Goal: Task Accomplishment & Management: Manage account settings

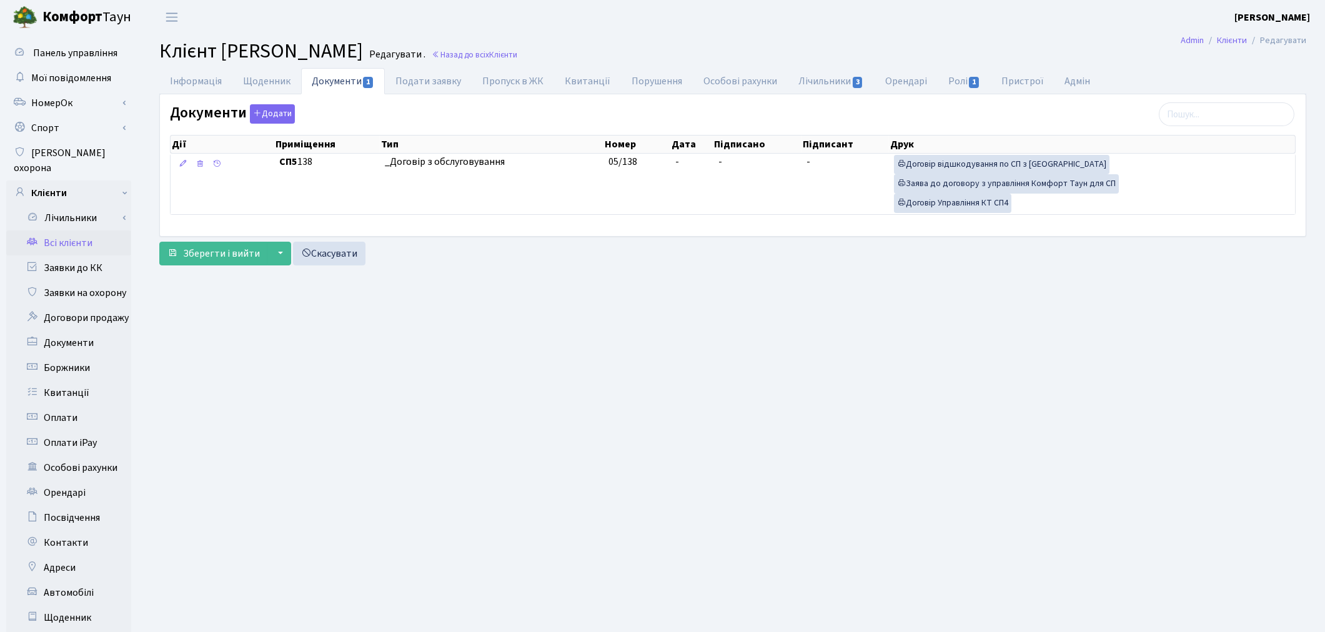
click at [80, 230] on link "Всі клієнти" at bounding box center [68, 242] width 125 height 25
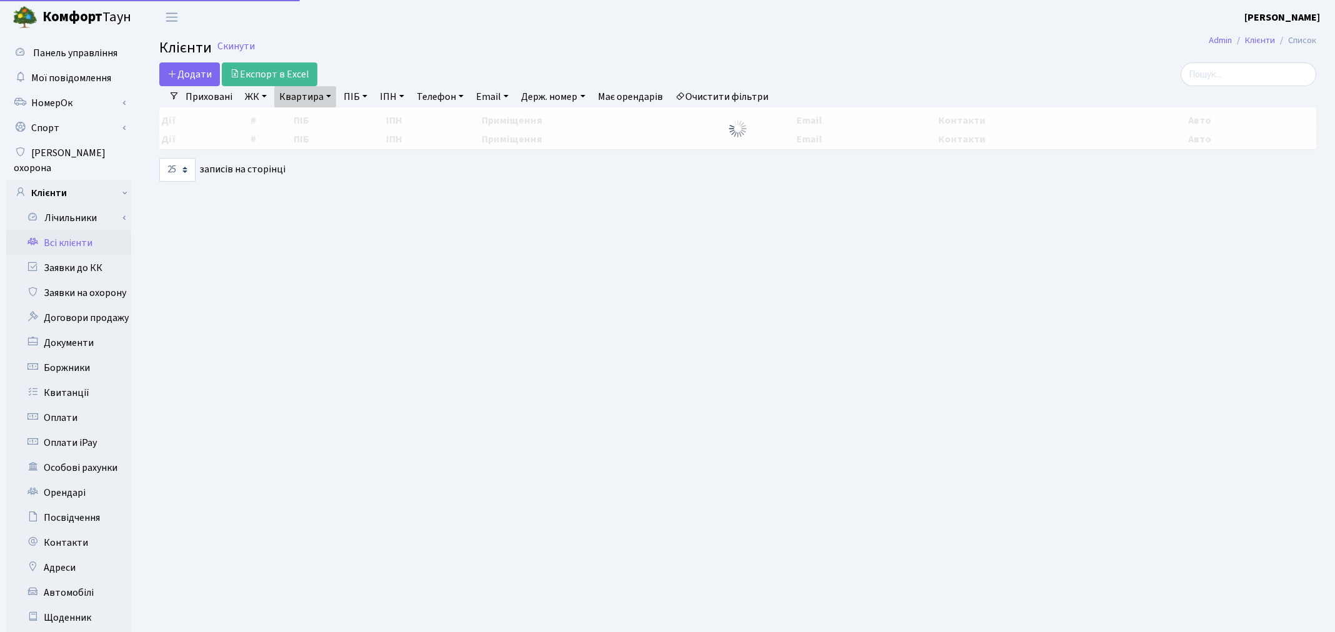
select select "25"
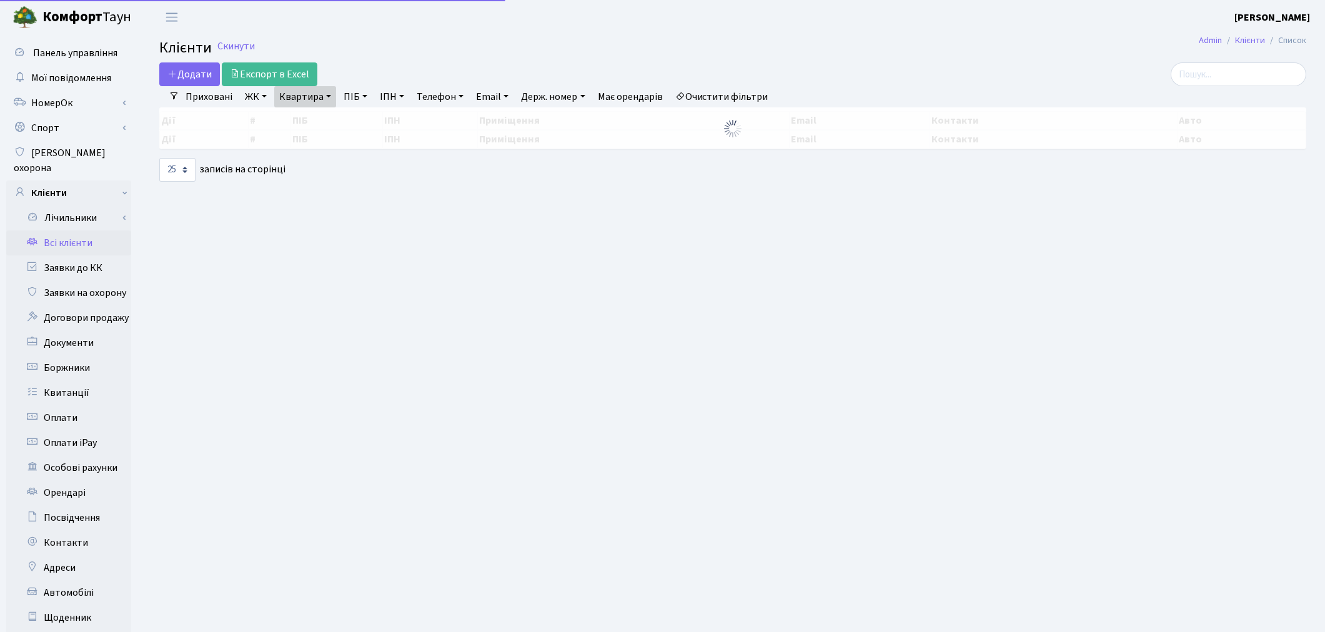
click at [310, 102] on link "Квартира" at bounding box center [305, 96] width 62 height 21
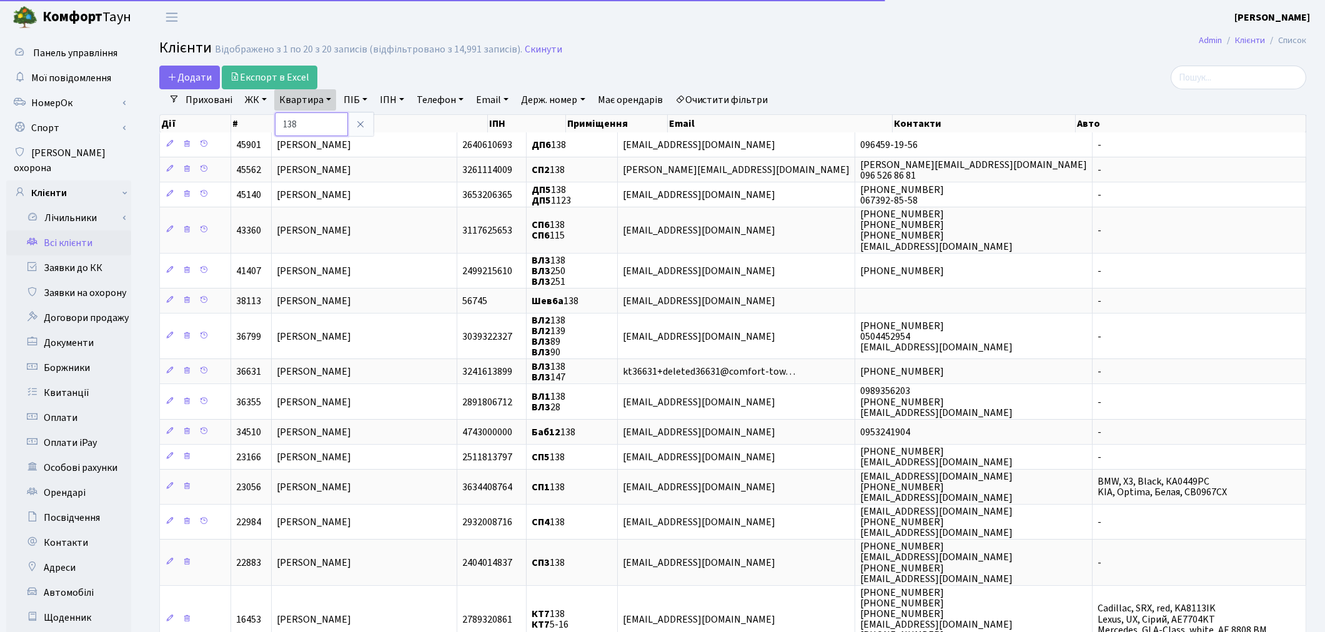
click at [312, 116] on input "138" at bounding box center [311, 124] width 73 height 24
type input "1"
type input "250"
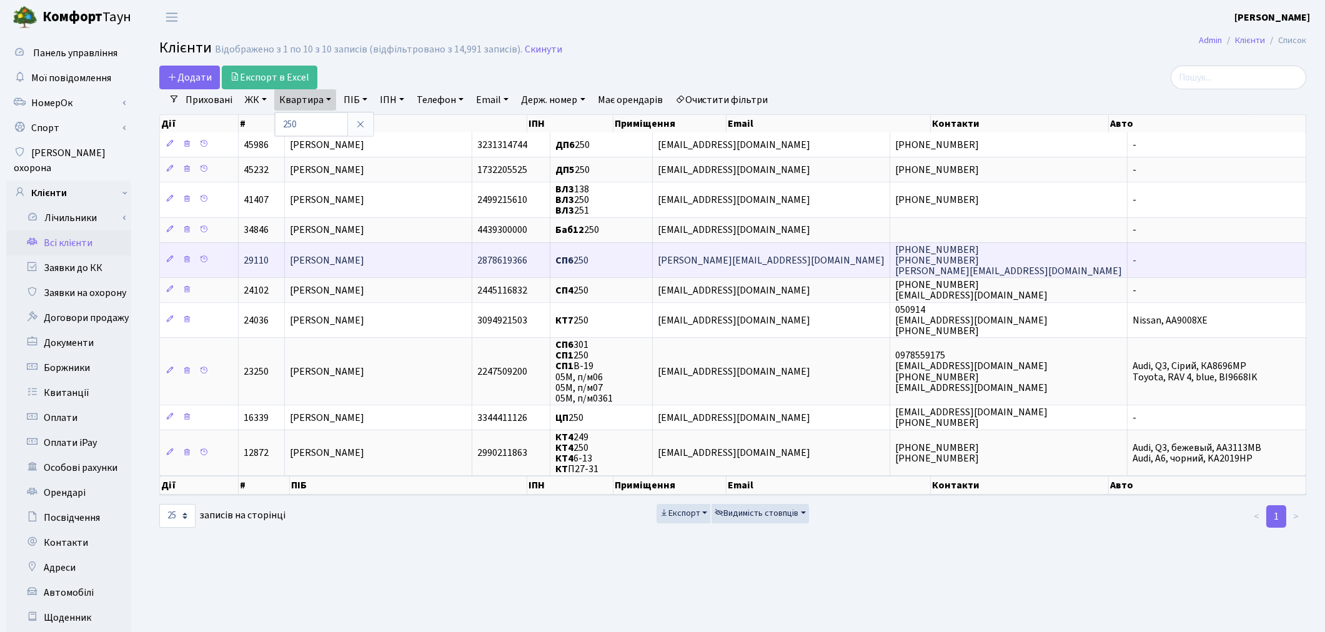
click at [367, 272] on td "Дука Людмила Григорівна" at bounding box center [378, 259] width 187 height 35
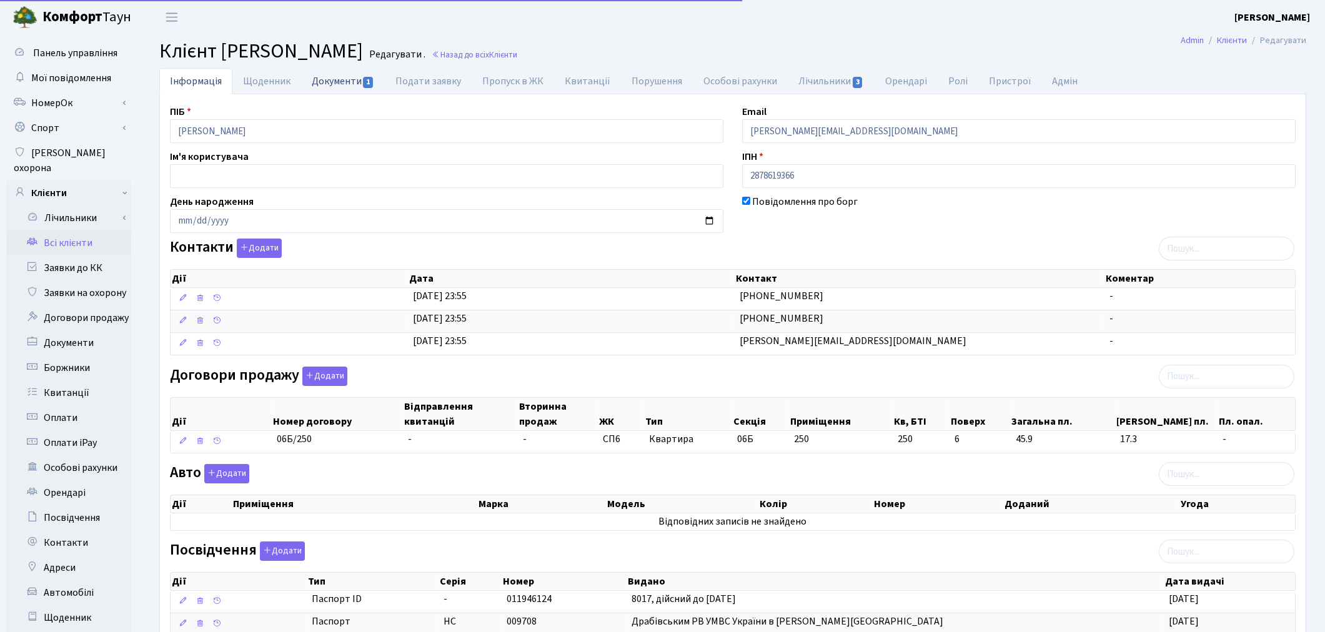
click at [333, 79] on link "Документи 1" at bounding box center [343, 81] width 84 height 26
select select "25"
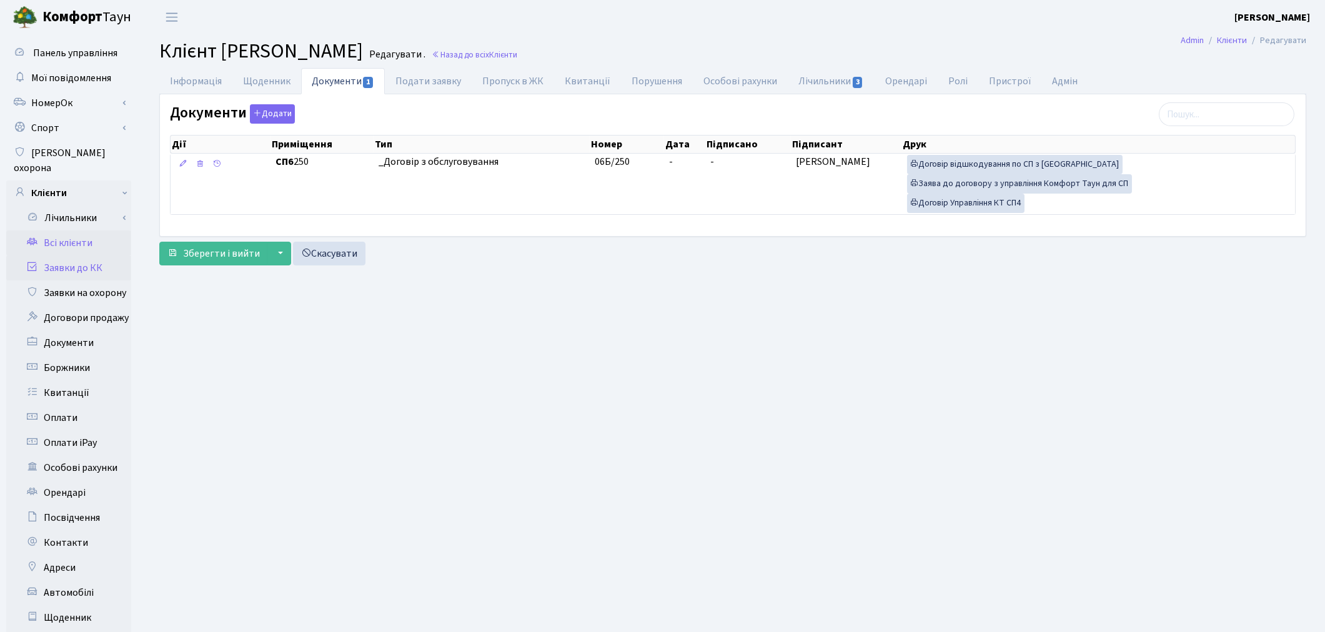
click at [73, 257] on link "Заявки до КК" at bounding box center [68, 267] width 125 height 25
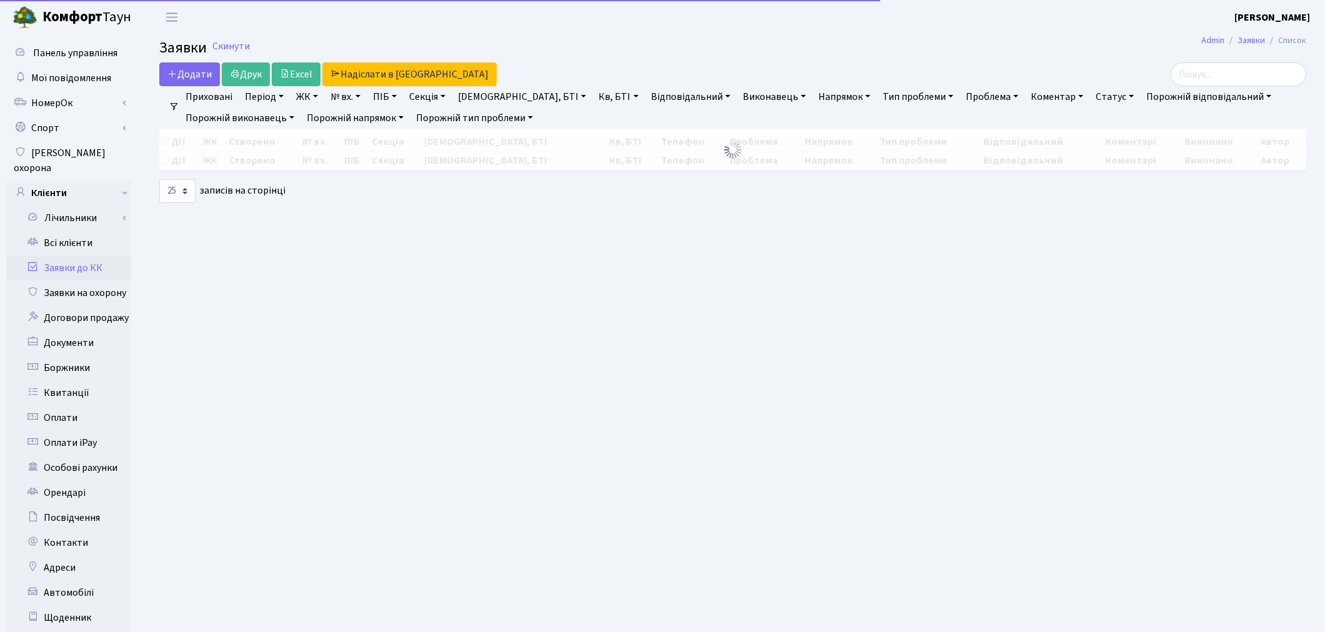
select select "25"
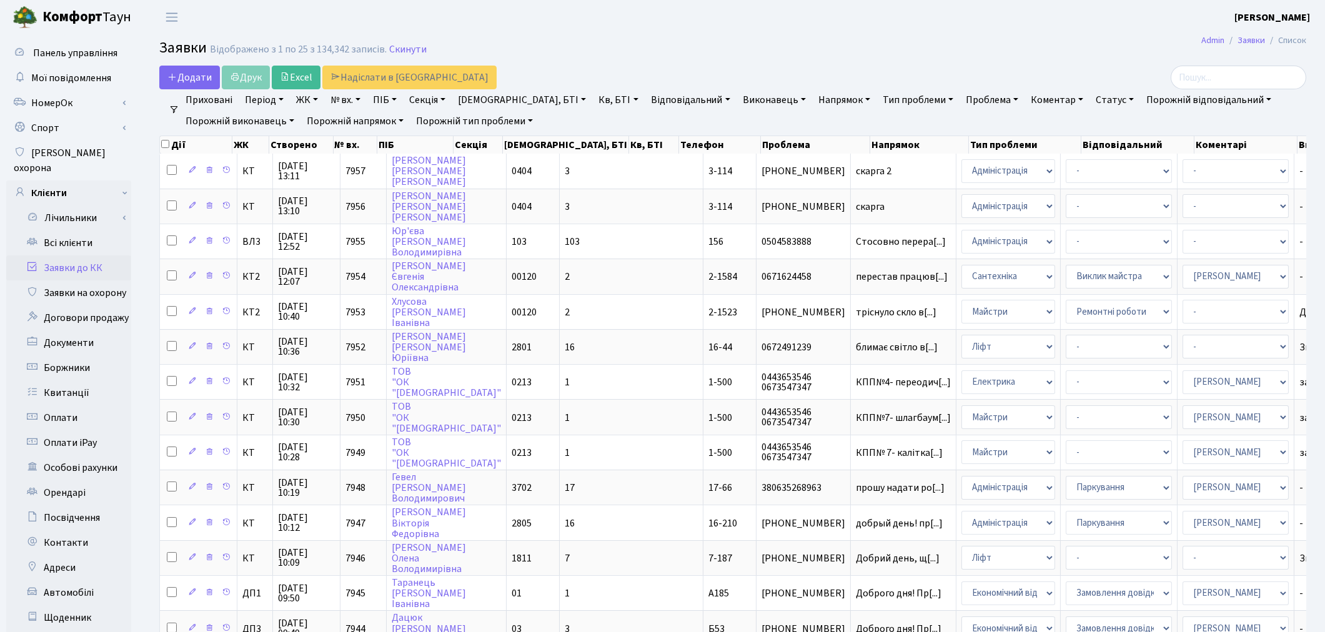
click at [69, 257] on link "Заявки до КК" at bounding box center [68, 267] width 125 height 25
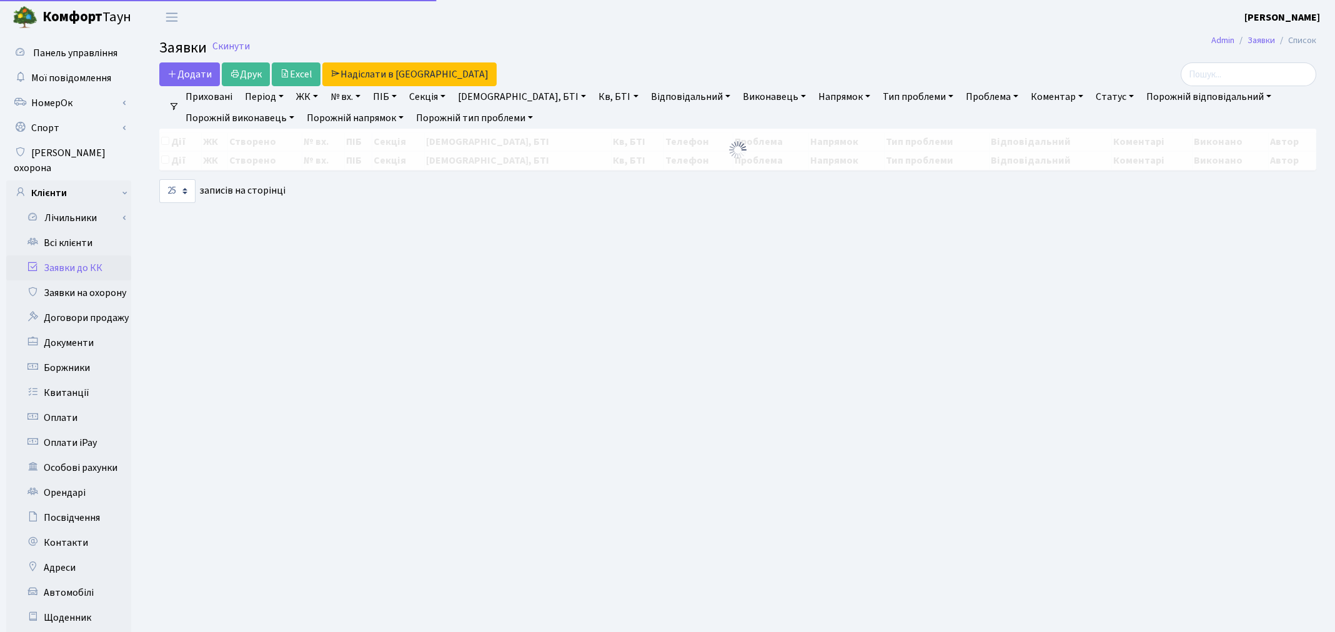
select select "25"
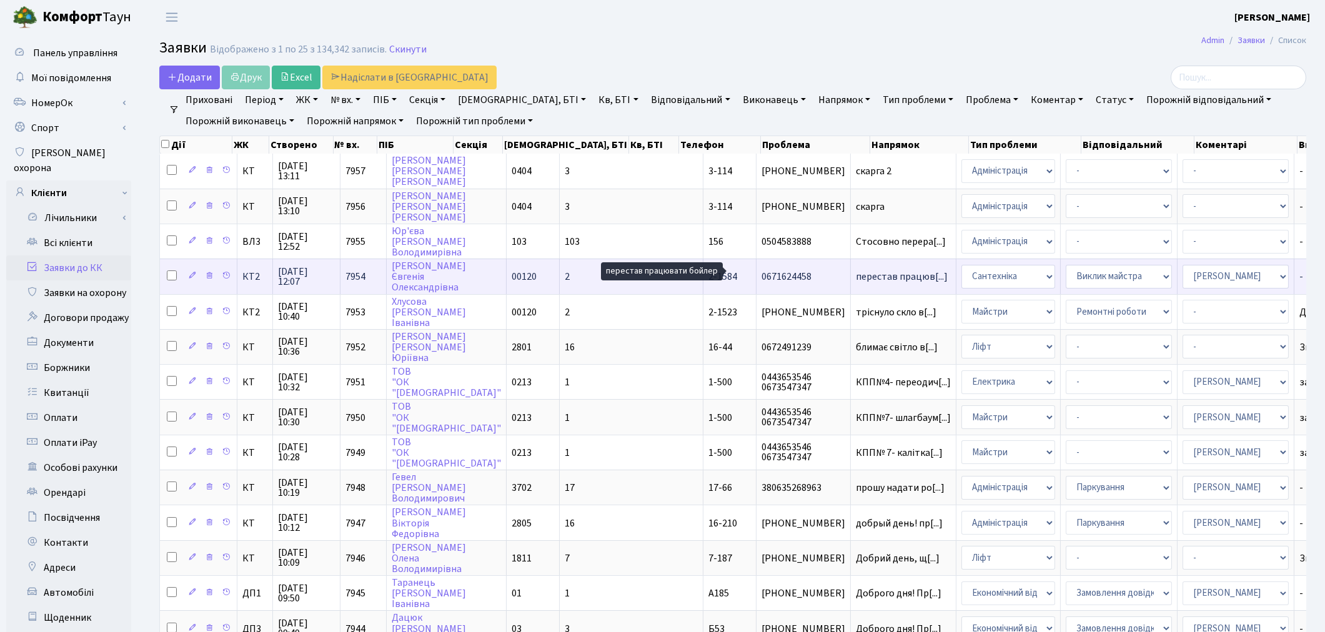
click at [856, 272] on span "перестав працюв[...]" at bounding box center [902, 277] width 92 height 14
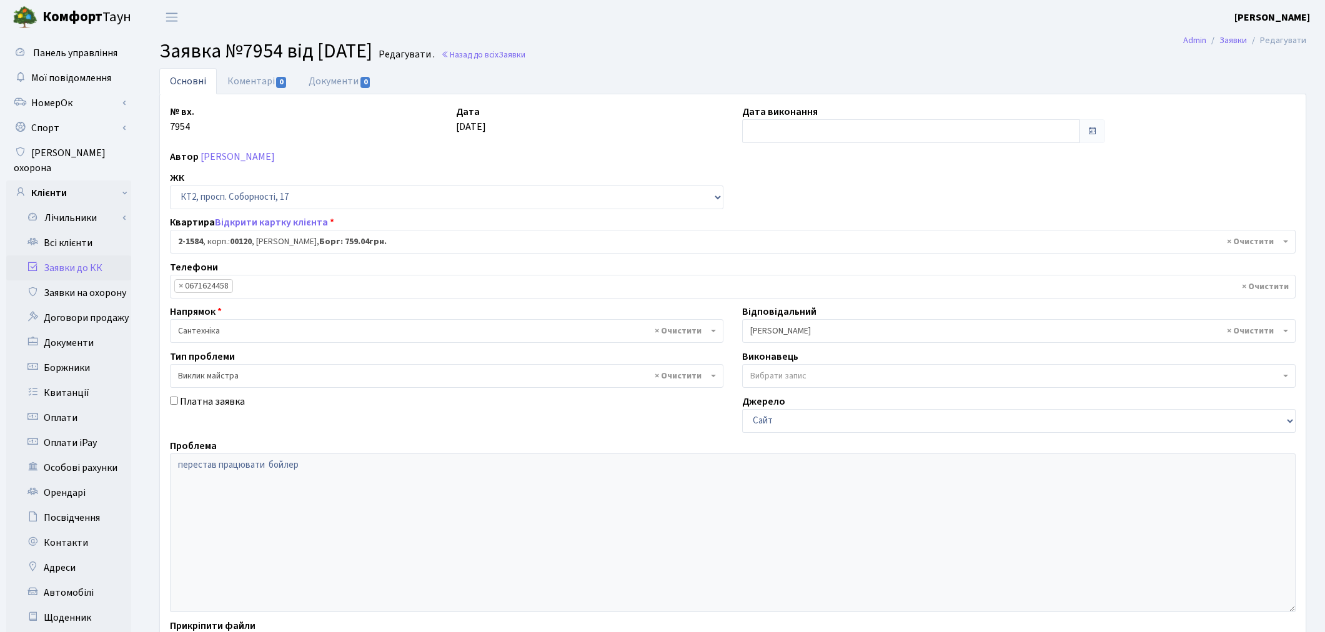
select select "13199"
select select "29"
click at [240, 80] on link "Коментарі 0" at bounding box center [257, 81] width 81 height 26
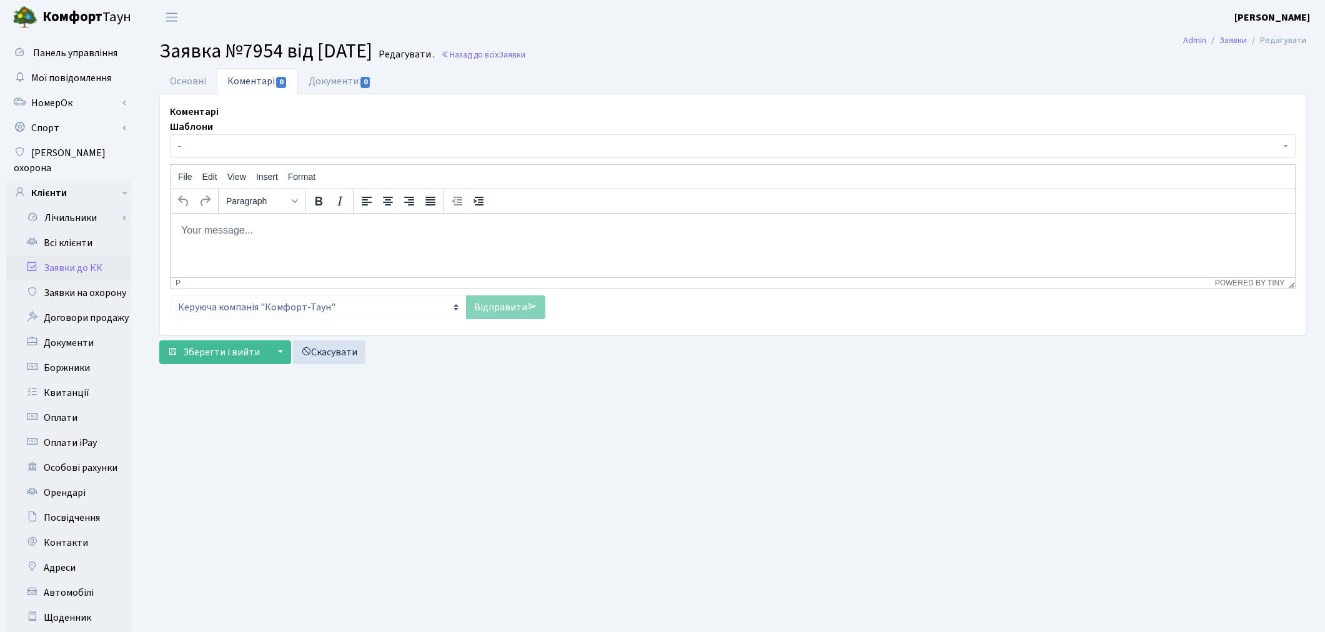
click at [234, 148] on span "-" at bounding box center [729, 146] width 1102 height 12
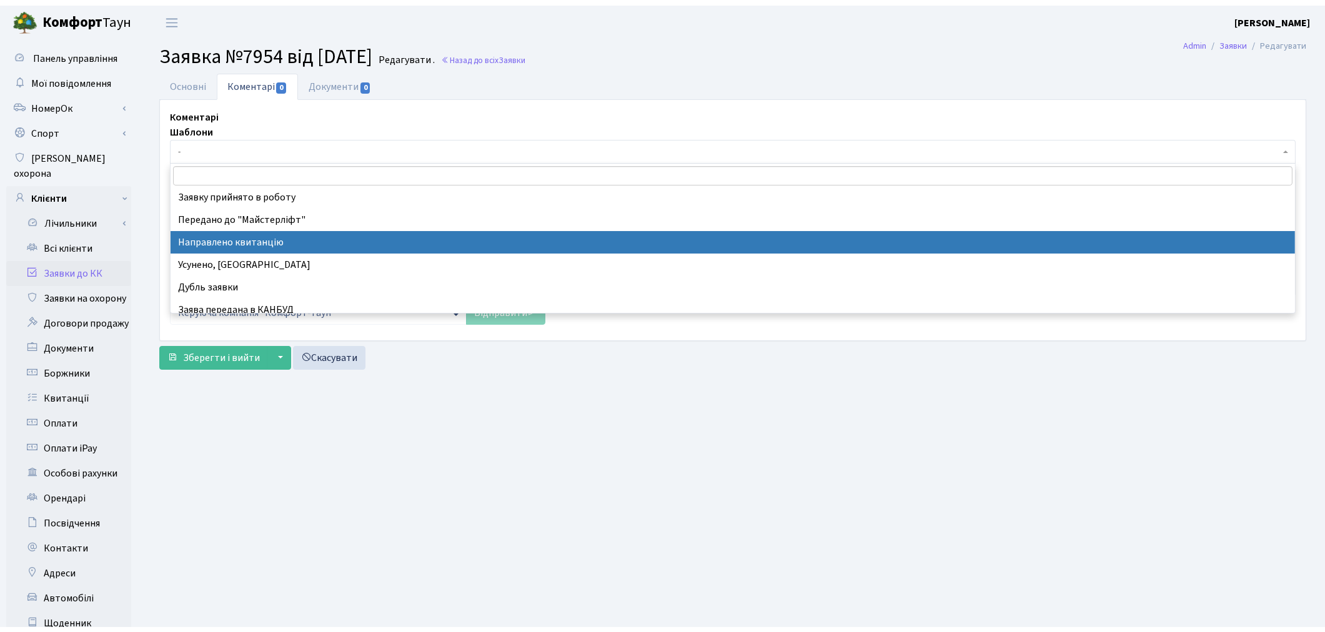
scroll to position [139, 0]
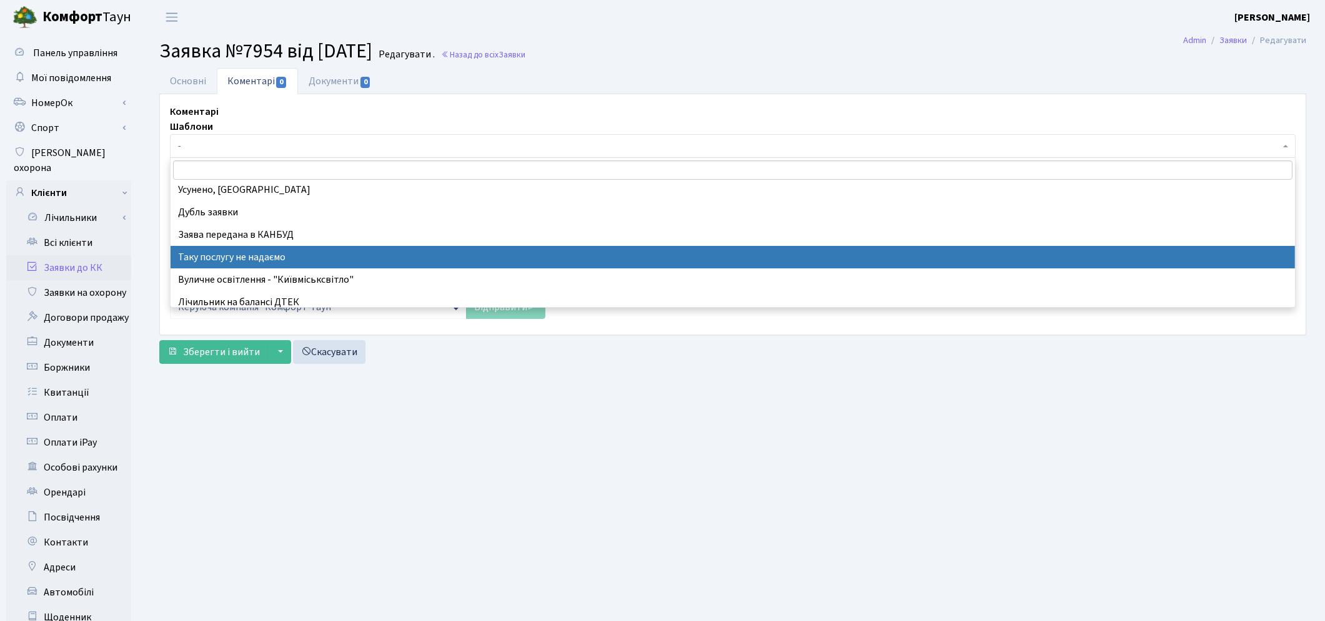
select select "21"
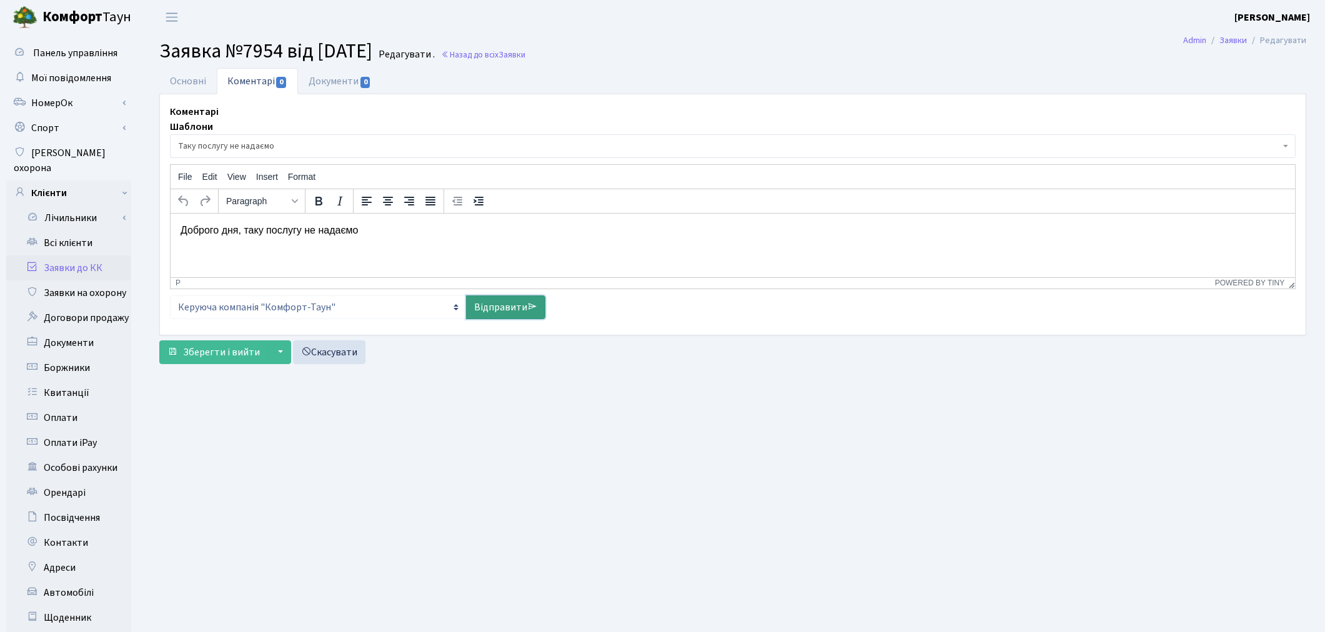
click at [490, 306] on link "Відправити" at bounding box center [505, 307] width 79 height 24
select select
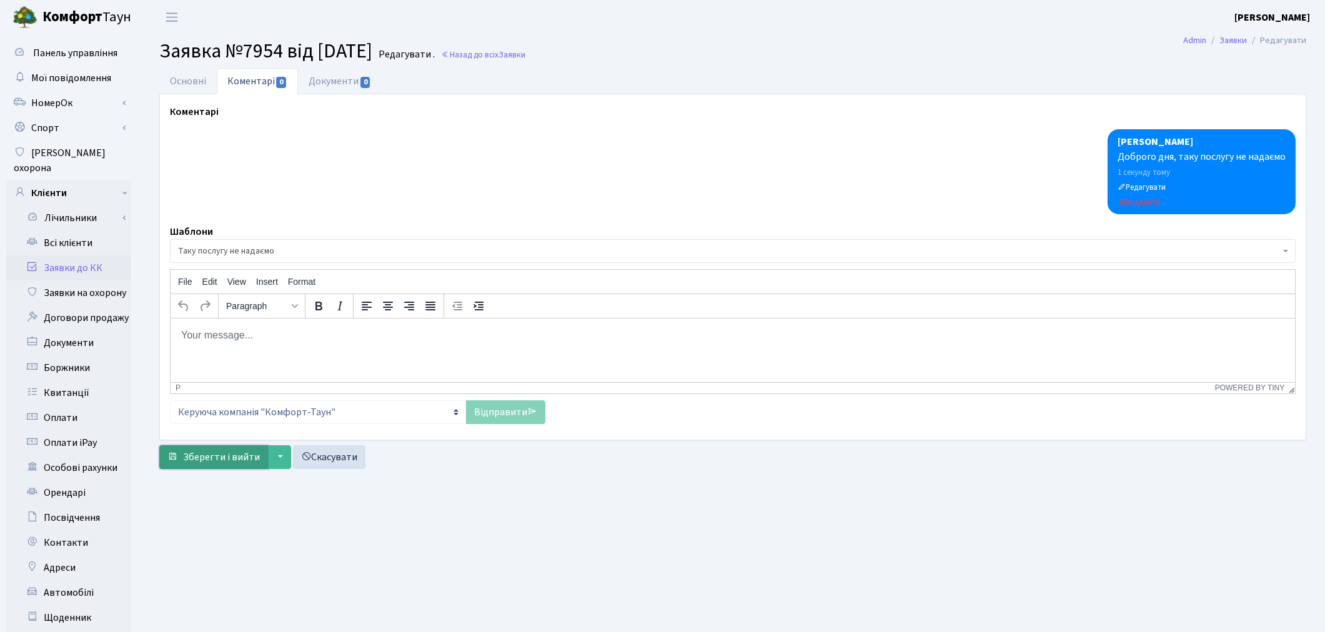
click at [217, 463] on span "Зберегти і вийти" at bounding box center [221, 457] width 77 height 14
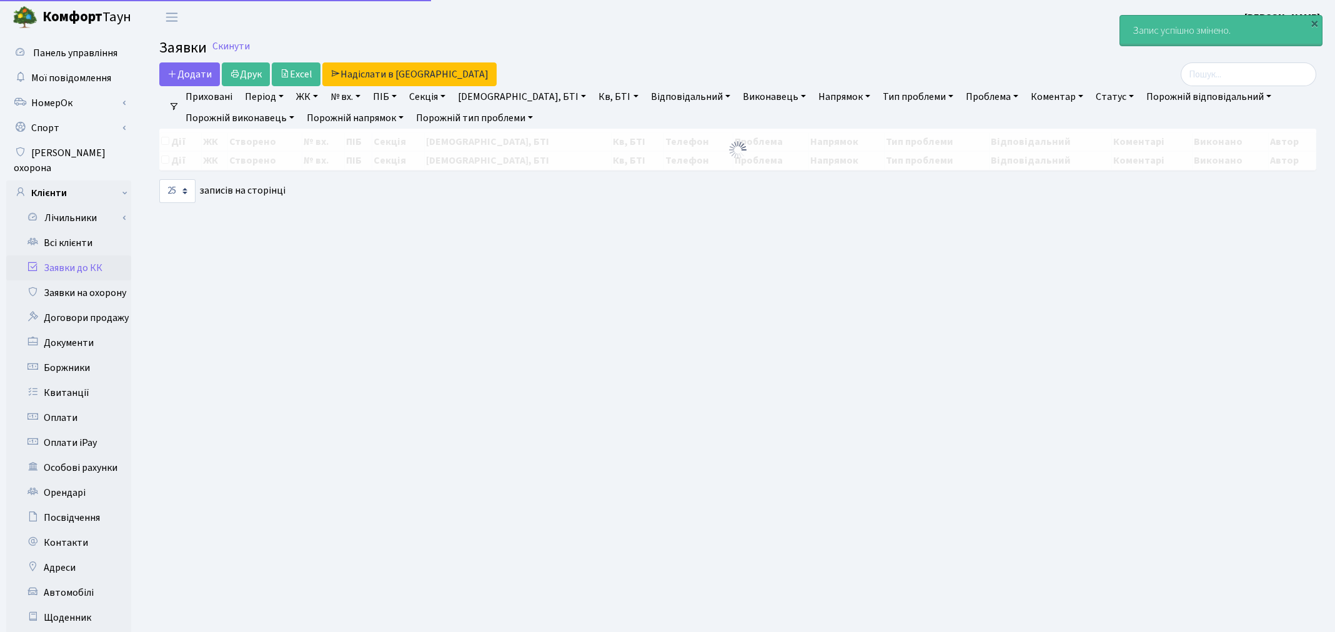
select select "25"
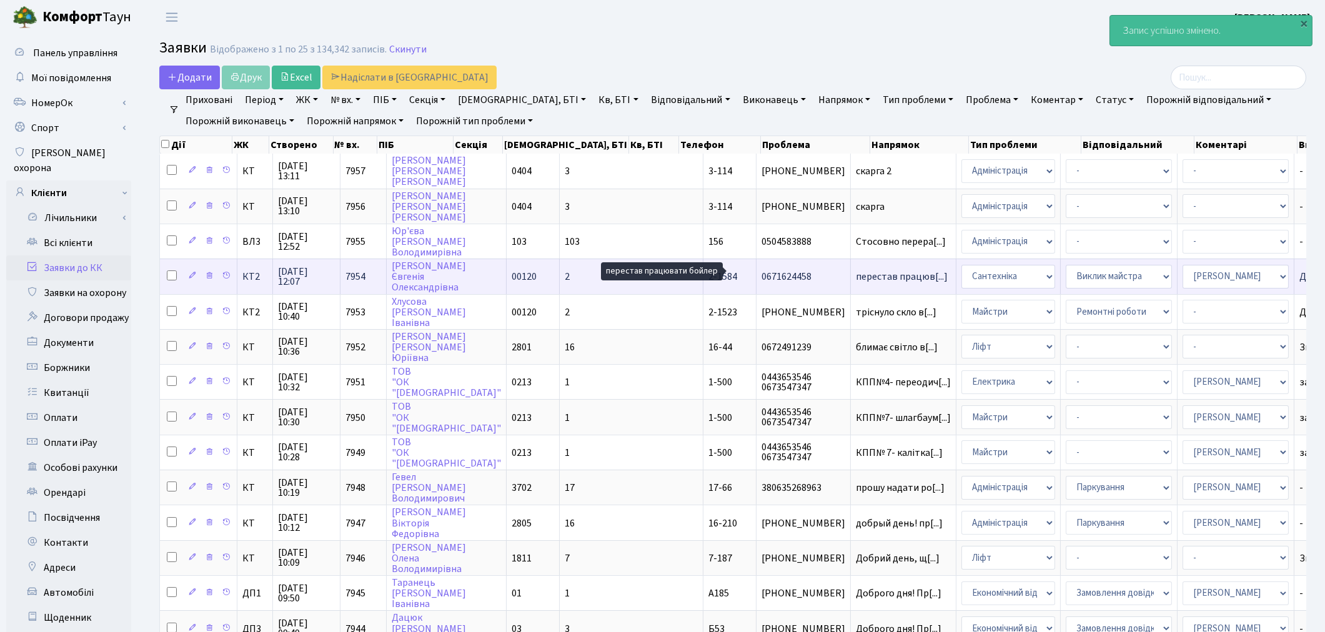
click at [856, 273] on span "перестав працюв[...]" at bounding box center [902, 277] width 92 height 14
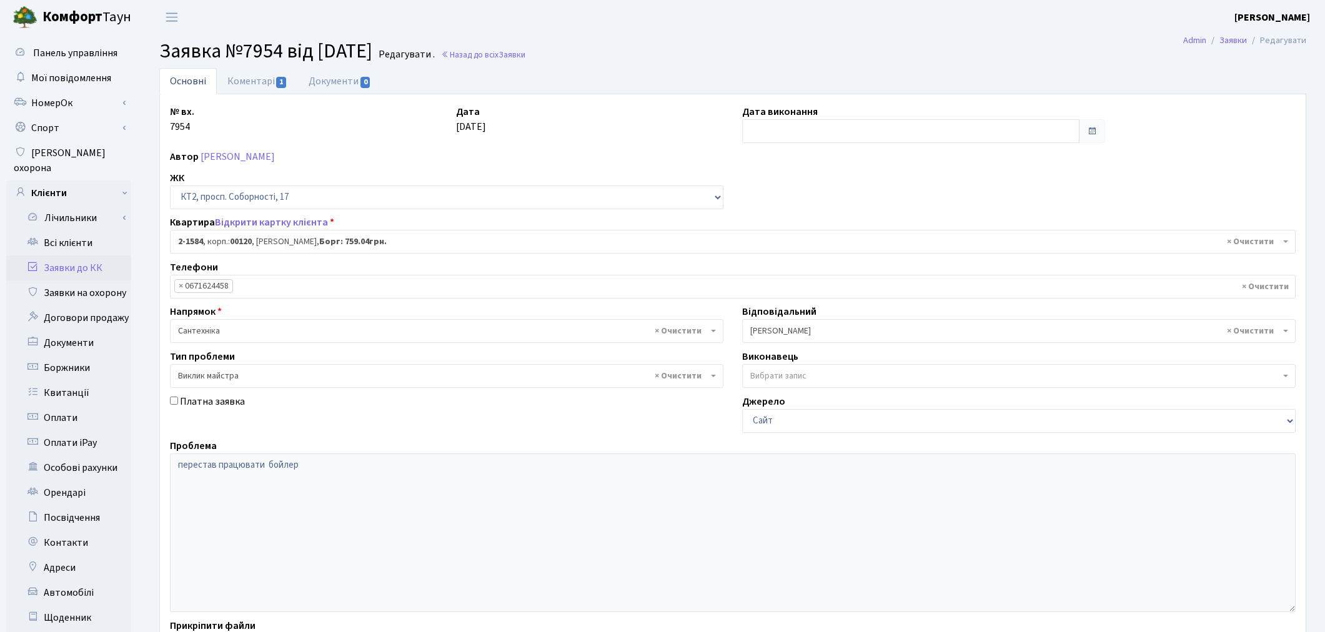
select select "13199"
select select "29"
click at [759, 136] on input "text" at bounding box center [910, 131] width 337 height 24
click at [825, 232] on td "12" at bounding box center [829, 232] width 19 height 19
type input "[DATE]"
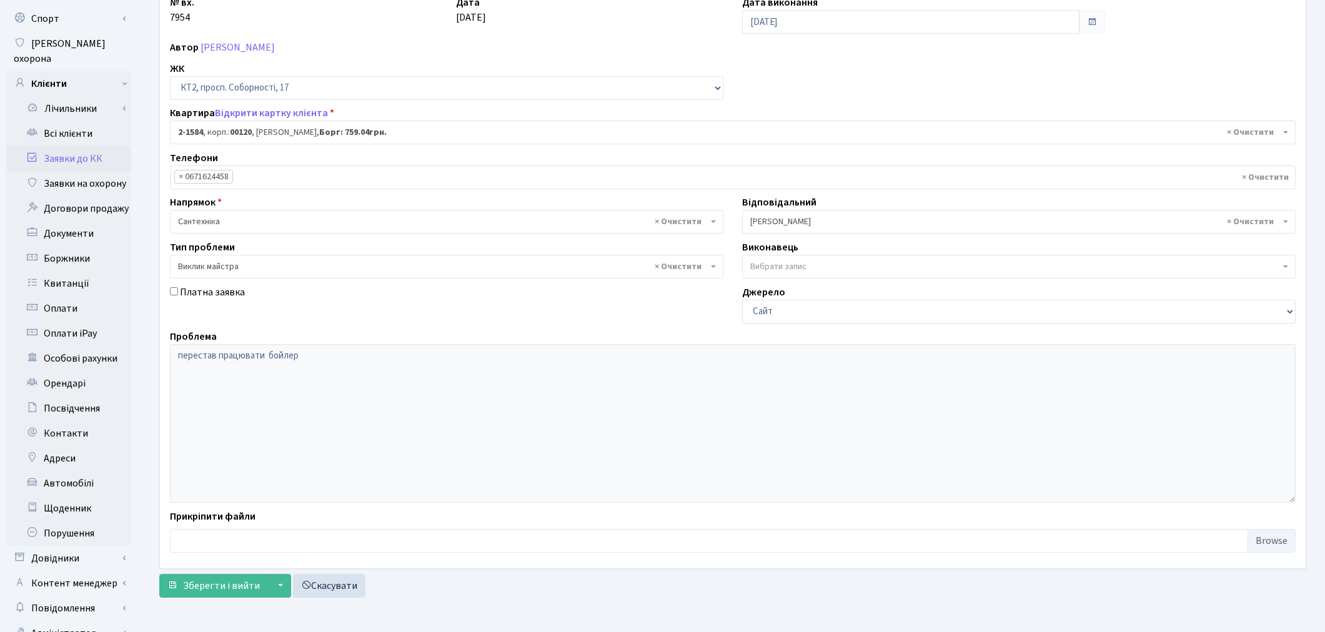
scroll to position [76, 0]
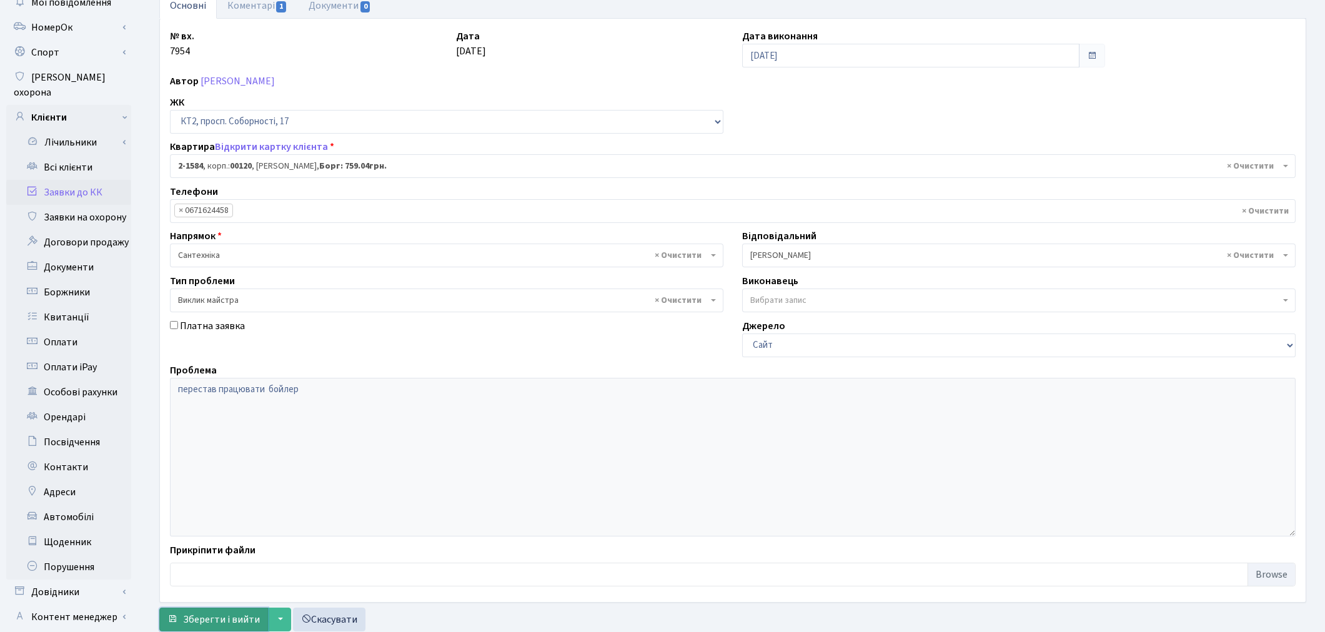
click at [234, 617] on span "Зберегти і вийти" at bounding box center [221, 620] width 77 height 14
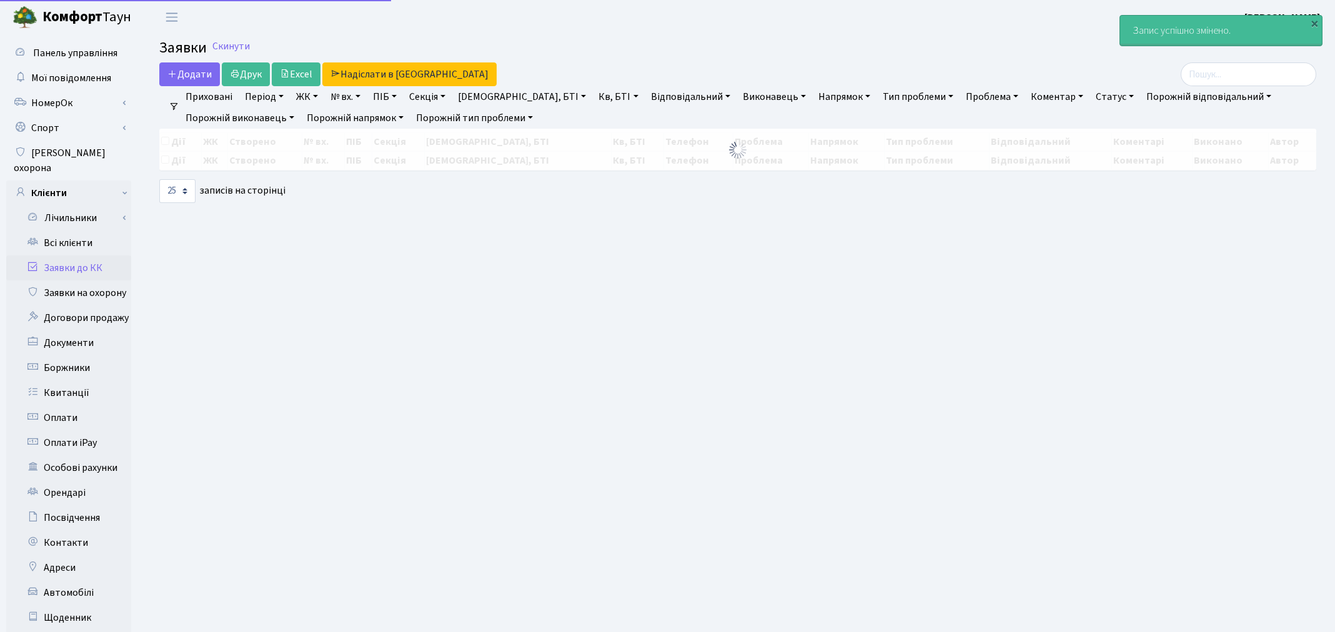
select select "25"
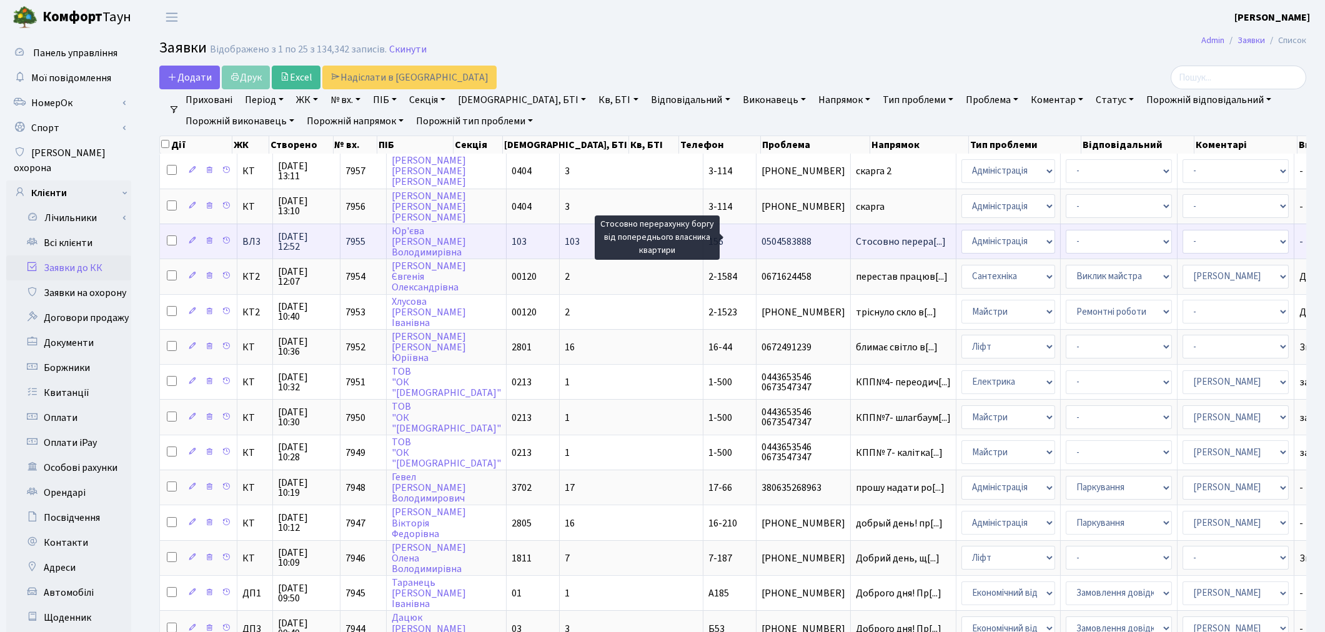
click at [856, 237] on span "Стосовно перера[...]" at bounding box center [901, 242] width 90 height 14
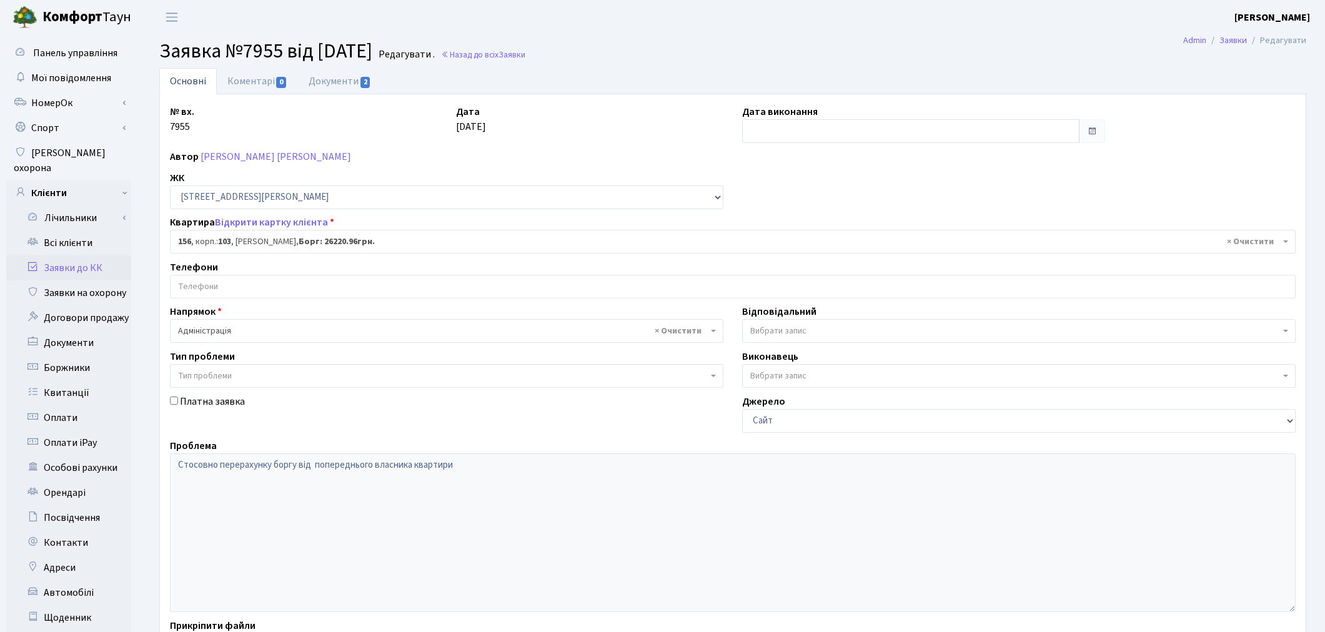
select select "43039"
click at [338, 78] on link "Документи 2" at bounding box center [340, 81] width 84 height 26
select select "25"
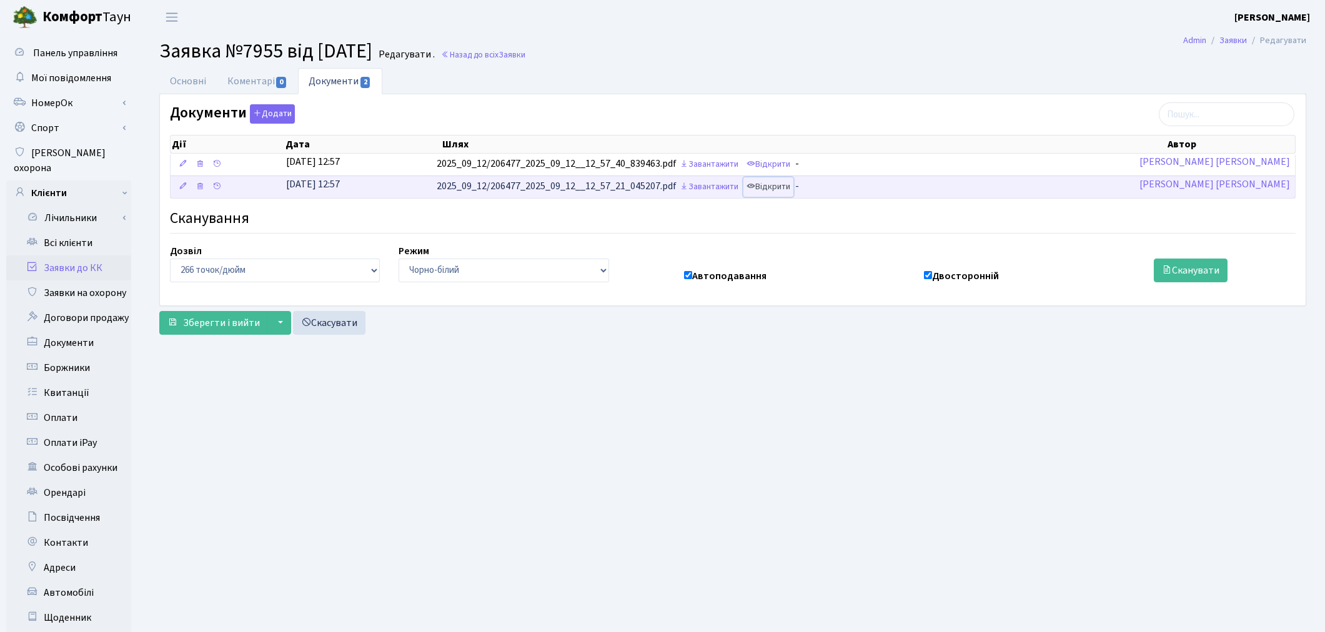
click at [776, 189] on link "Відкрити" at bounding box center [768, 186] width 50 height 19
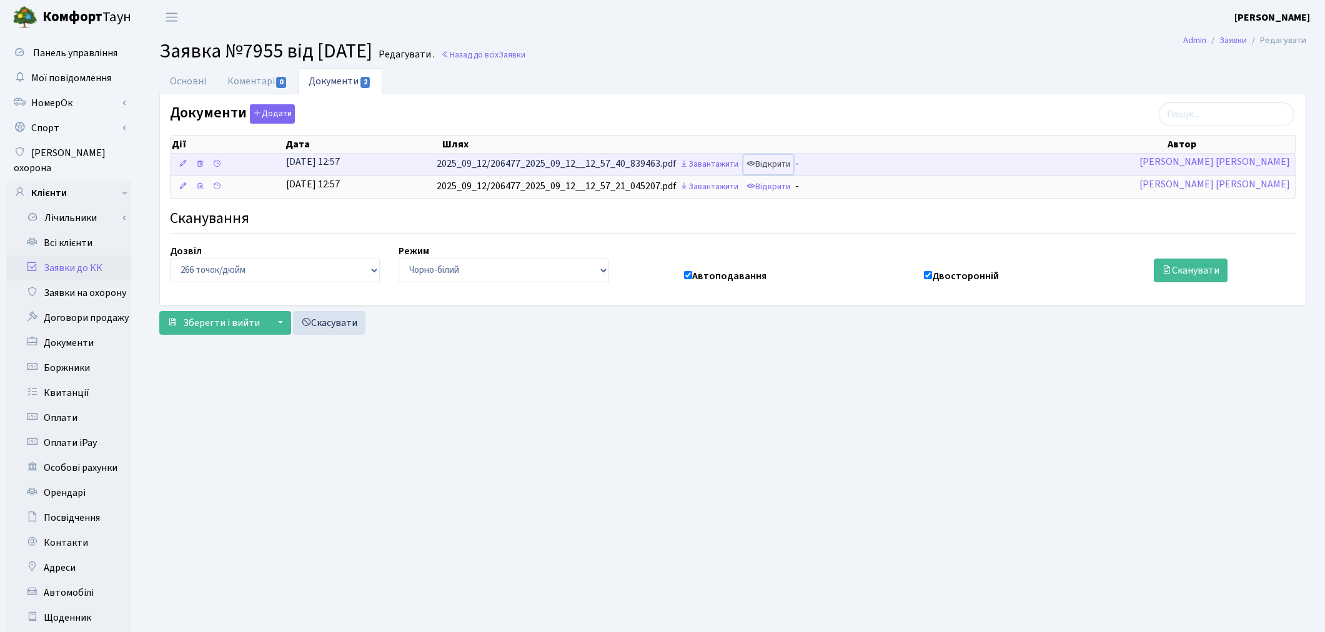
click at [774, 167] on link "Відкрити" at bounding box center [768, 164] width 50 height 19
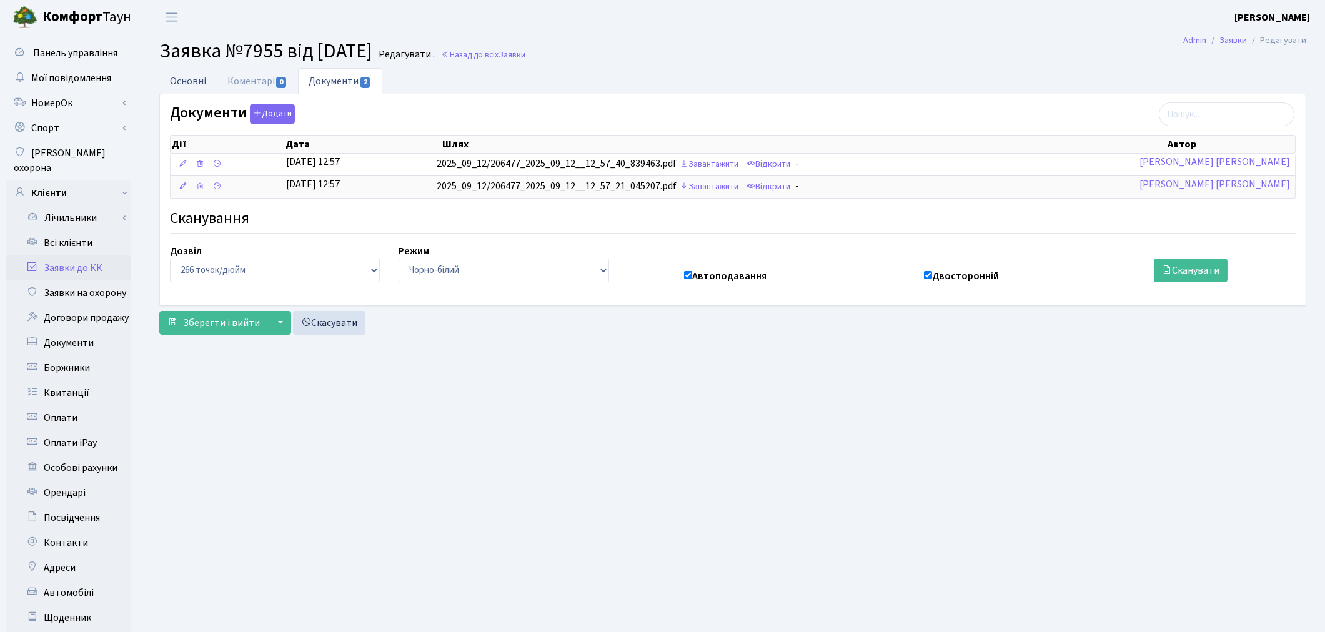
click at [191, 82] on link "Основні" at bounding box center [187, 81] width 57 height 26
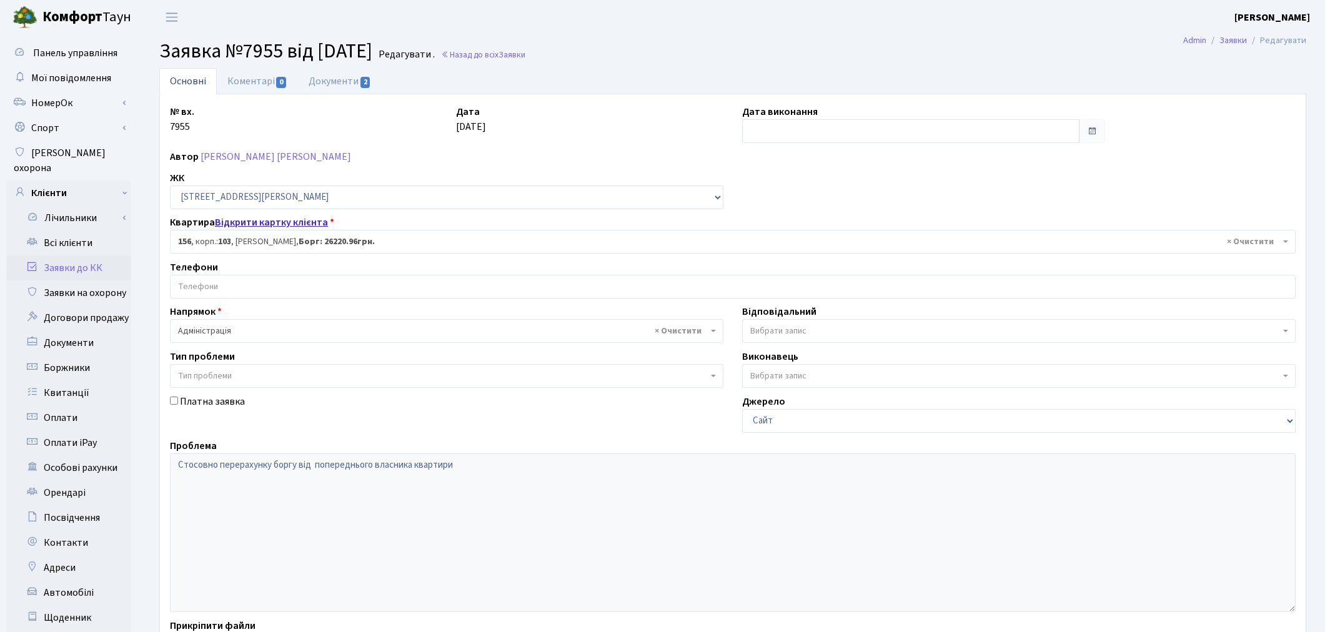
click at [264, 225] on link "Відкрити картку клієнта" at bounding box center [271, 222] width 113 height 14
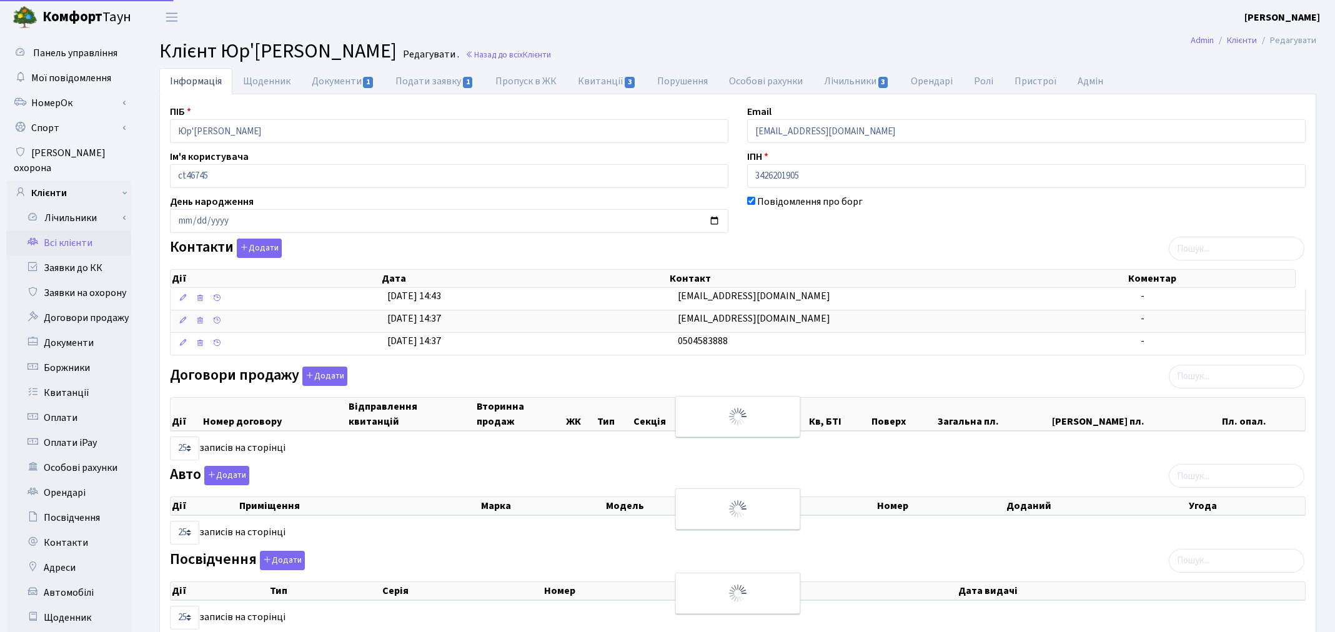
select select "25"
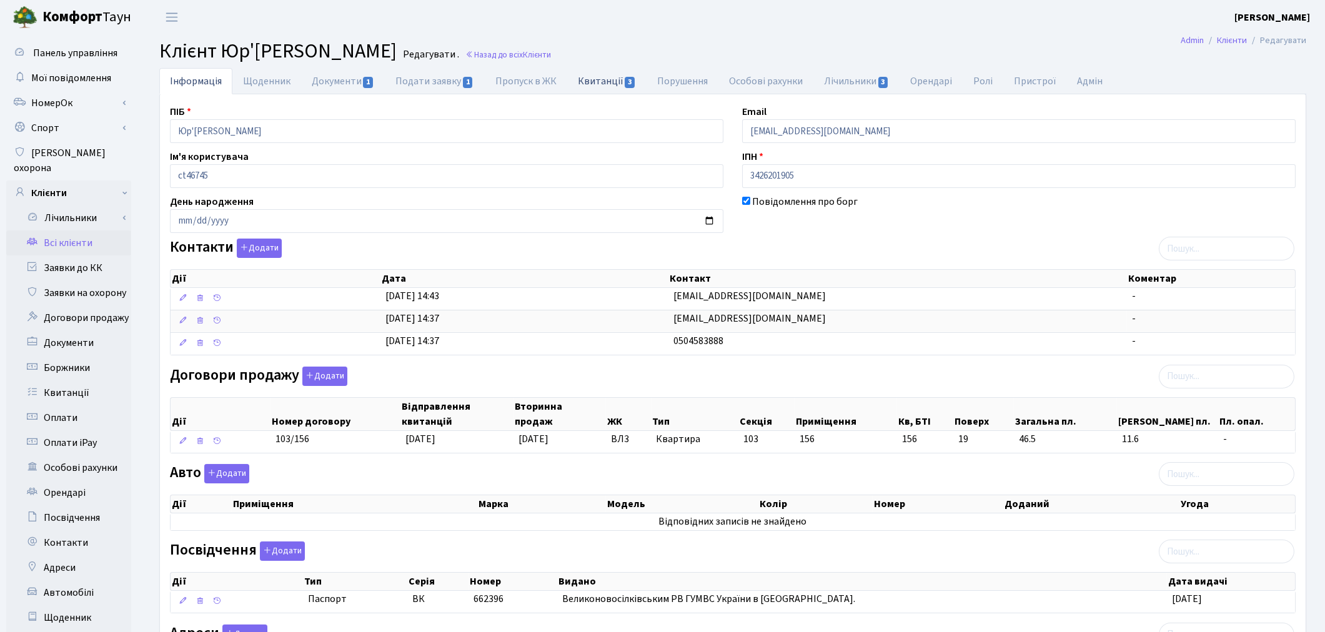
click at [596, 83] on link "Квитанції 3" at bounding box center [606, 81] width 79 height 26
select select "25"
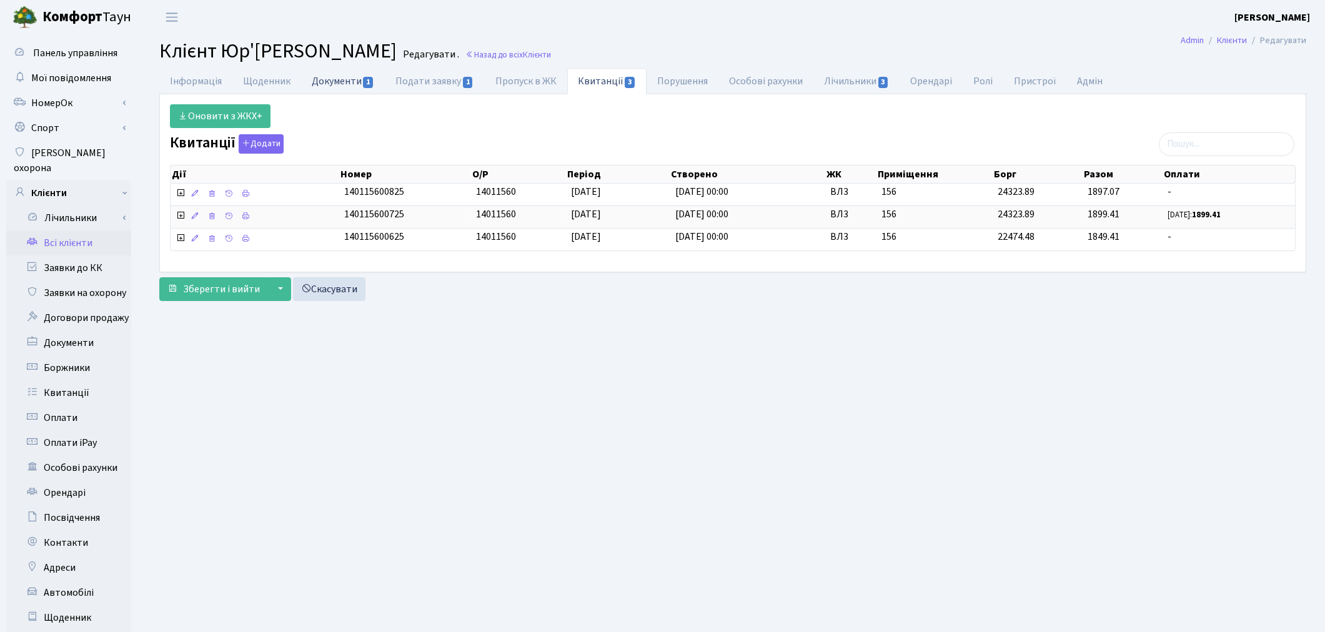
click at [323, 84] on link "Документи 1" at bounding box center [343, 81] width 84 height 26
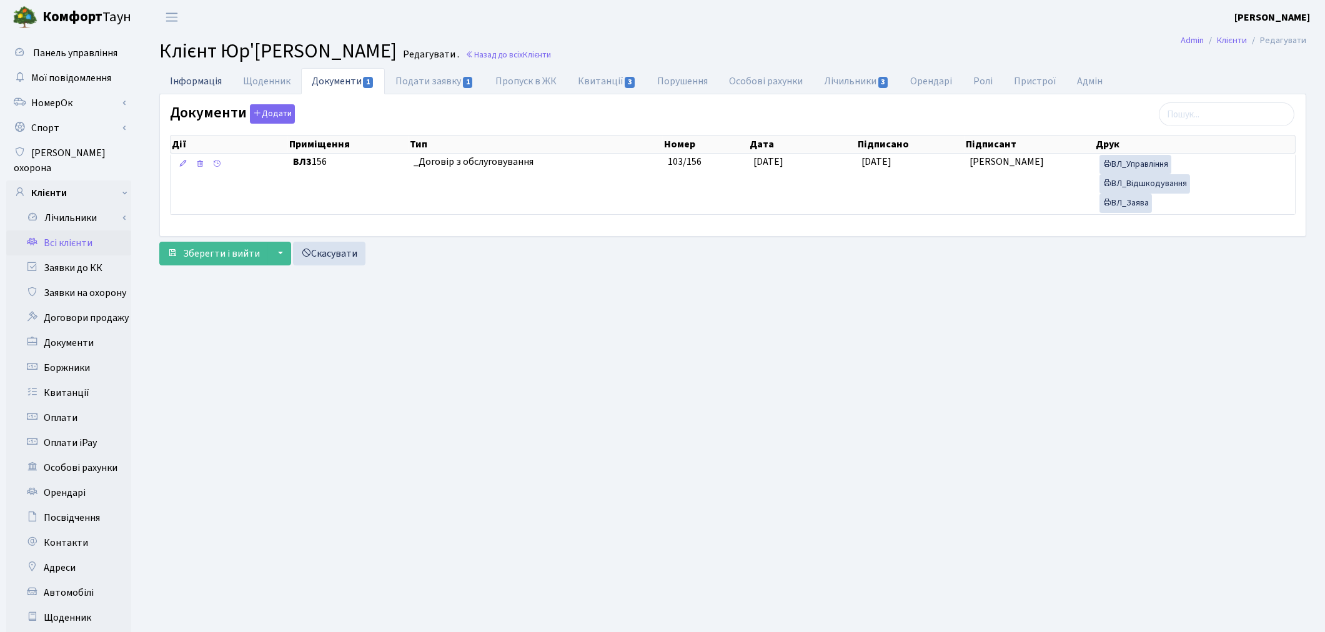
click at [204, 86] on link "Інформація" at bounding box center [195, 81] width 73 height 26
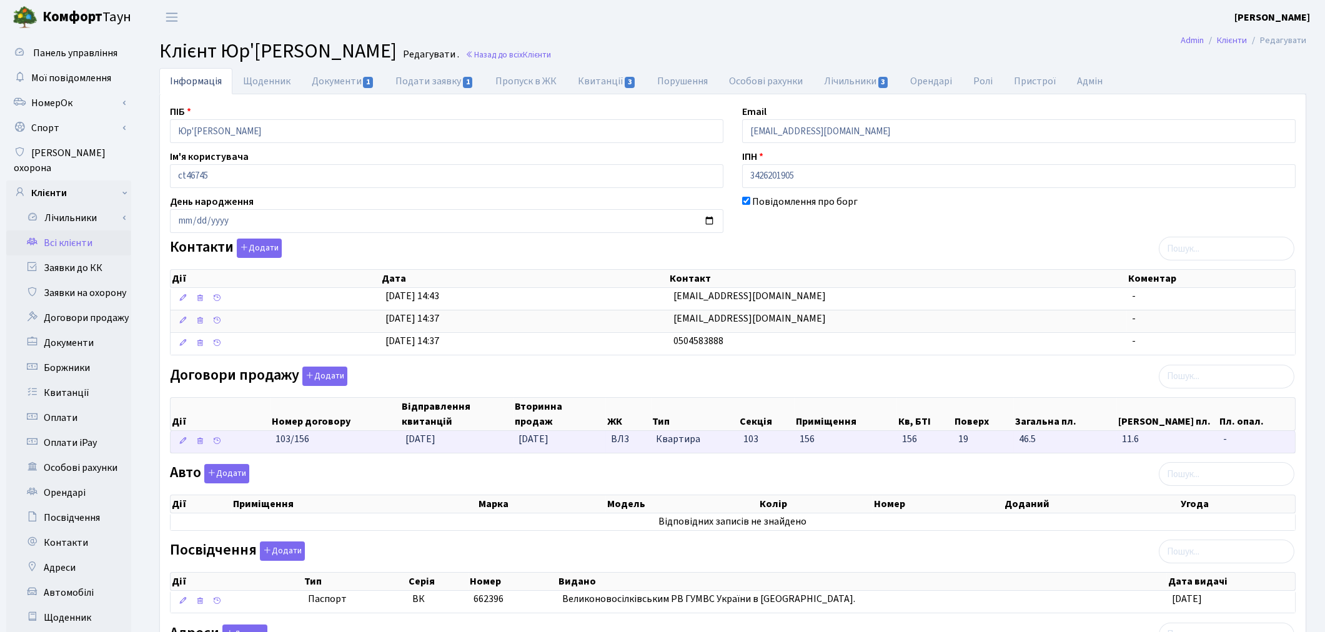
click at [488, 445] on td "[DATE]" at bounding box center [456, 442] width 113 height 22
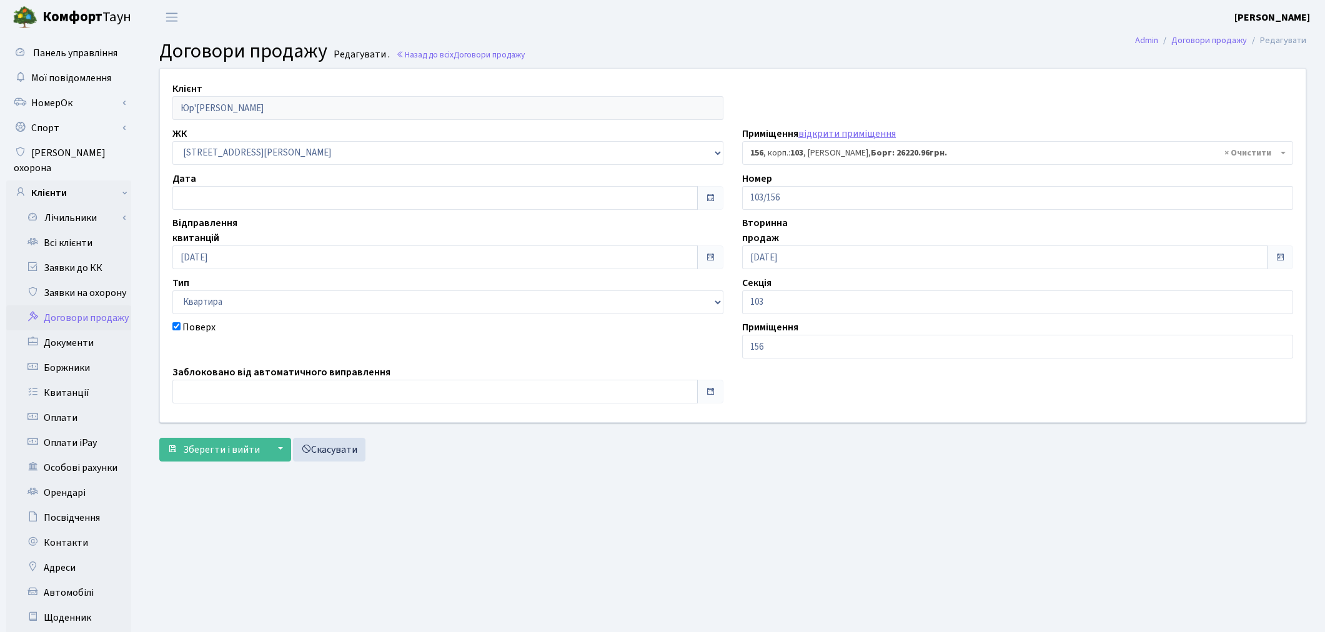
select select "43039"
click at [62, 232] on link "Всі клієнти" at bounding box center [68, 242] width 125 height 25
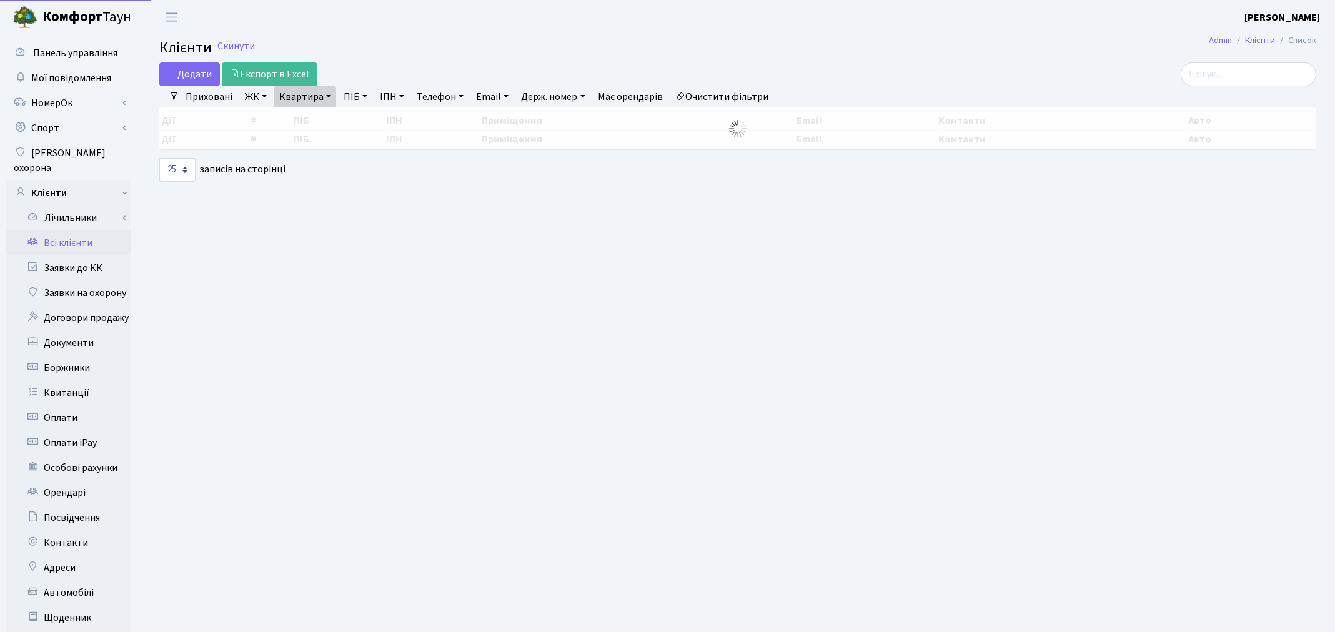
select select "25"
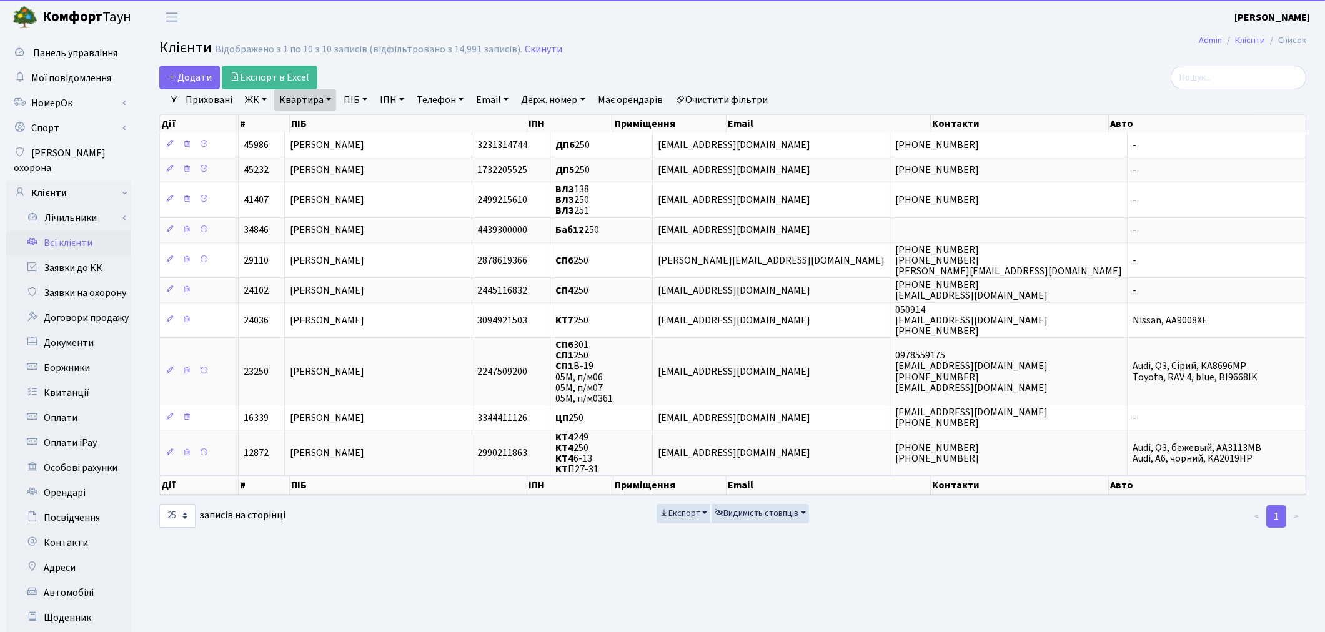
click at [744, 101] on link "Очистити фільтри" at bounding box center [721, 99] width 103 height 21
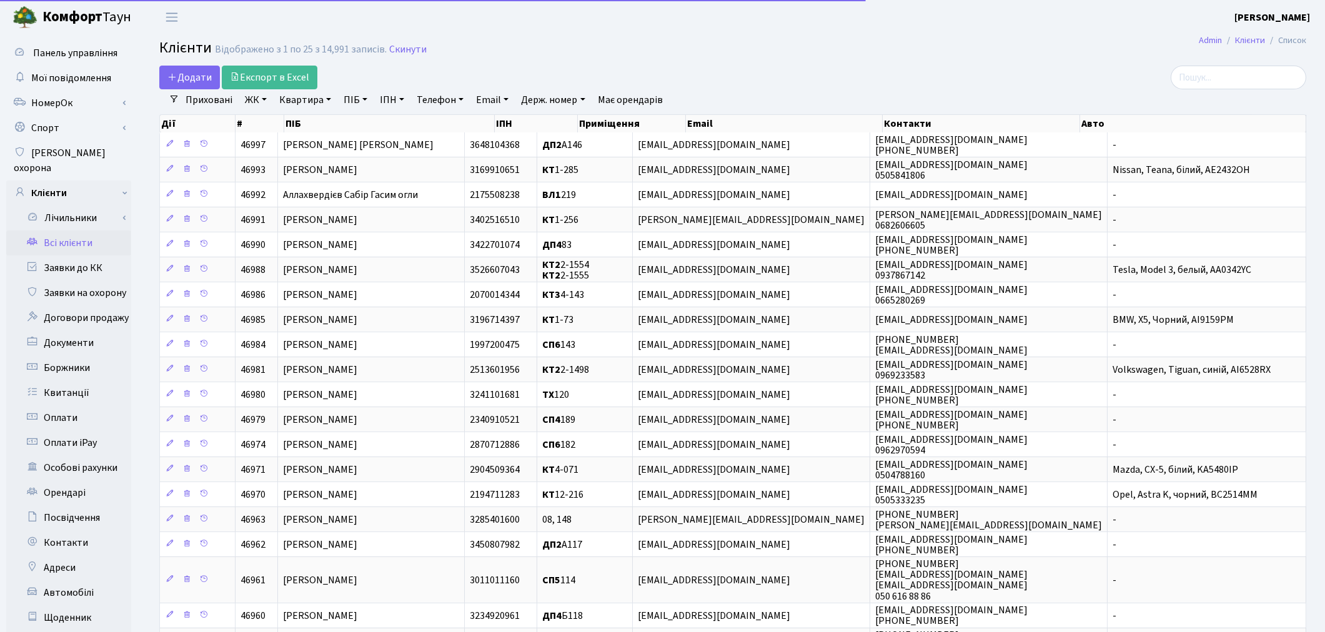
drag, startPoint x: 352, startPoint y: 101, endPoint x: 352, endPoint y: 109, distance: 8.1
click at [351, 102] on link "ПІБ" at bounding box center [355, 99] width 34 height 21
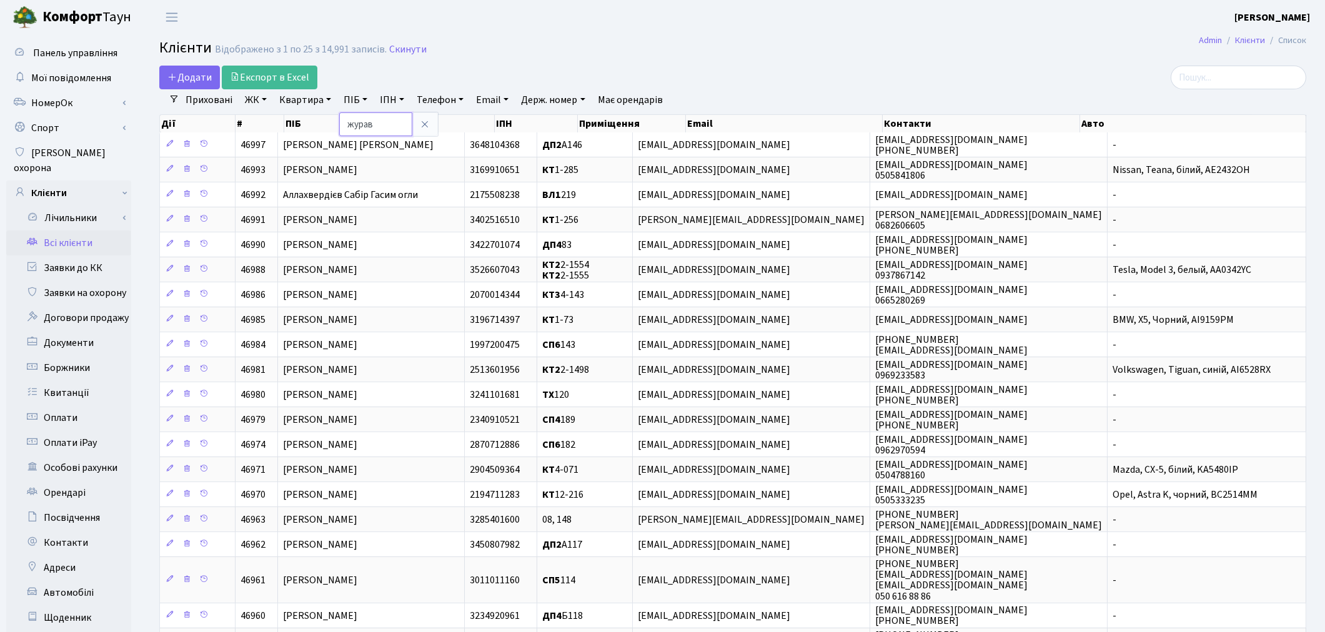
type input "журав"
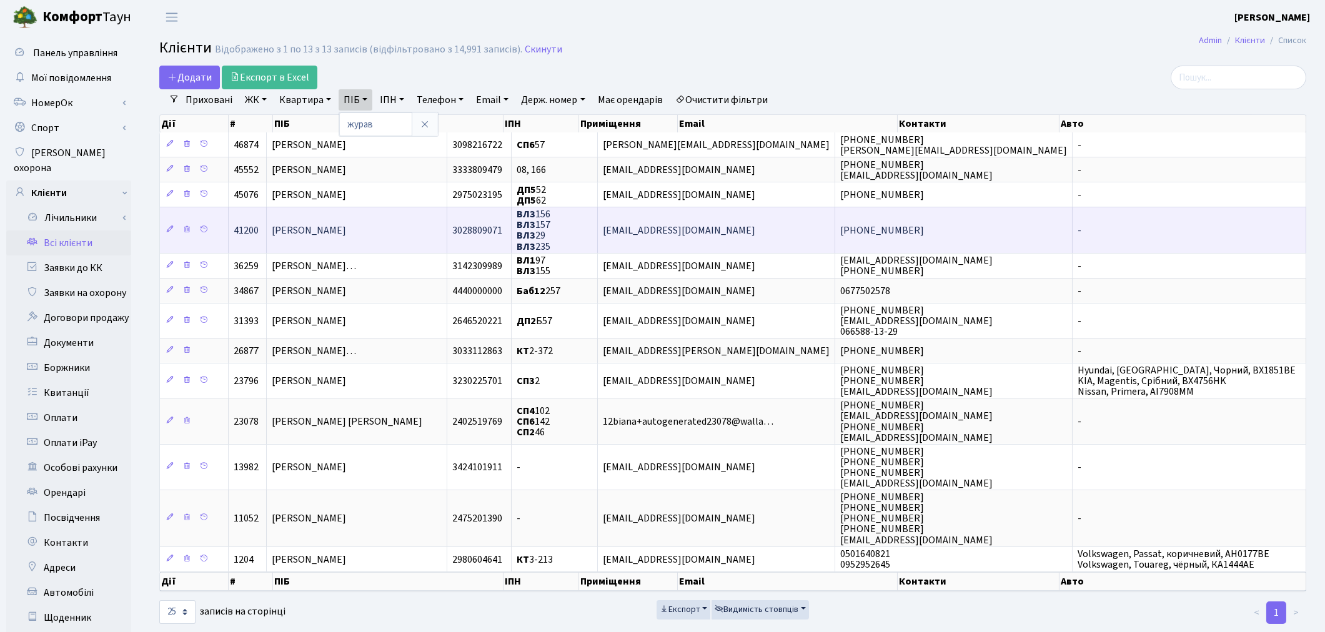
click at [346, 234] on span "Журавльов Юрій Володимирович" at bounding box center [309, 231] width 74 height 14
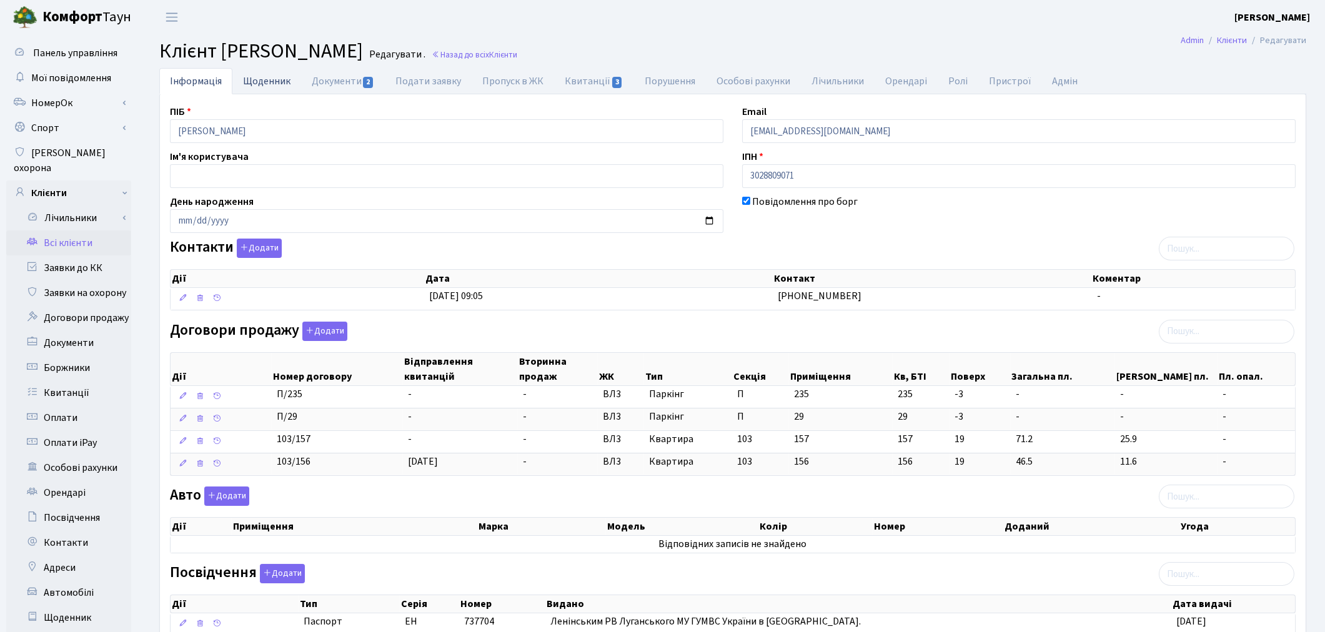
click at [272, 80] on link "Щоденник" at bounding box center [266, 81] width 69 height 26
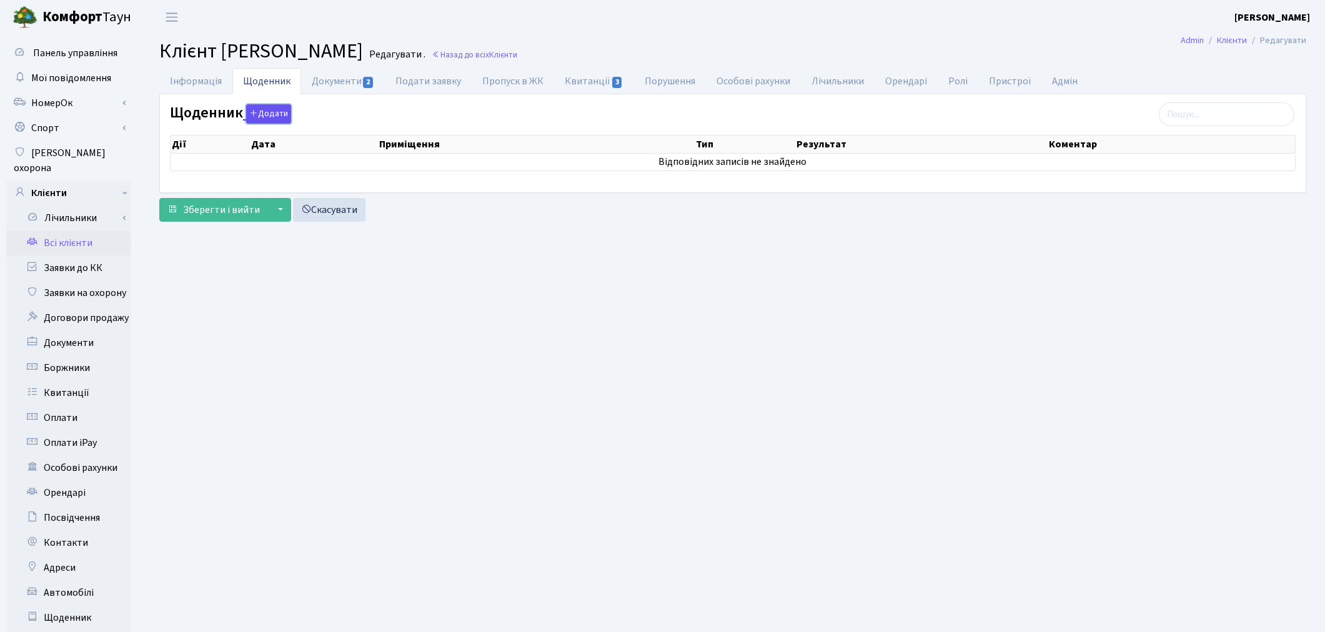
click at [261, 115] on button "Додати" at bounding box center [268, 113] width 45 height 19
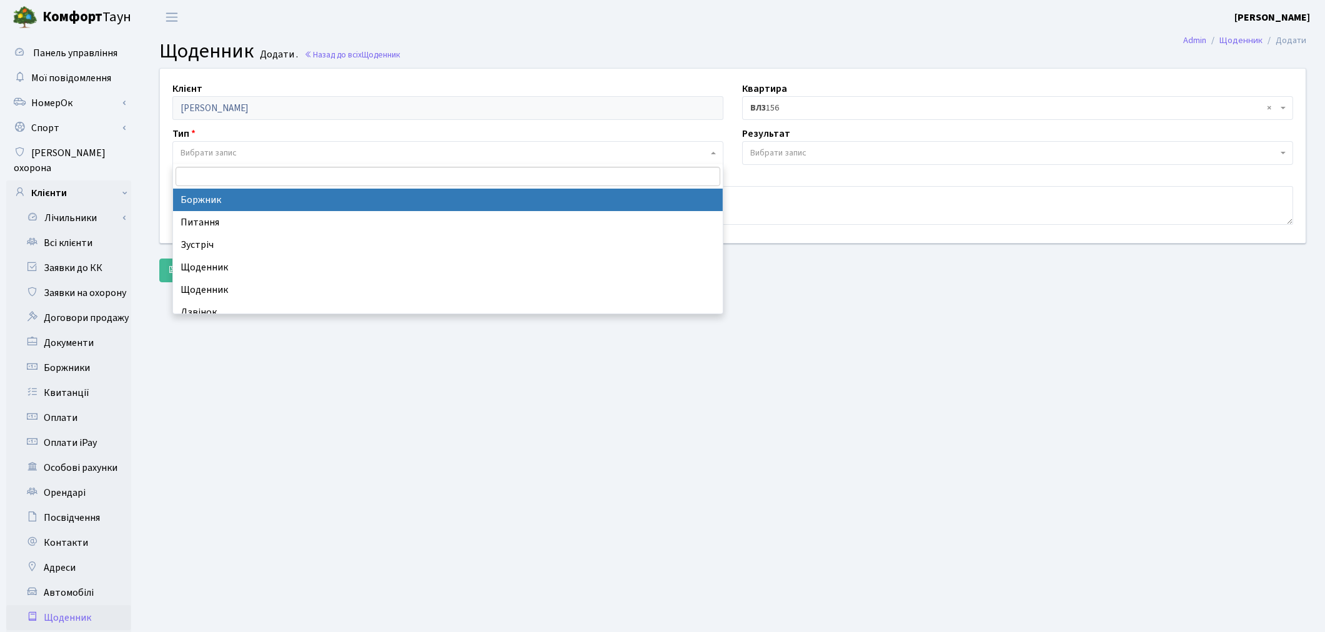
click at [260, 147] on span "Вибрати запис" at bounding box center [443, 153] width 527 height 12
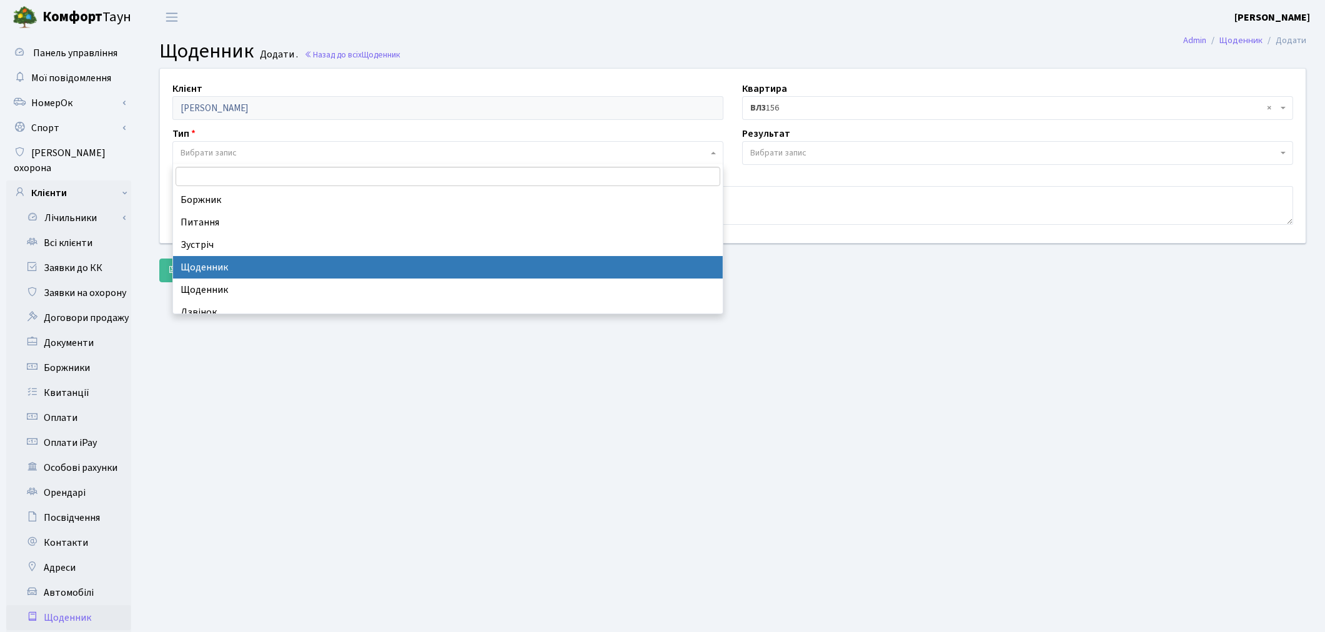
select select "11"
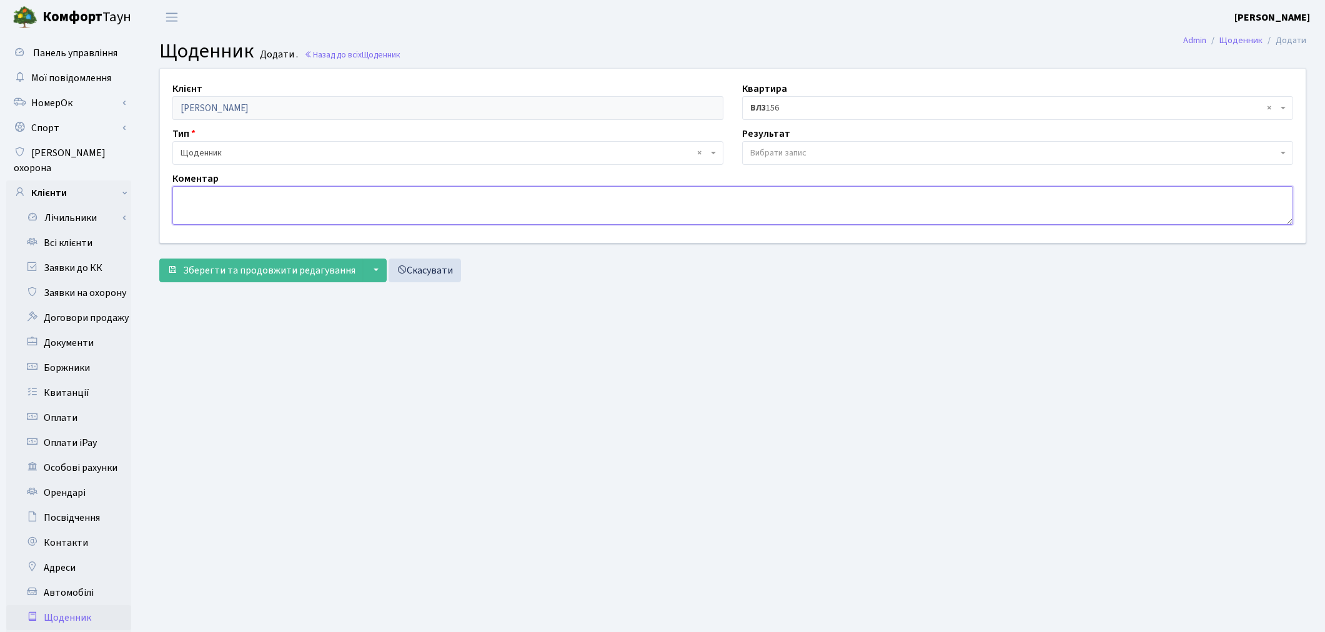
click at [240, 207] on textarea at bounding box center [732, 205] width 1120 height 39
type textarea "кв. 156 була продана 18.07. з боргами"
click at [297, 280] on button "Зберегти та продовжити редагування" at bounding box center [261, 271] width 204 height 24
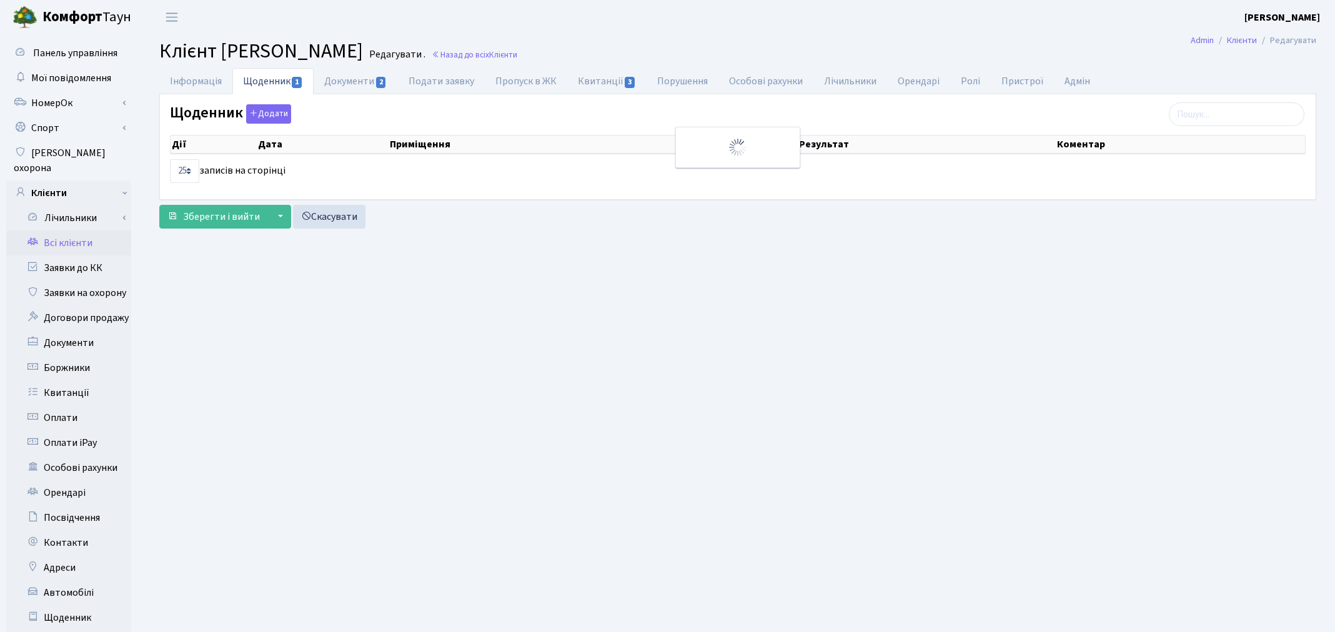
select select "25"
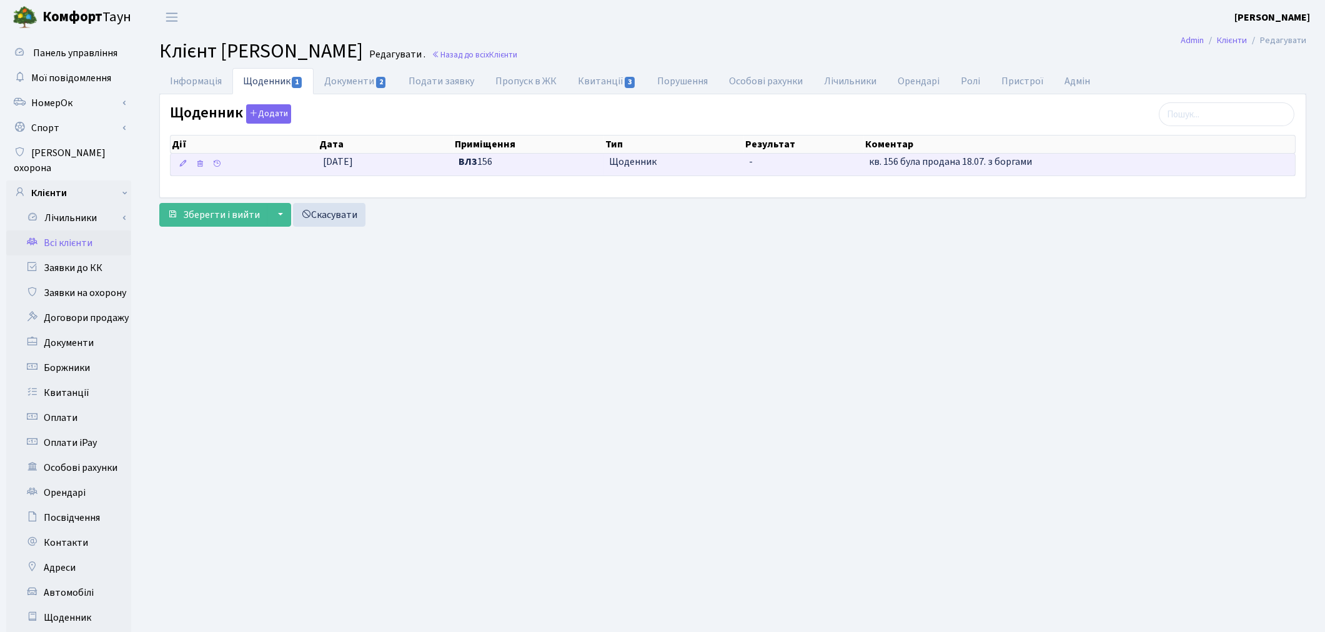
click at [761, 169] on span "-" at bounding box center [804, 162] width 110 height 14
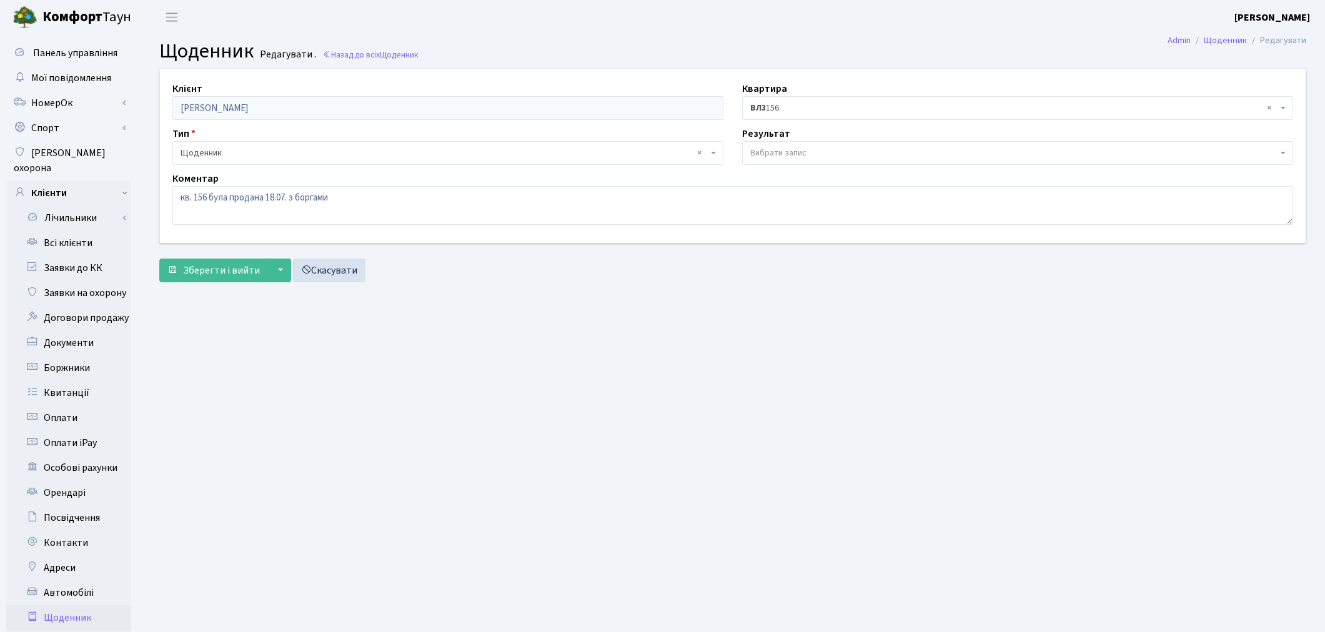
click at [776, 154] on span "Вибрати запис" at bounding box center [778, 153] width 56 height 12
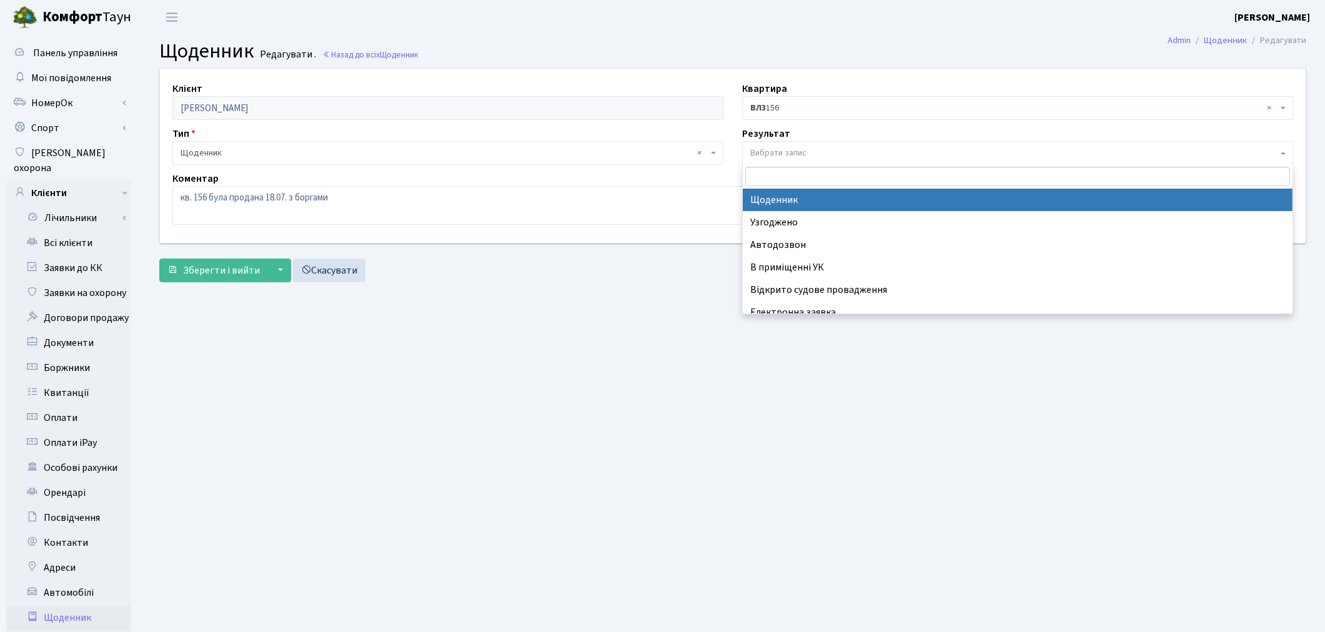
select select "14"
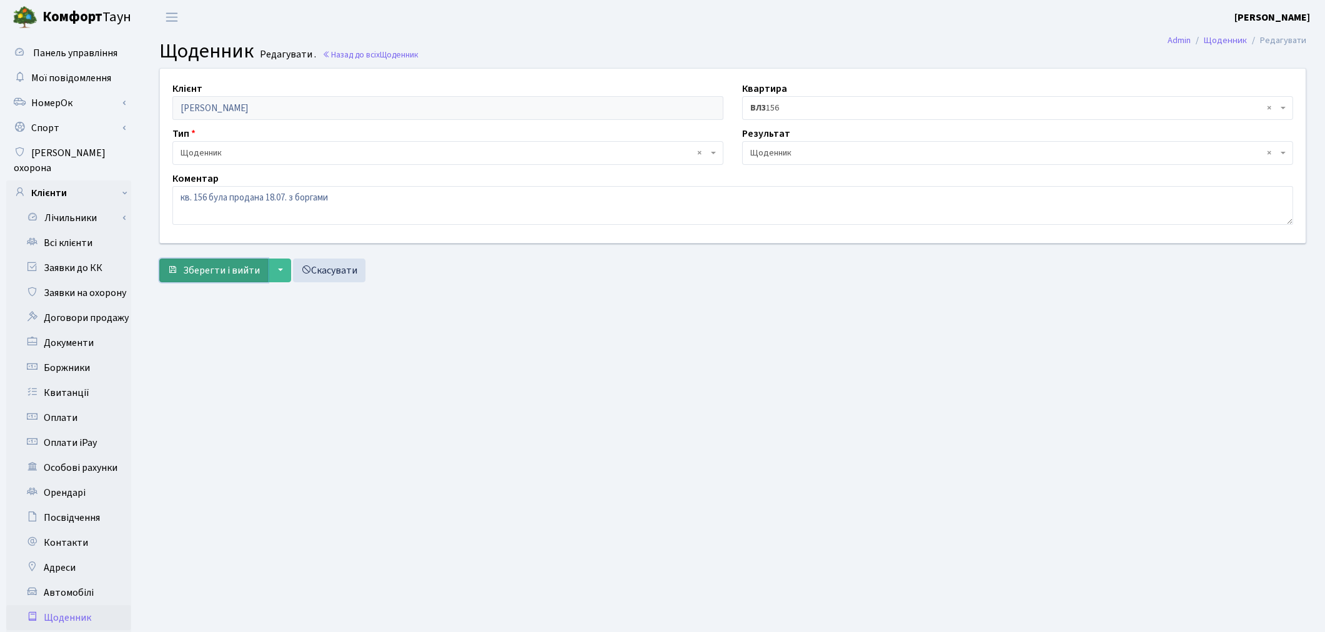
click at [225, 275] on span "Зберегти і вийти" at bounding box center [221, 271] width 77 height 14
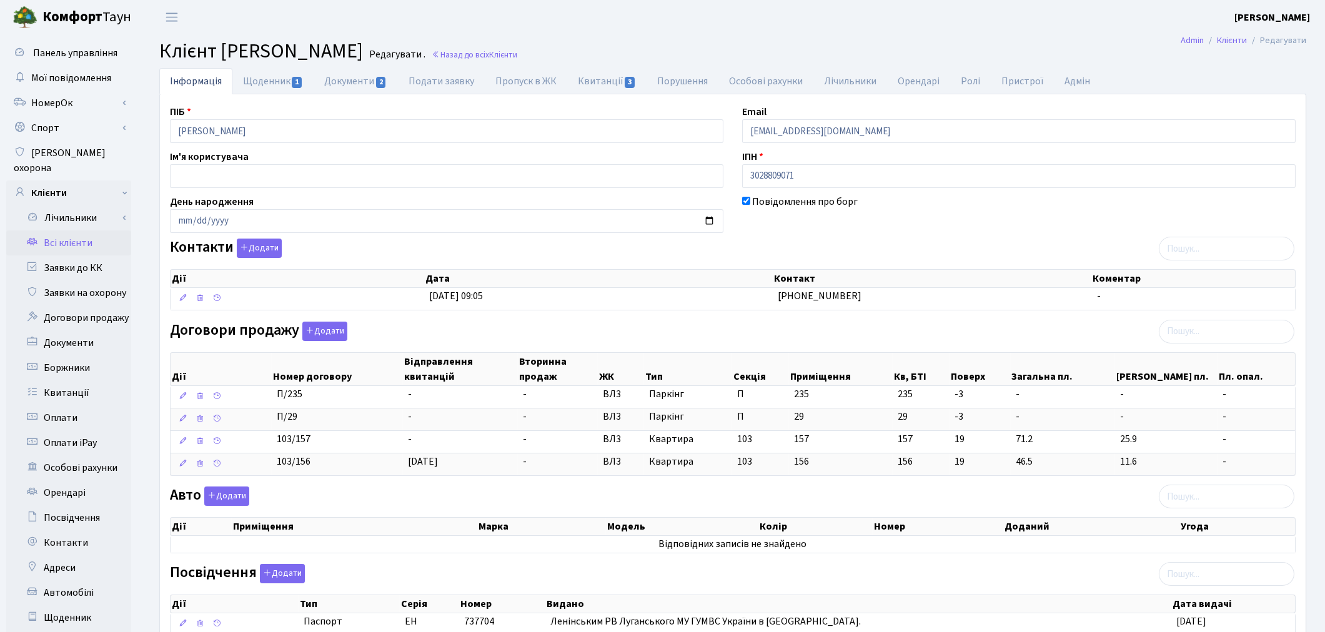
click at [59, 231] on link "Всі клієнти" at bounding box center [68, 242] width 125 height 25
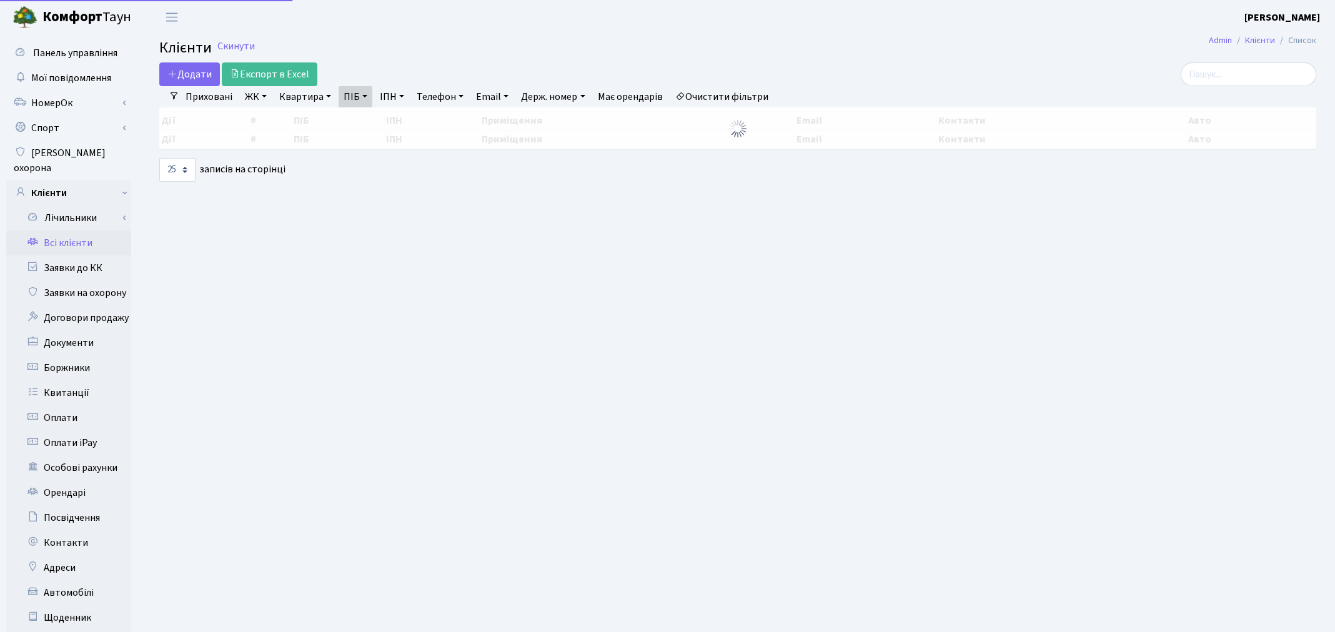
select select "25"
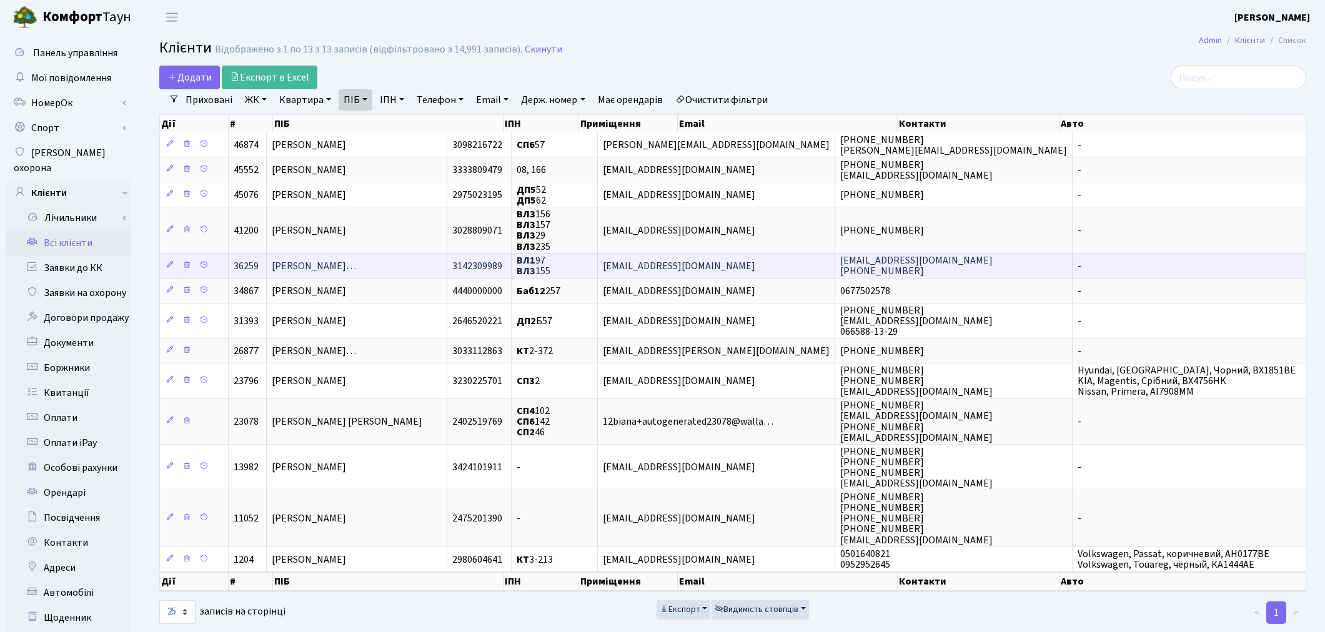
click at [356, 264] on span "[PERSON_NAME]…" at bounding box center [314, 266] width 84 height 14
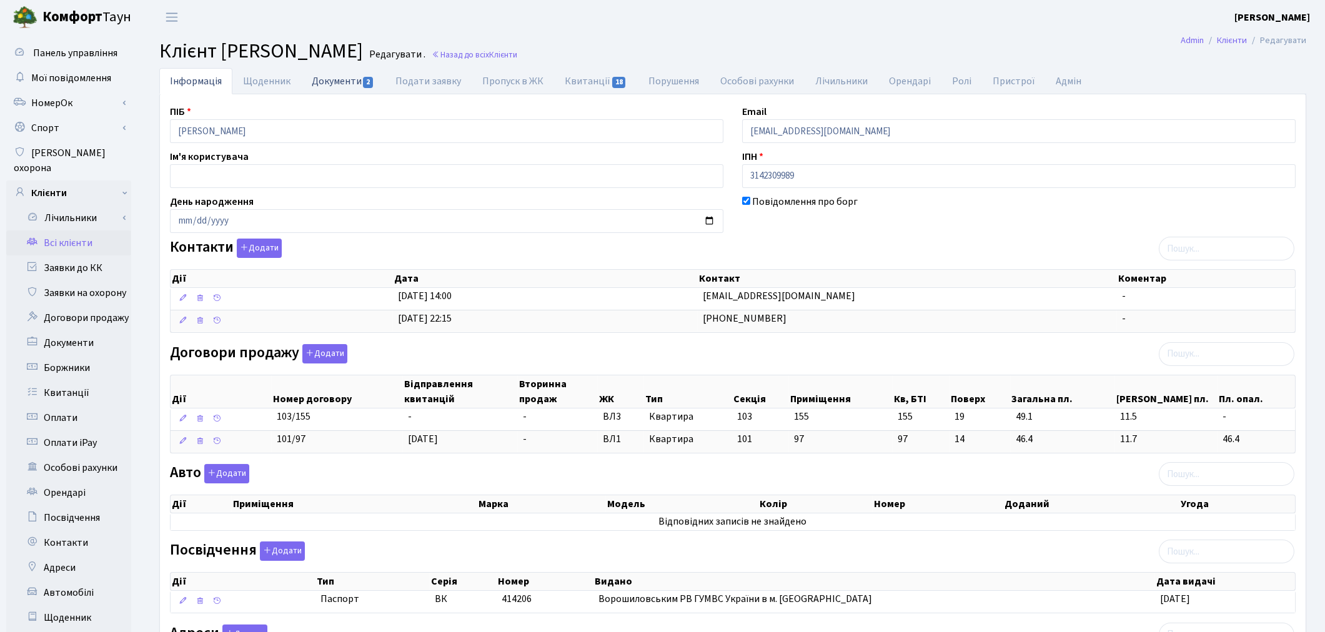
click at [333, 89] on link "Документи 2" at bounding box center [343, 81] width 84 height 26
select select "25"
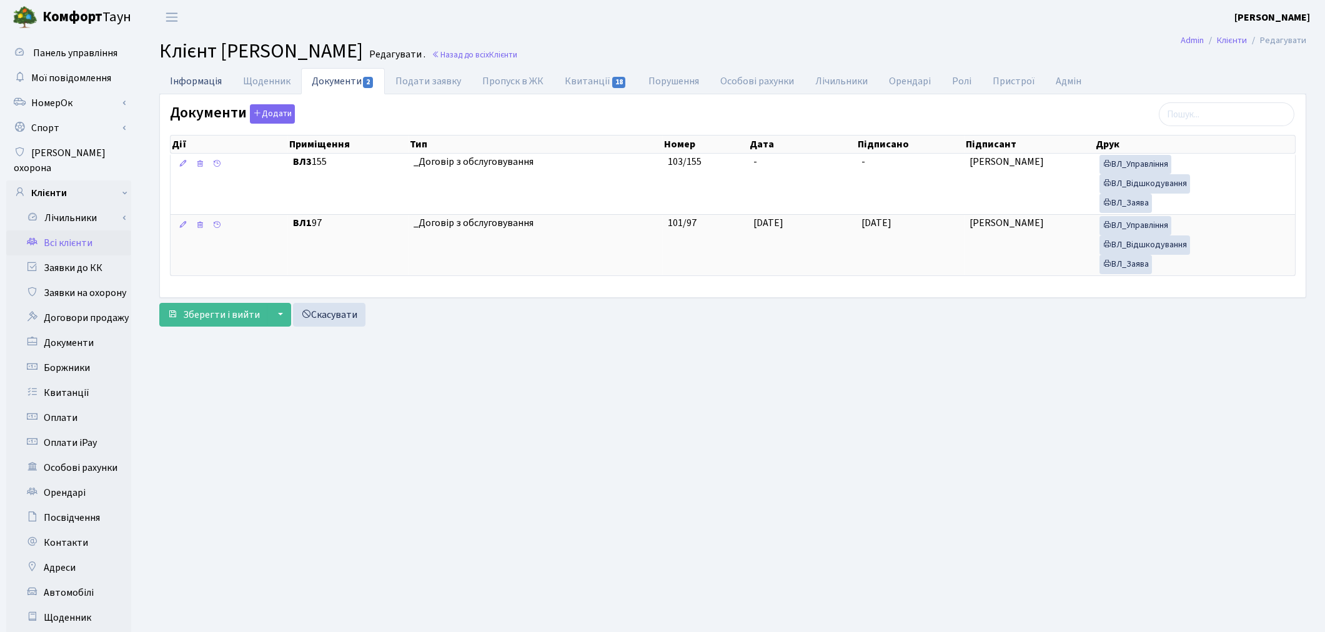
click at [200, 85] on link "Інформація" at bounding box center [195, 81] width 73 height 26
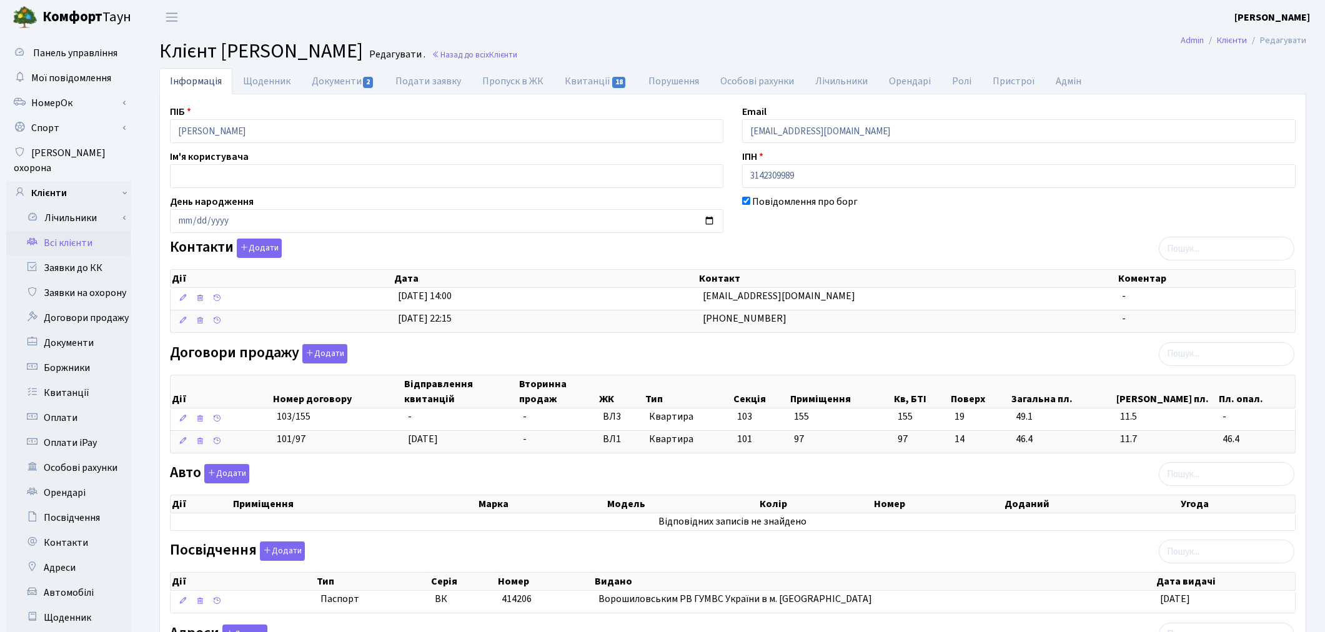
click at [79, 230] on link "Всі клієнти" at bounding box center [68, 242] width 125 height 25
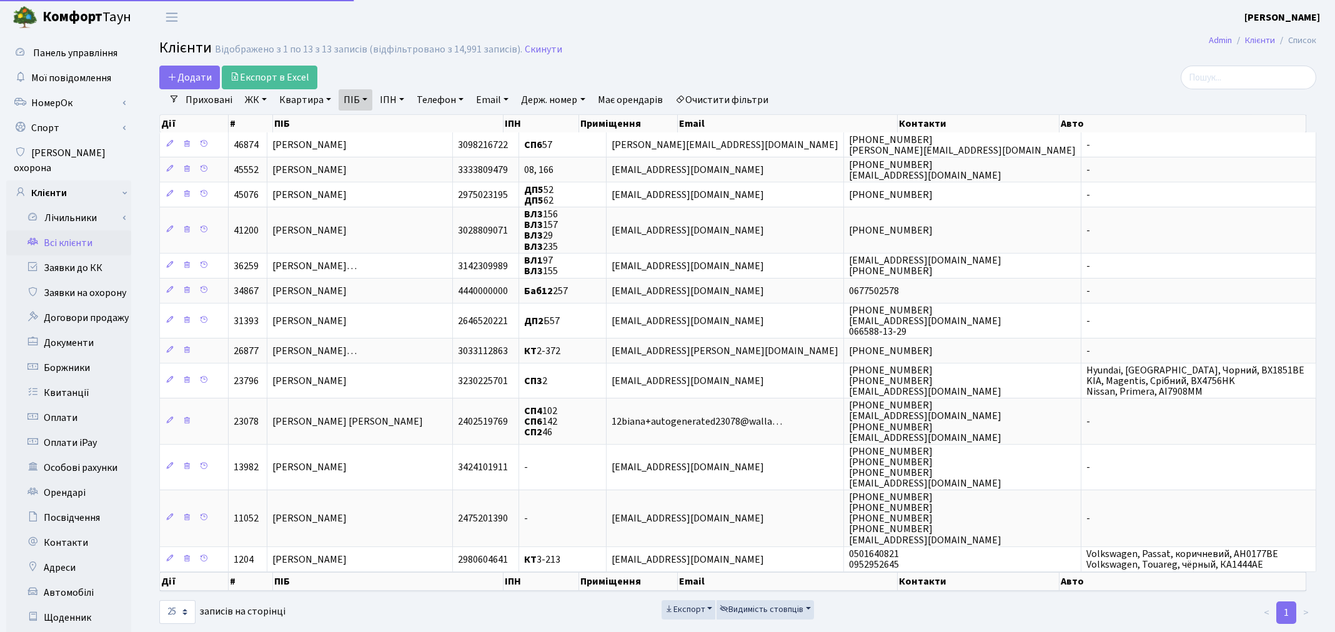
select select "25"
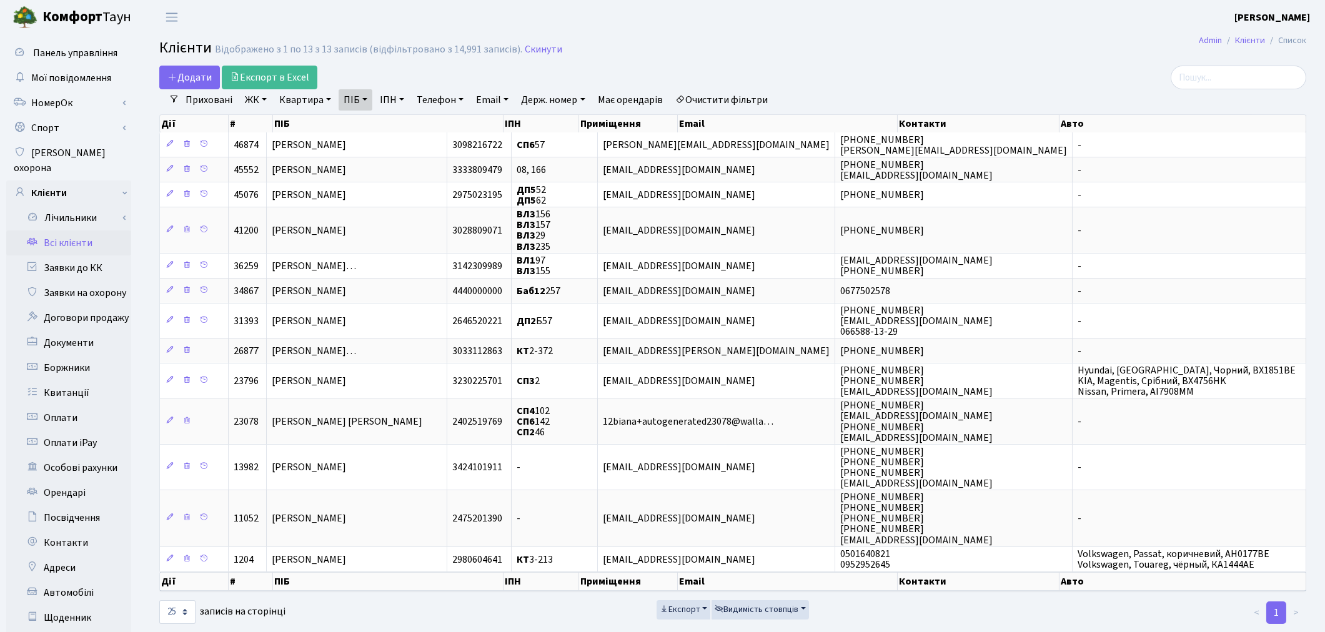
click at [726, 91] on link "Очистити фільтри" at bounding box center [721, 99] width 103 height 21
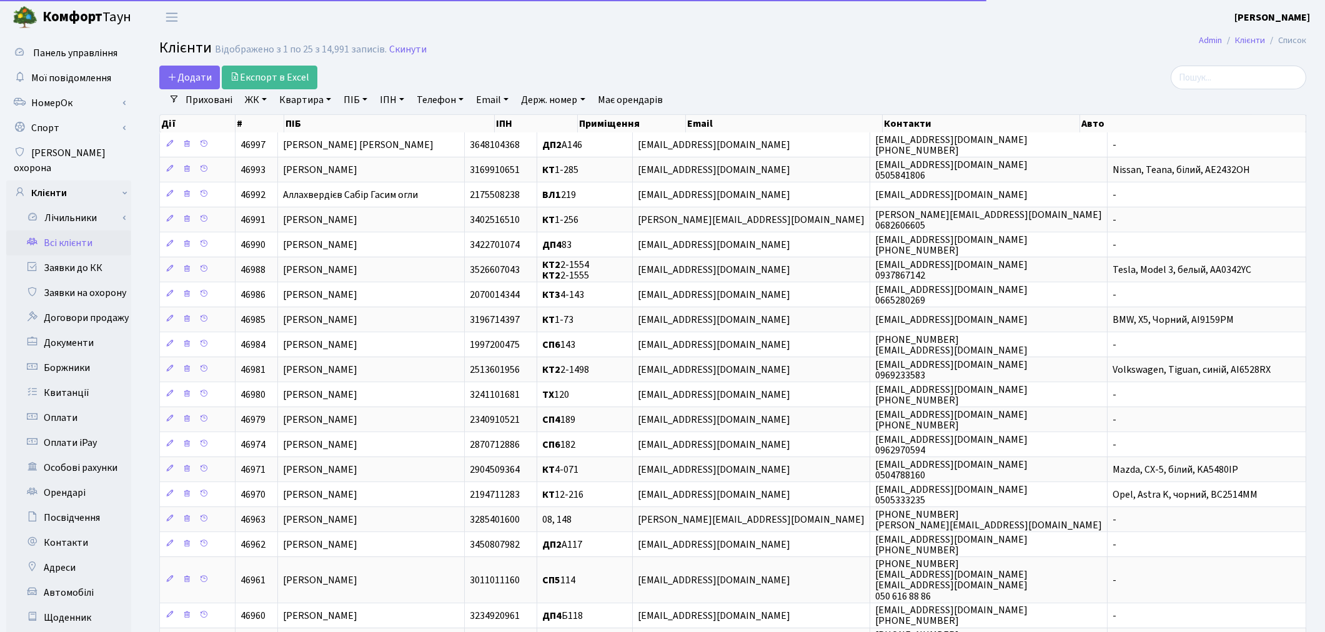
click at [304, 106] on link "Квартира" at bounding box center [305, 99] width 62 height 21
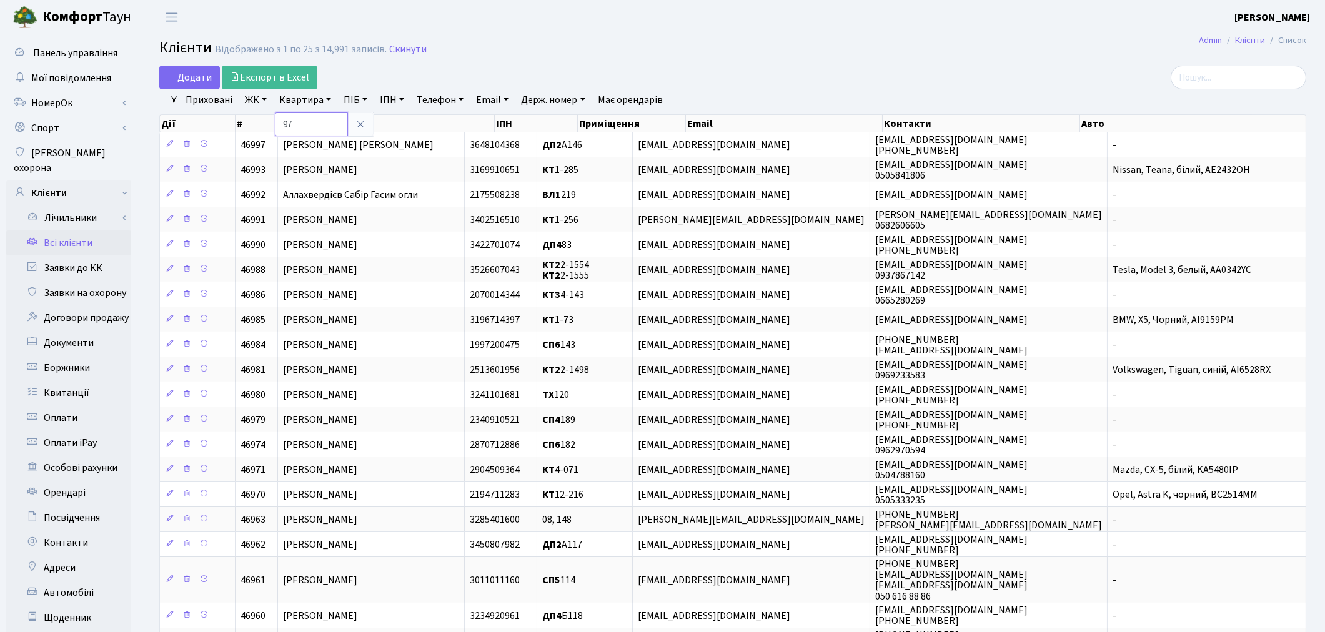
type input "97"
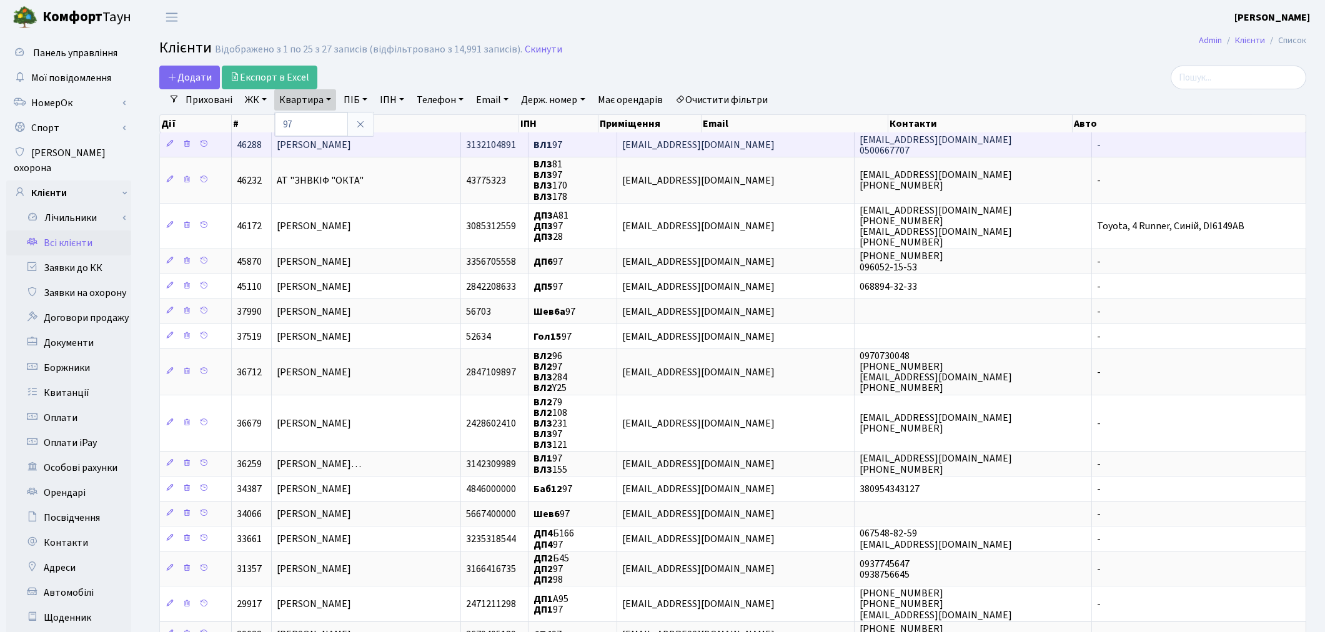
click at [413, 151] on td "[PERSON_NAME]" at bounding box center [366, 144] width 189 height 24
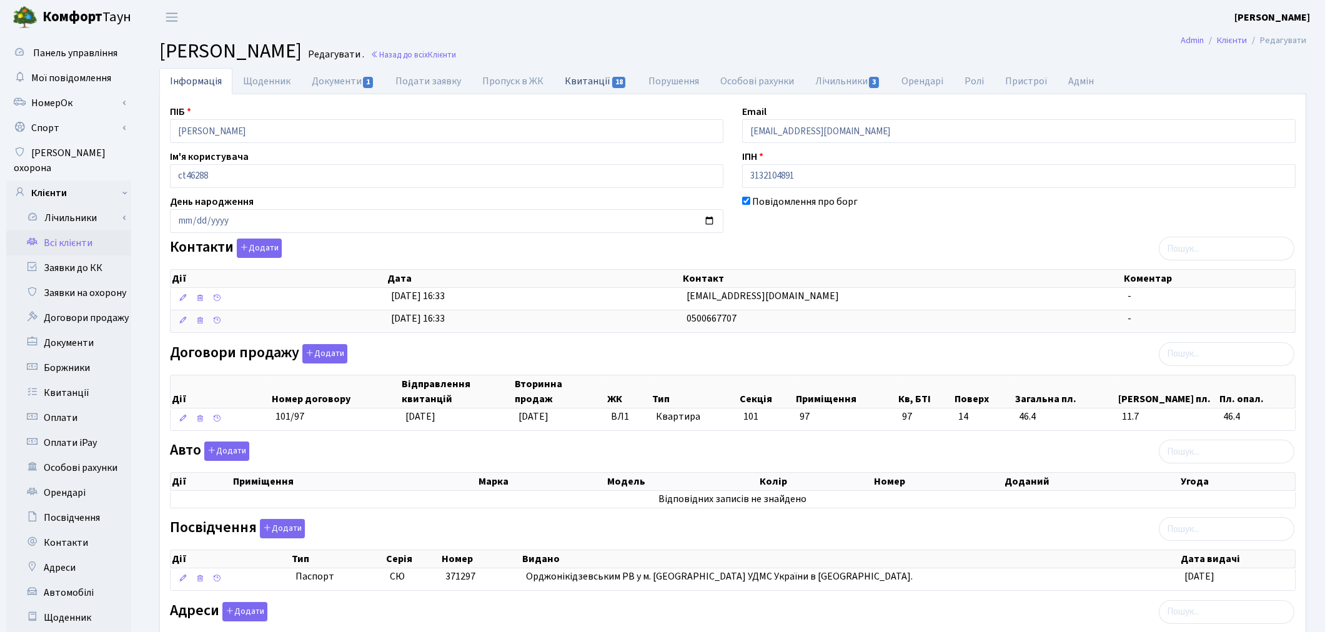
click at [566, 86] on link "Квитанції 18" at bounding box center [595, 81] width 83 height 26
select select "25"
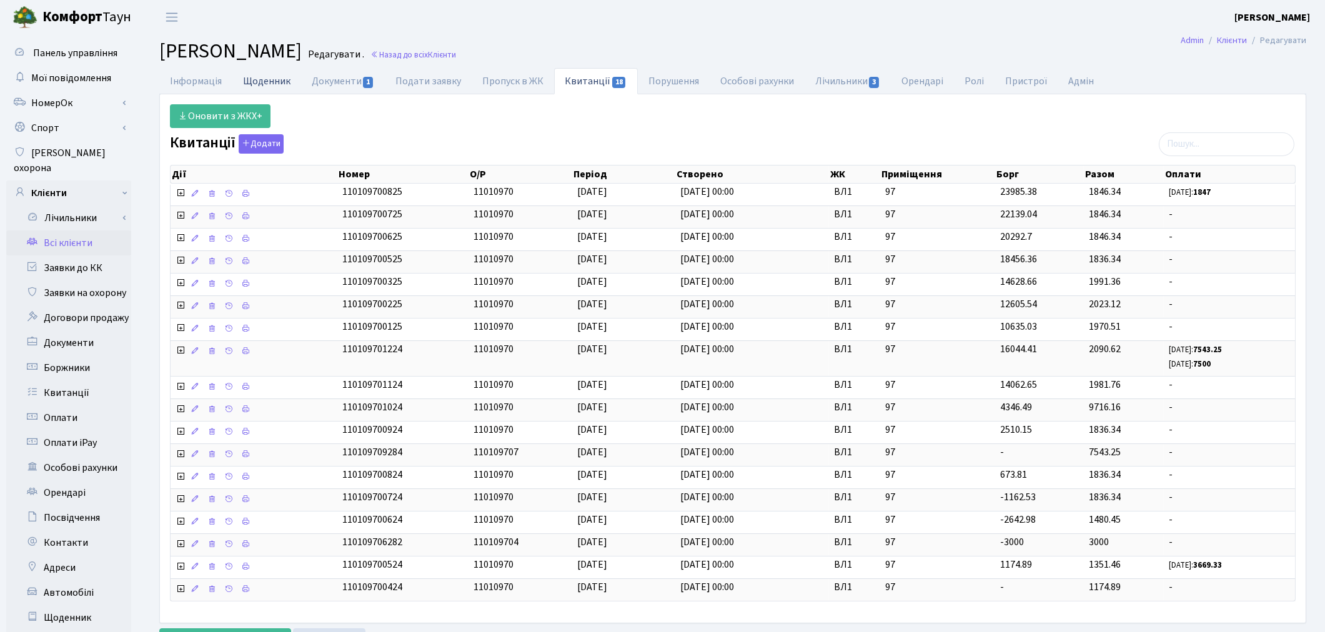
click at [263, 84] on link "Щоденник" at bounding box center [266, 81] width 69 height 26
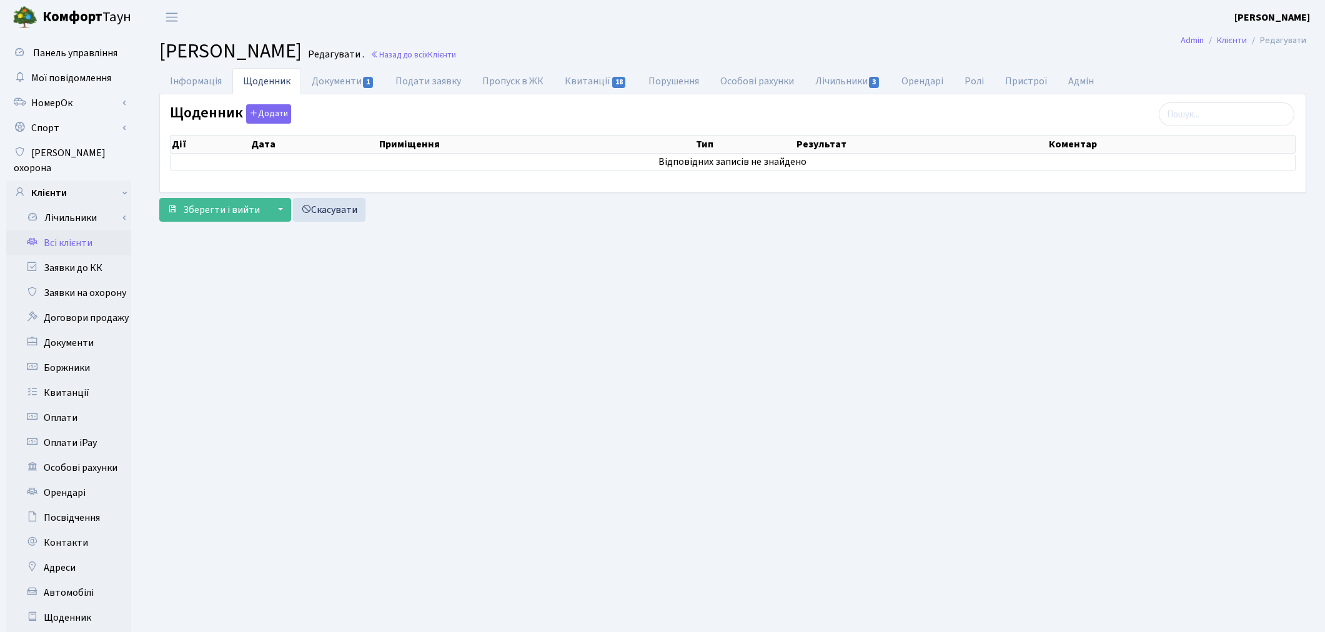
click at [266, 77] on link "Щоденник" at bounding box center [266, 81] width 69 height 26
click at [264, 116] on button "Додати" at bounding box center [268, 113] width 45 height 19
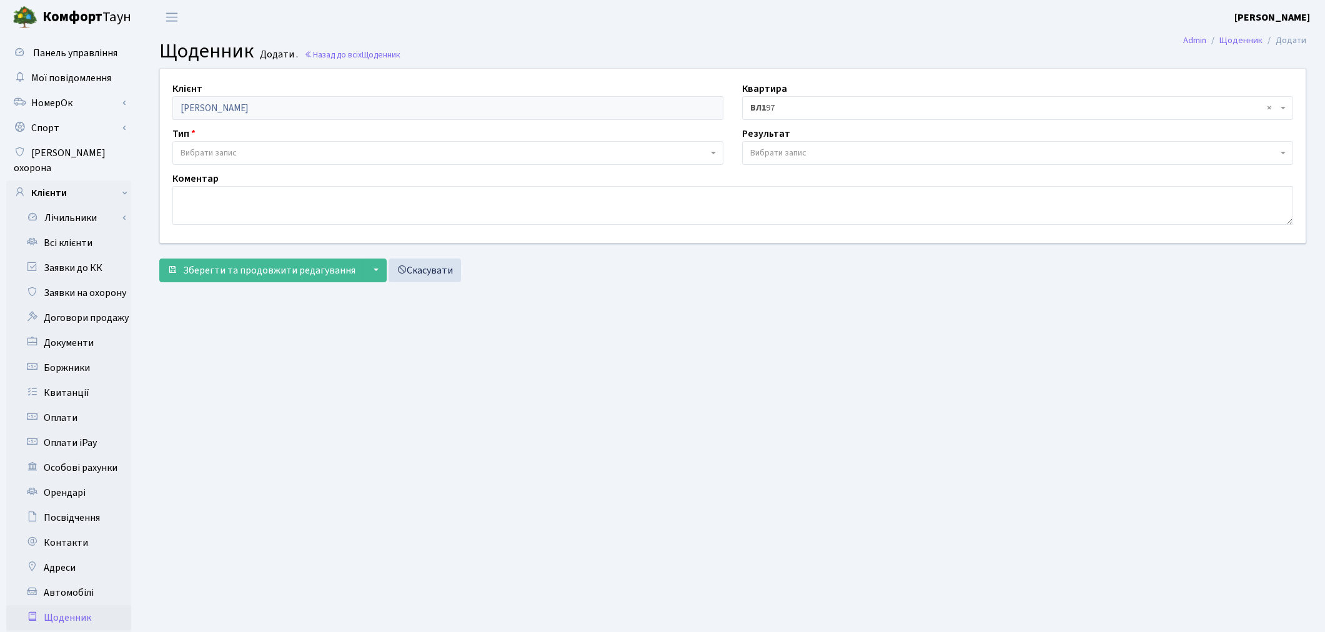
click at [269, 151] on span "Вибрати запис" at bounding box center [443, 153] width 527 height 12
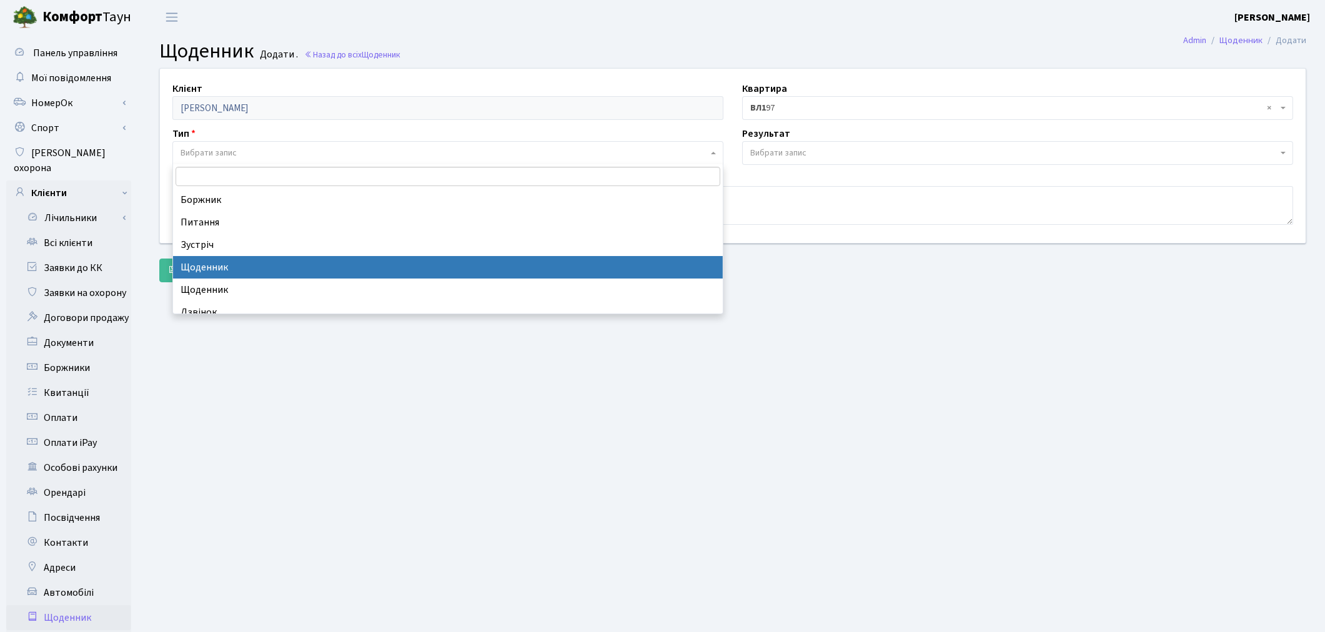
select select "11"
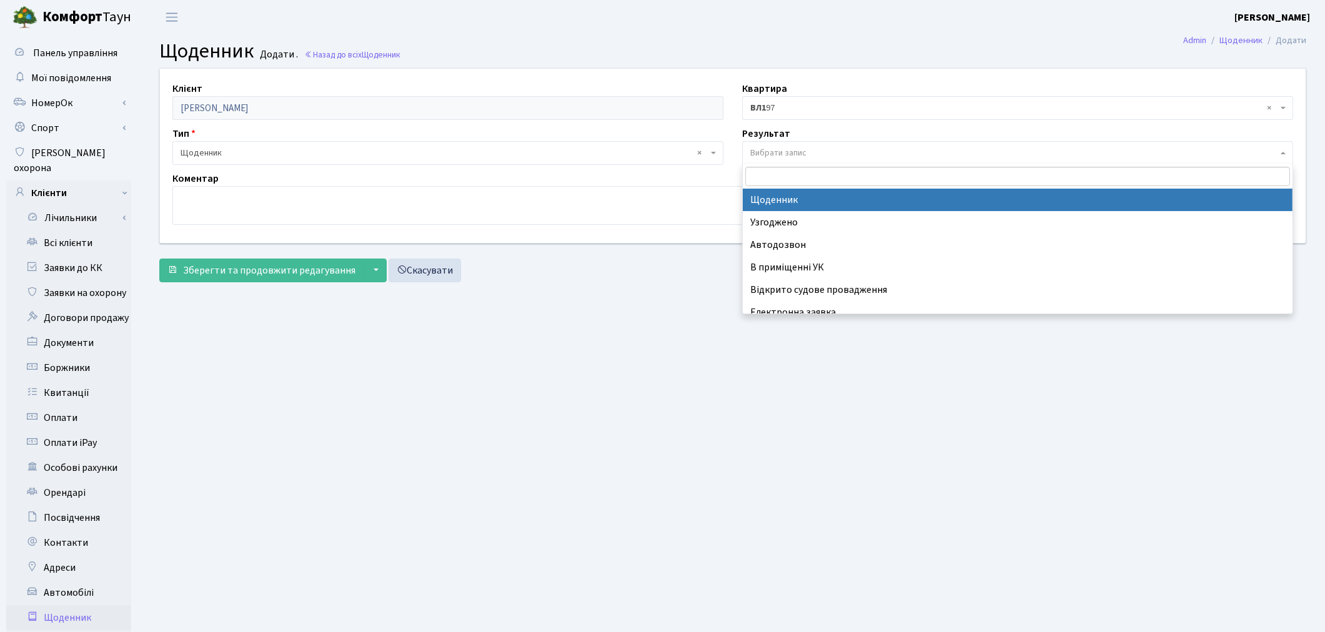
click at [771, 157] on span "Вибрати запис" at bounding box center [778, 153] width 56 height 12
select select "14"
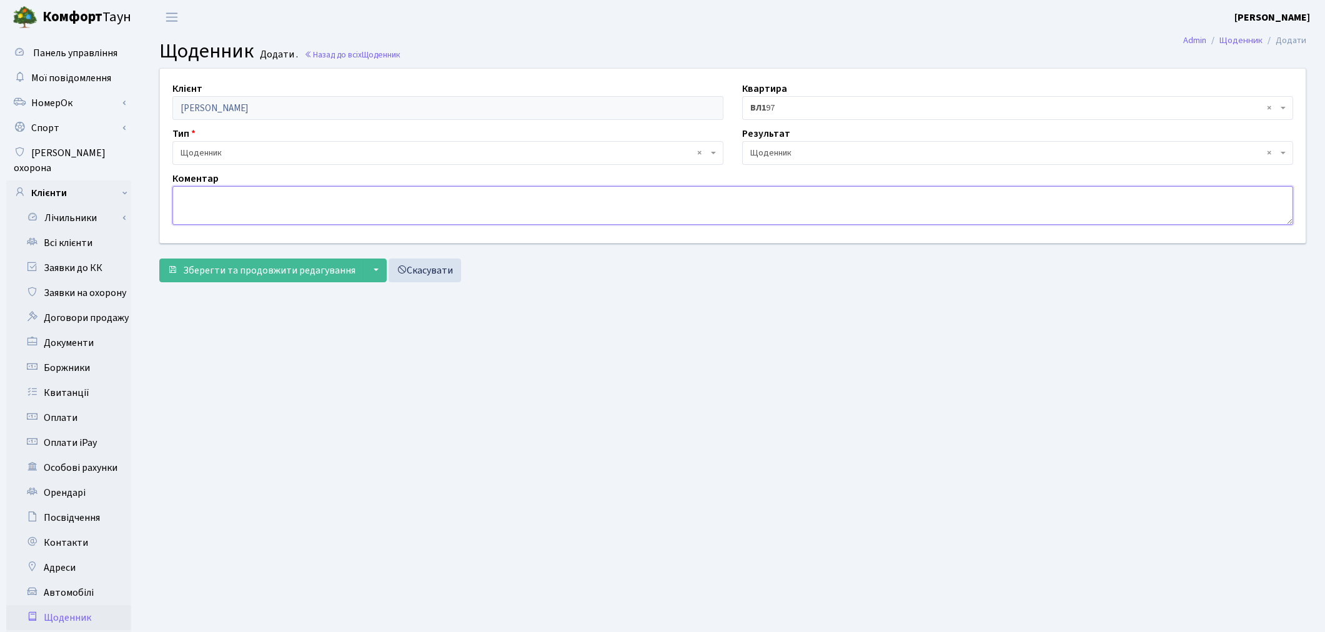
click at [267, 191] on textarea at bounding box center [732, 205] width 1120 height 39
type textarea "кв продана від Журавльової Е. з боргами"
click at [321, 273] on span "Зберегти та продовжити редагування" at bounding box center [269, 271] width 172 height 14
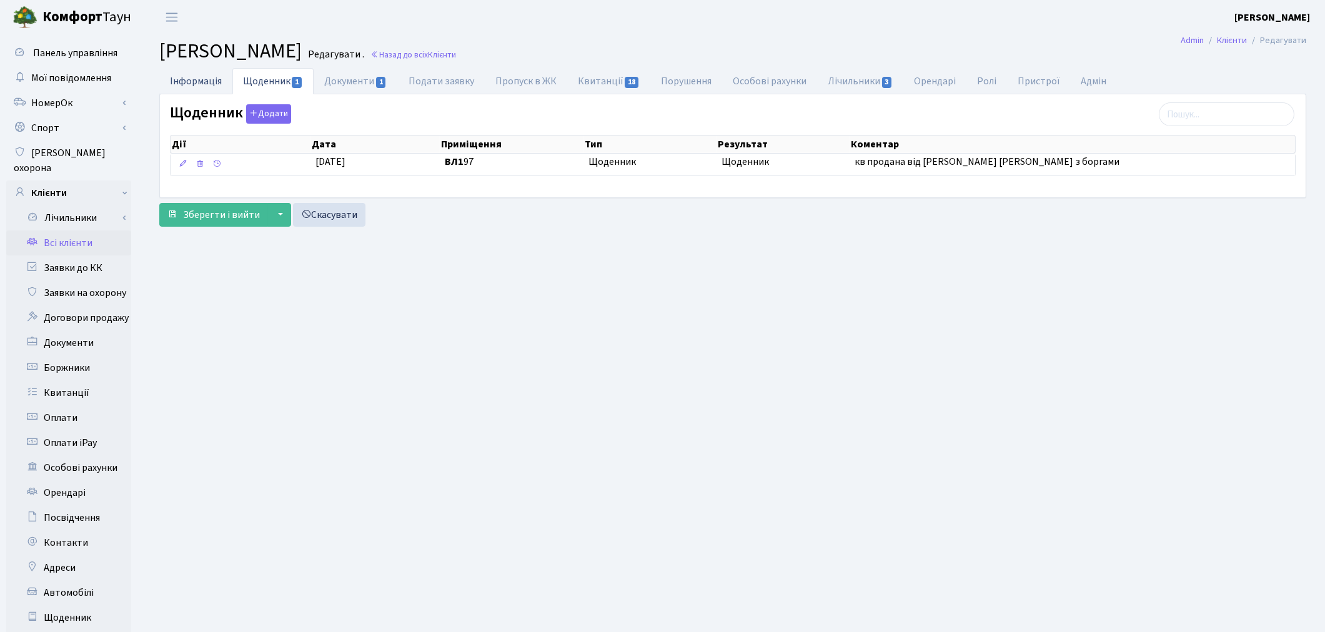
click at [195, 80] on link "Інформація" at bounding box center [195, 81] width 73 height 26
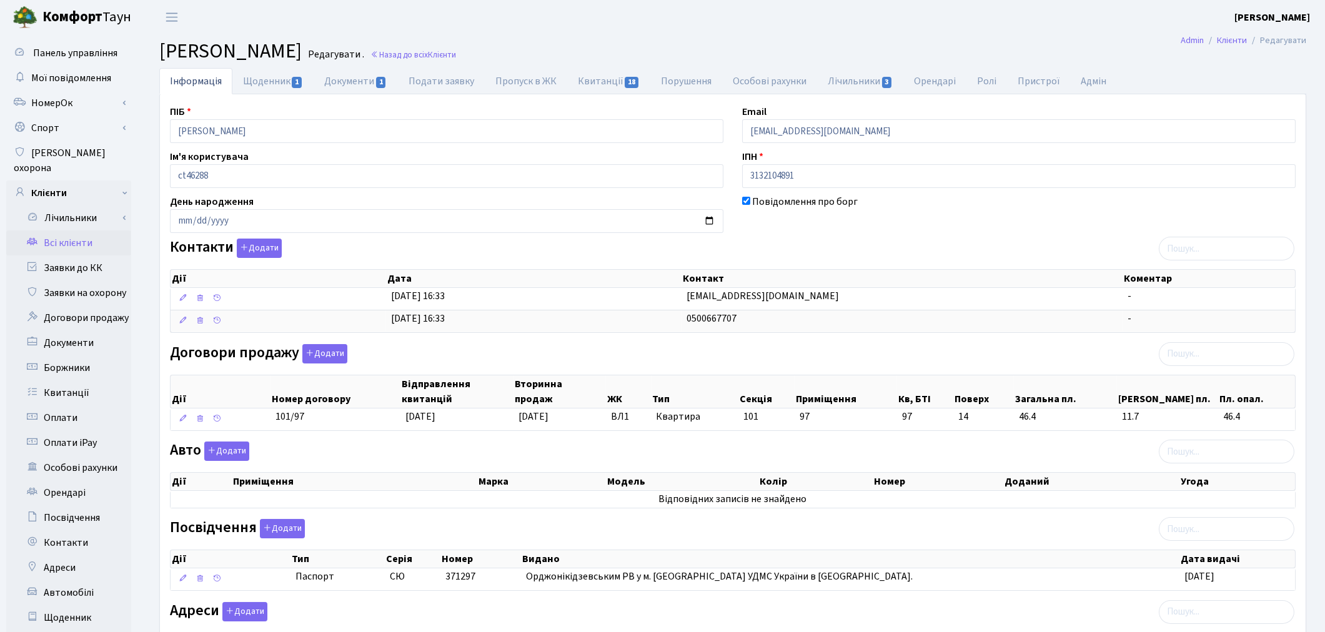
click at [76, 230] on link "Всі клієнти" at bounding box center [68, 242] width 125 height 25
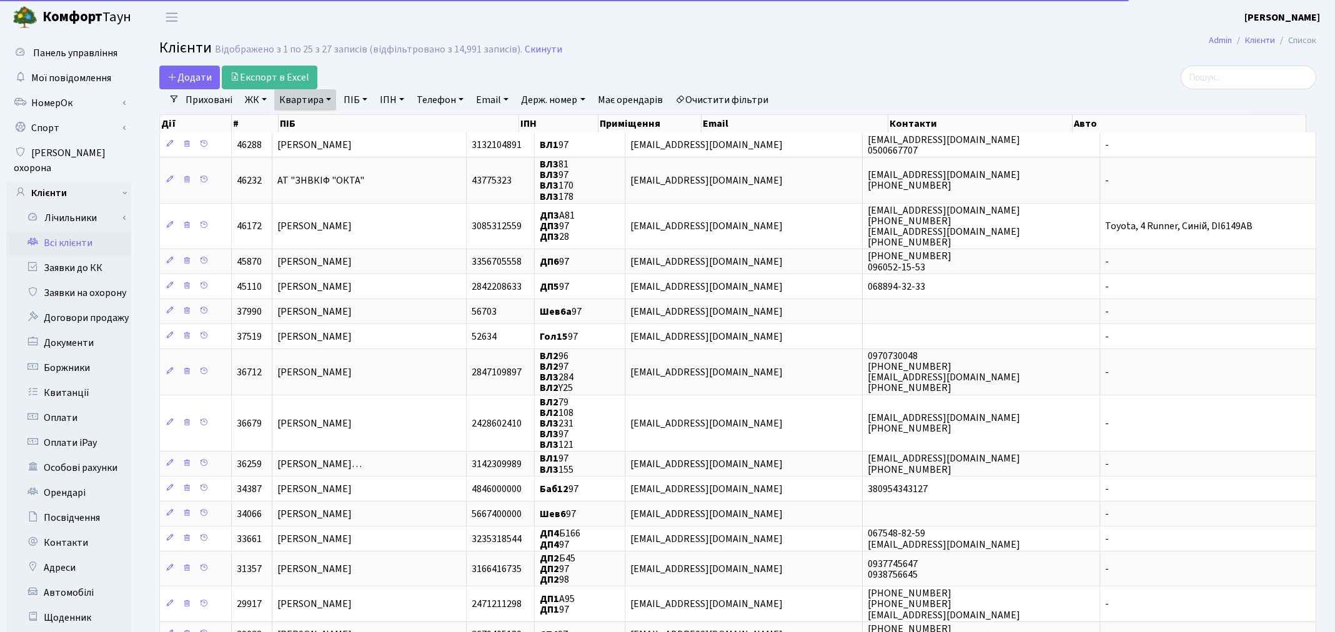
select select "25"
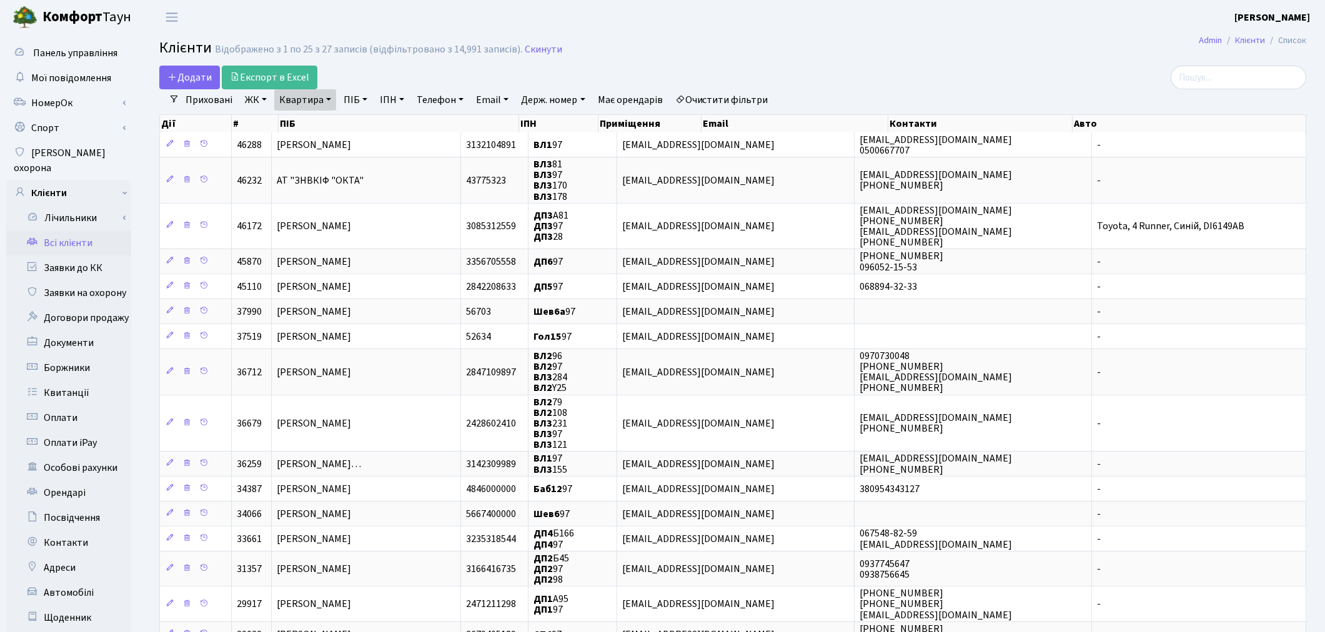
click at [729, 97] on link "Очистити фільтри" at bounding box center [721, 99] width 103 height 21
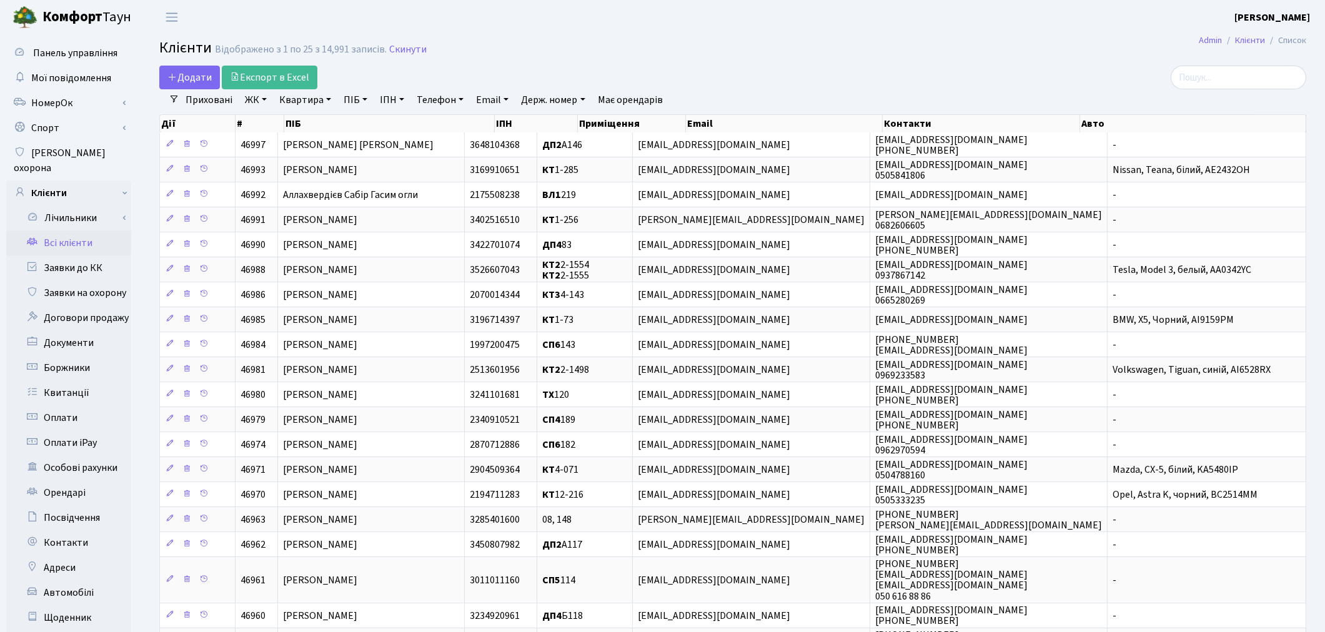
click at [348, 100] on link "ПІБ" at bounding box center [355, 99] width 34 height 21
type input "ярош"
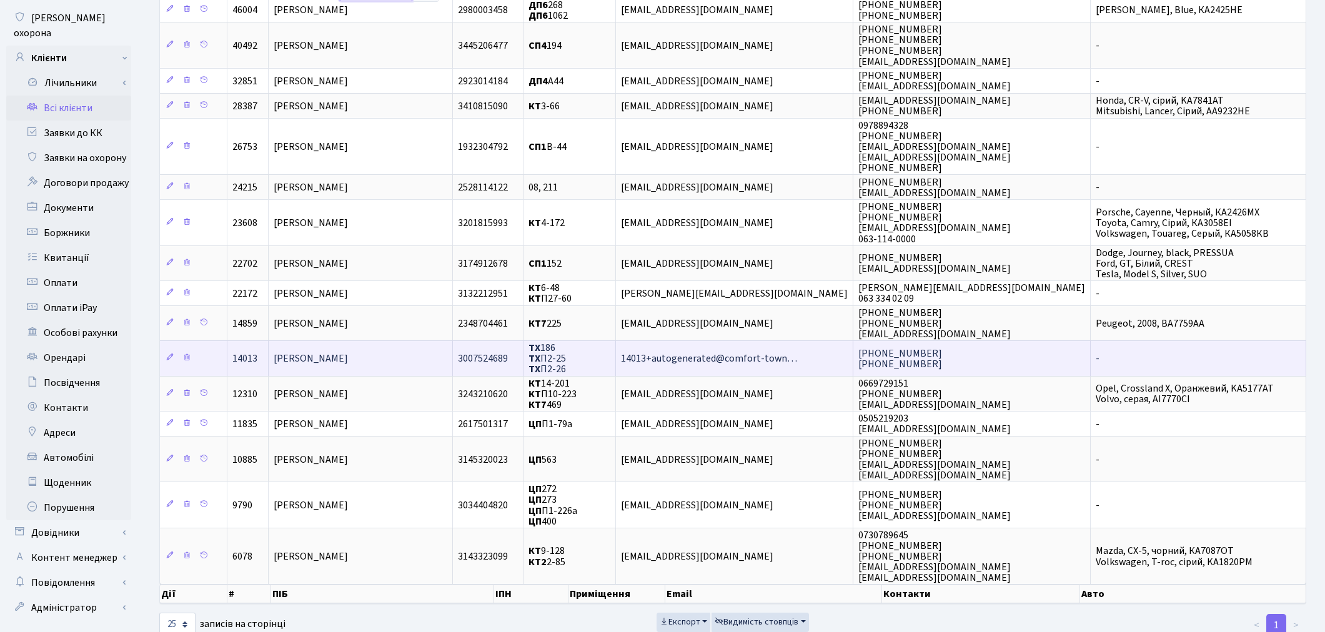
scroll to position [139, 0]
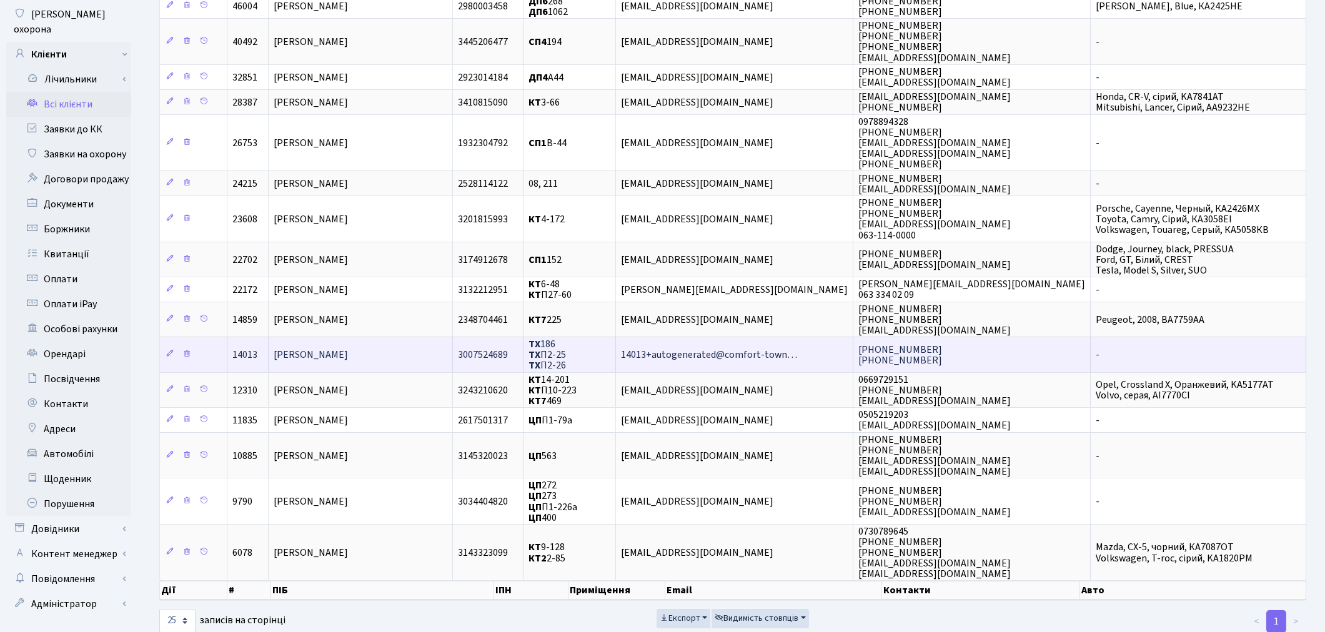
click at [327, 348] on span "Ярош Катерина Володимирівна" at bounding box center [311, 355] width 74 height 14
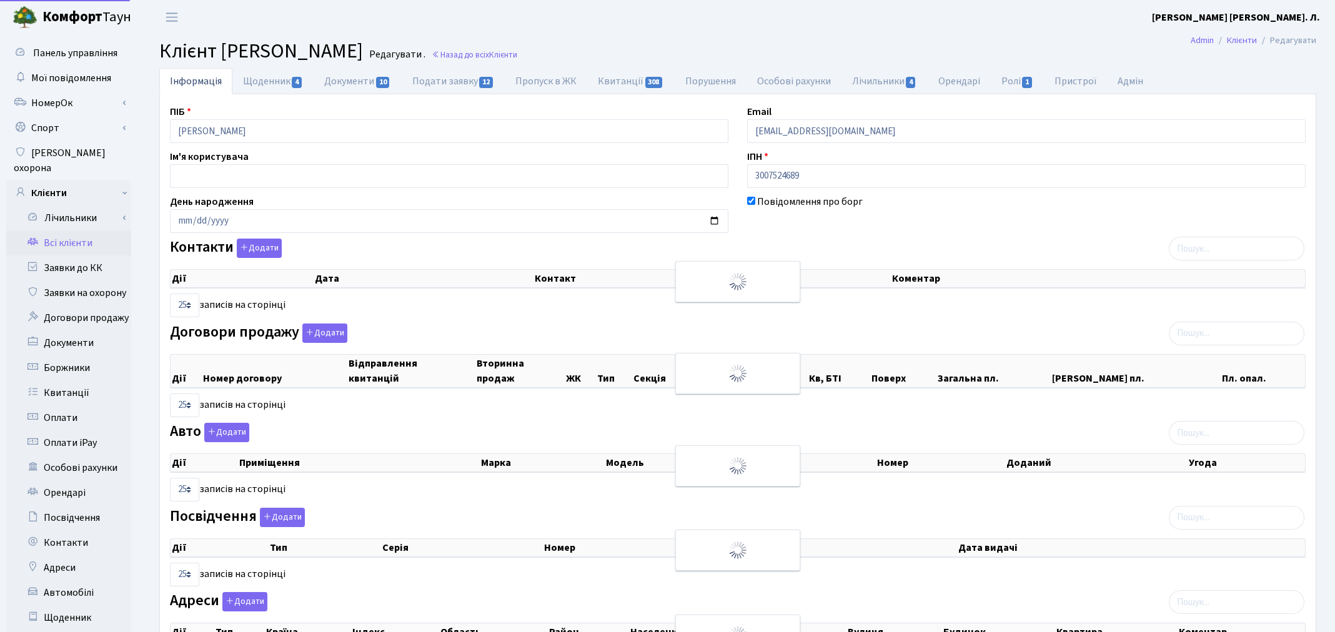
select select "25"
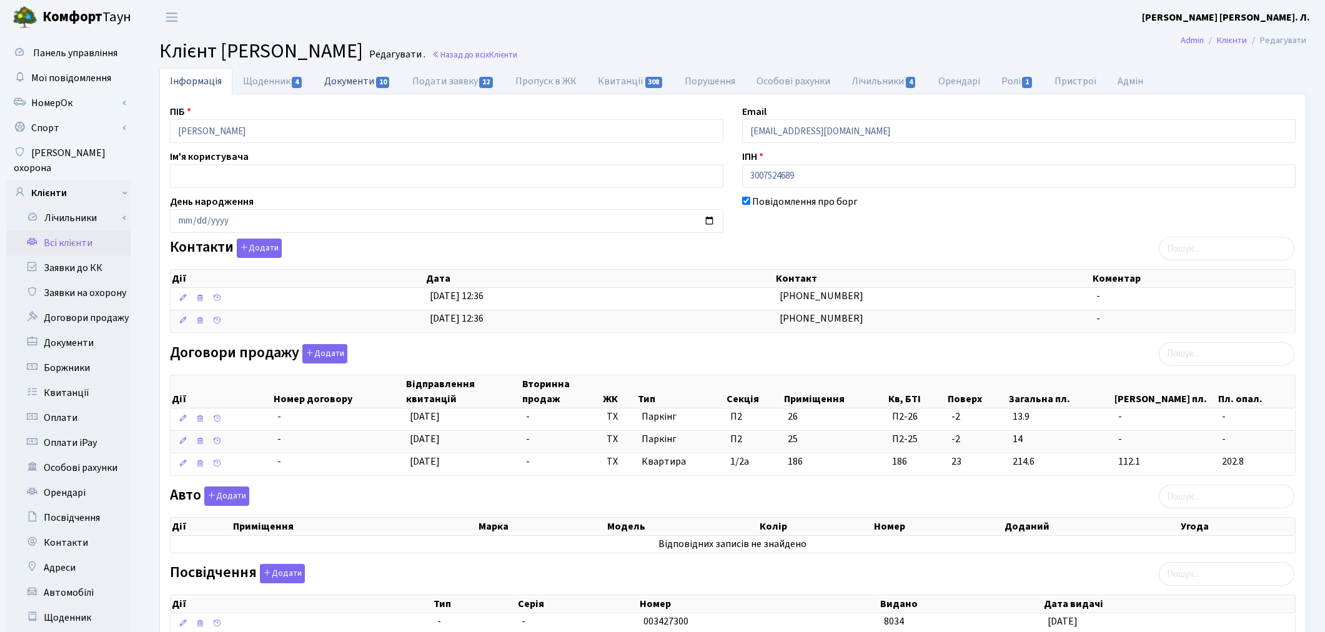
click at [354, 82] on link "Документи 10" at bounding box center [357, 81] width 87 height 26
select select "25"
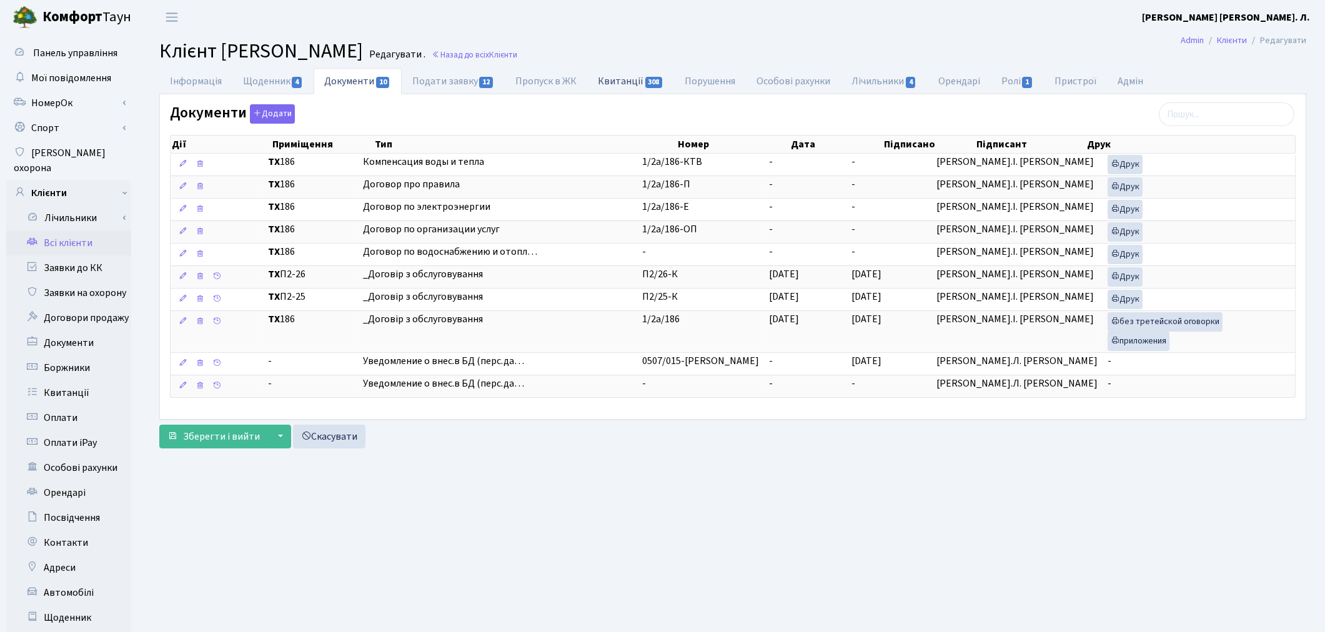
click at [632, 81] on link "Квитанції 308" at bounding box center [630, 81] width 87 height 26
select select "25"
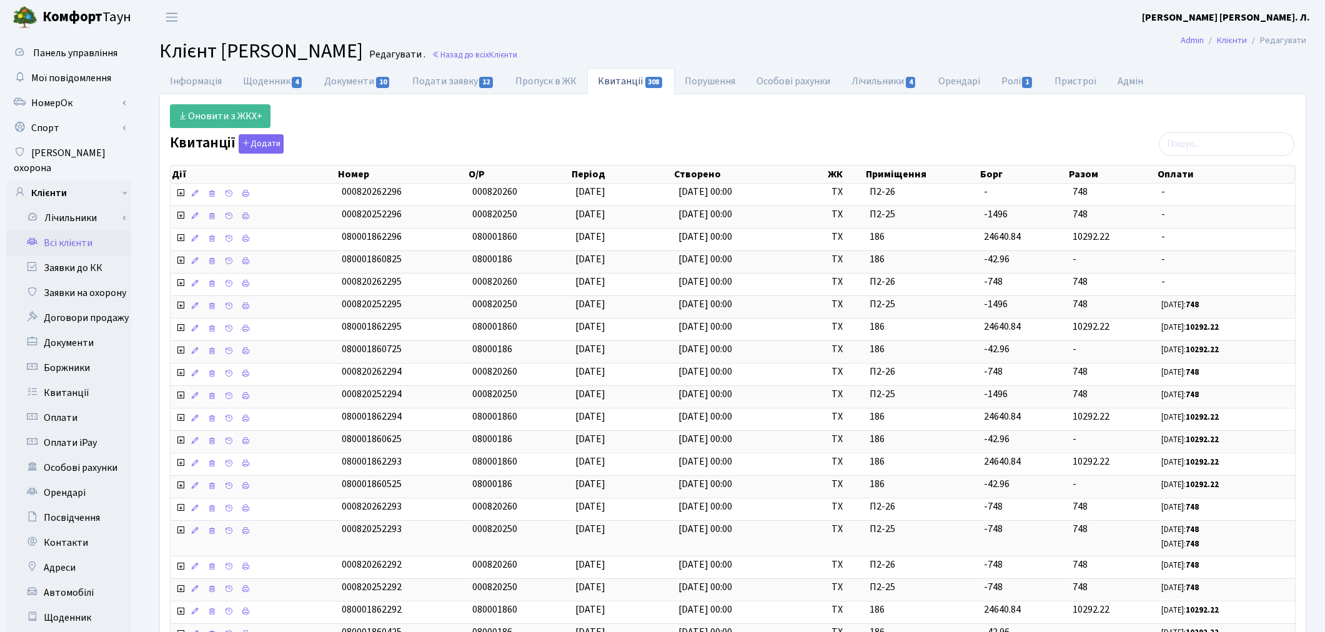
click at [64, 230] on link "Всі клієнти" at bounding box center [68, 242] width 125 height 25
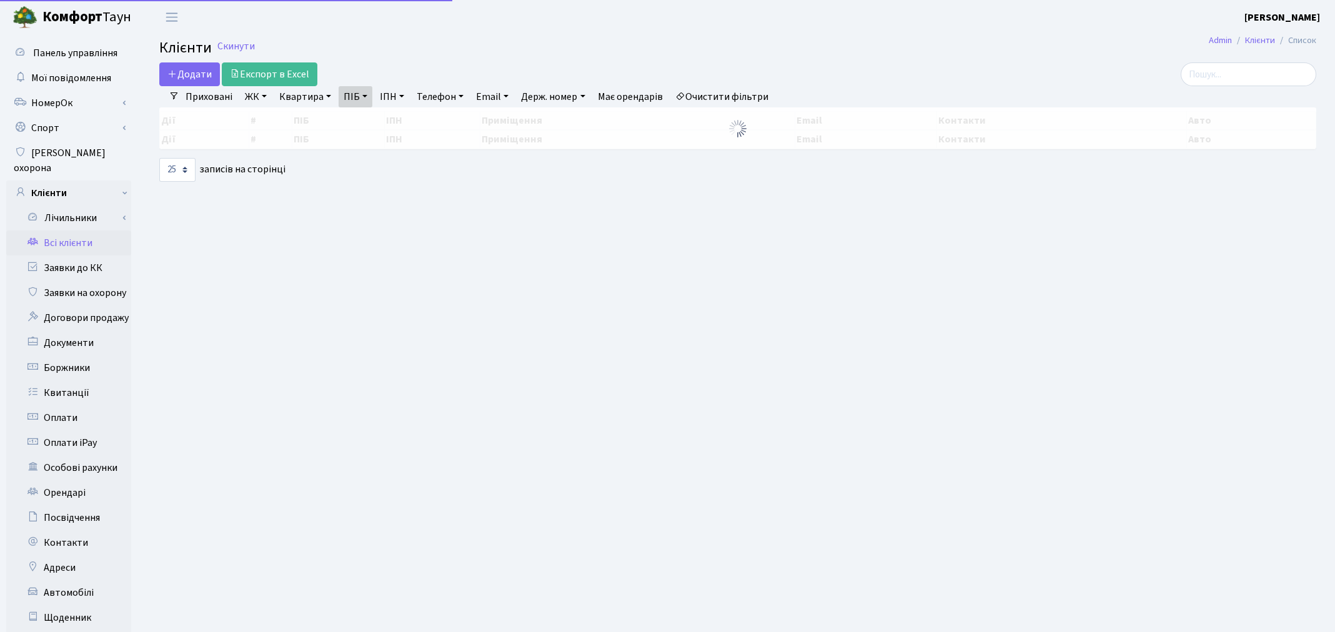
select select "25"
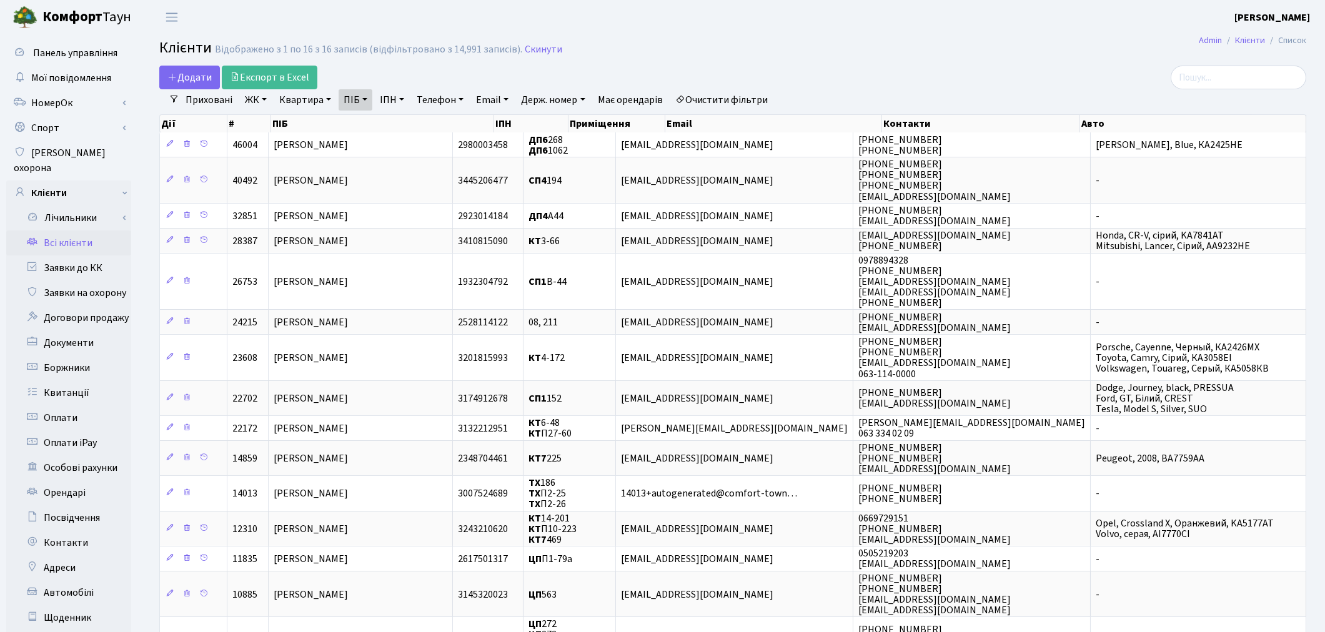
click at [734, 94] on link "Очистити фільтри" at bounding box center [721, 99] width 103 height 21
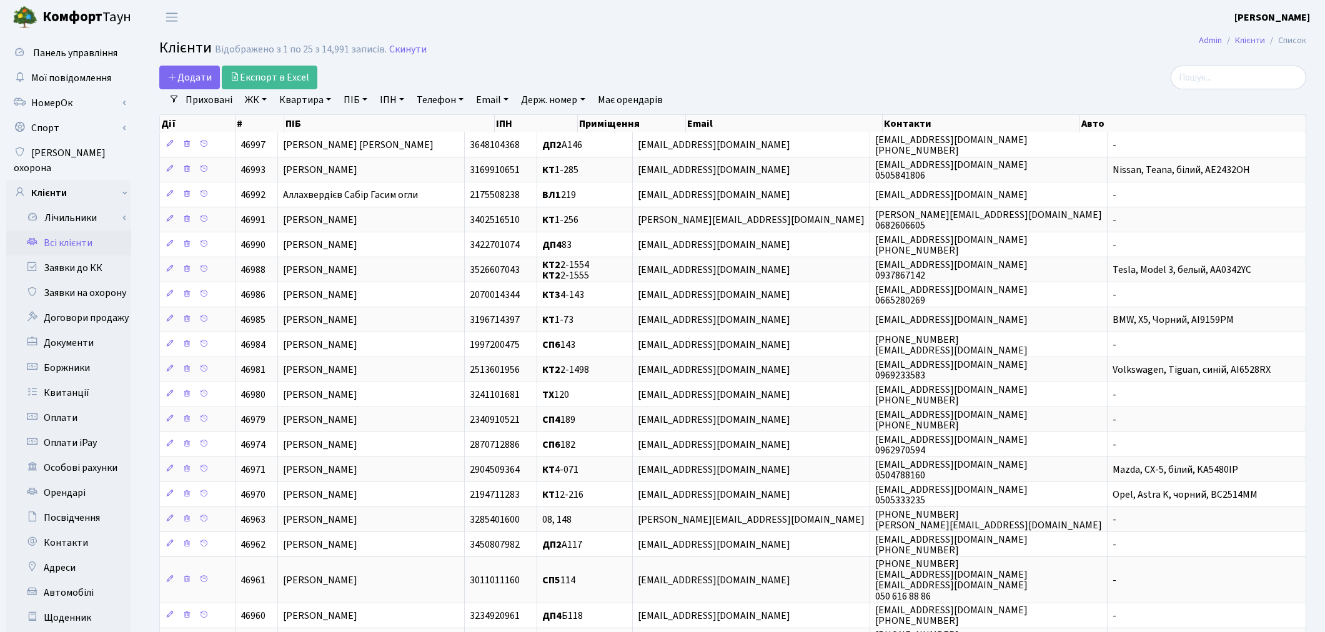
click at [84, 233] on link "Всі клієнти" at bounding box center [68, 242] width 125 height 25
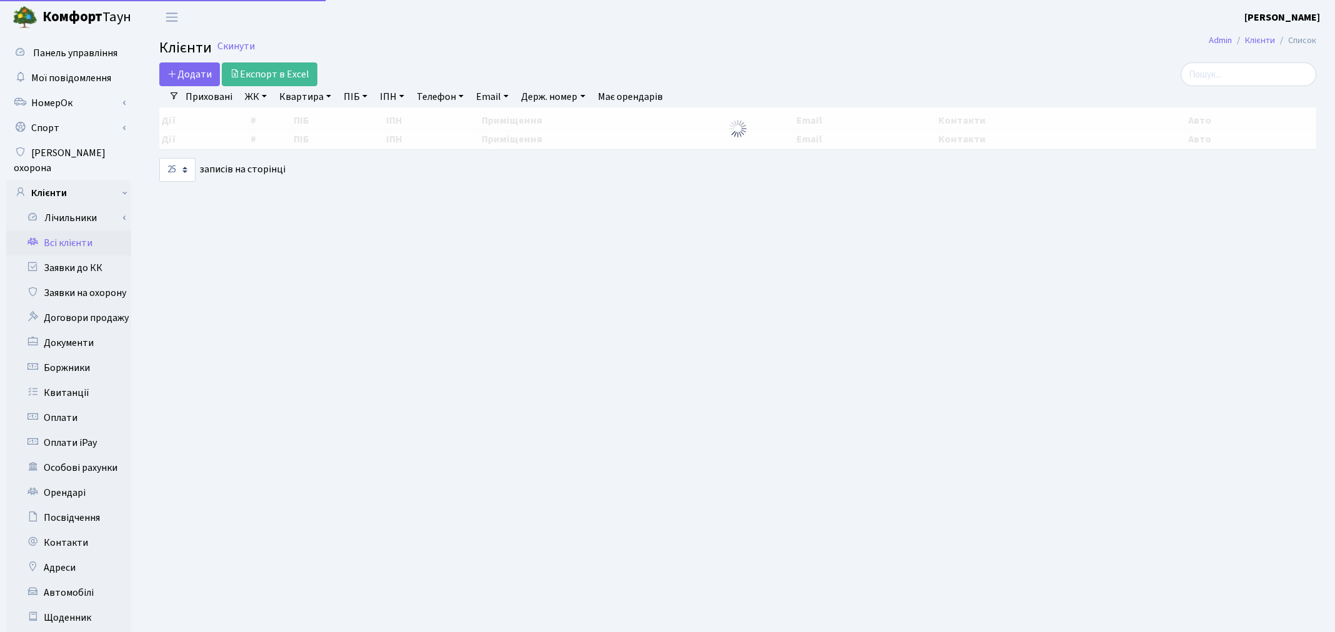
select select "25"
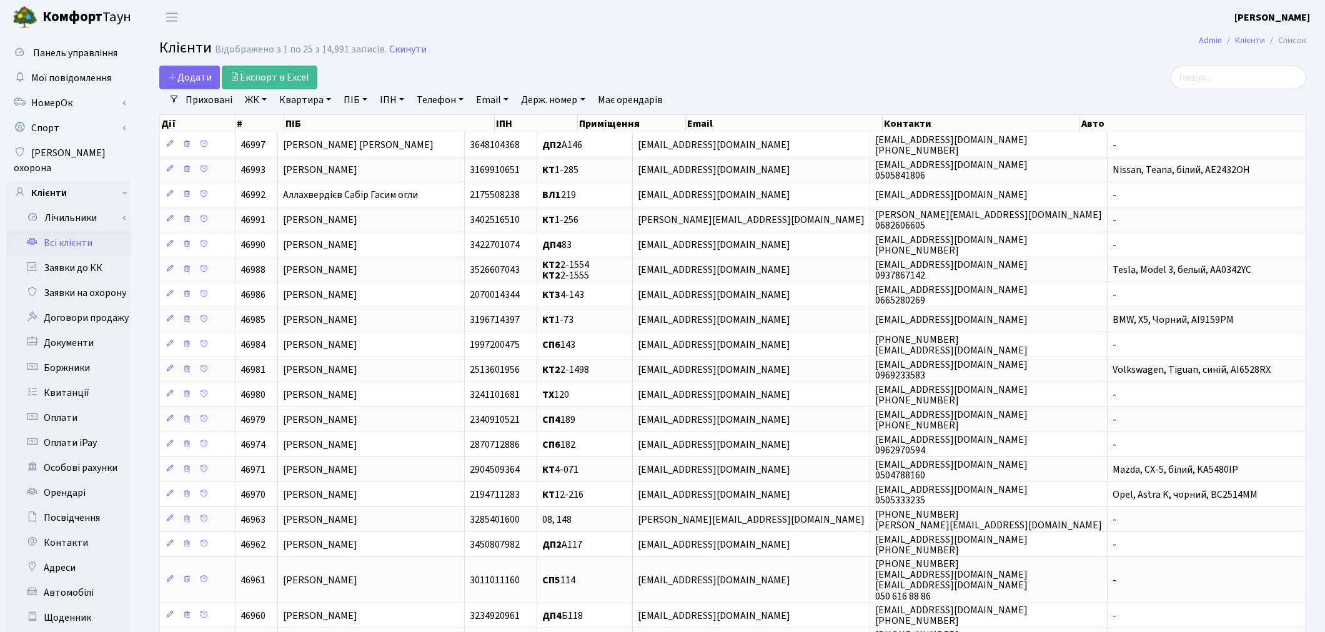
click at [287, 103] on link "Квартира" at bounding box center [305, 99] width 62 height 21
type input "250"
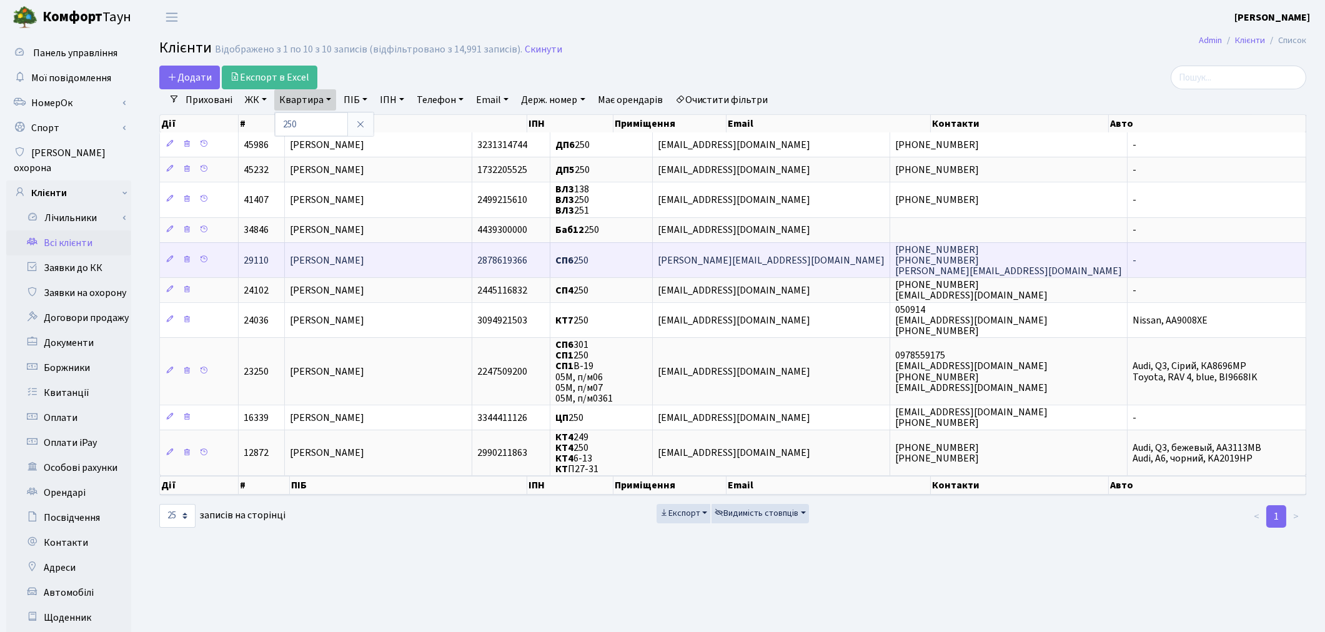
click at [364, 260] on span "[PERSON_NAME]" at bounding box center [327, 261] width 74 height 14
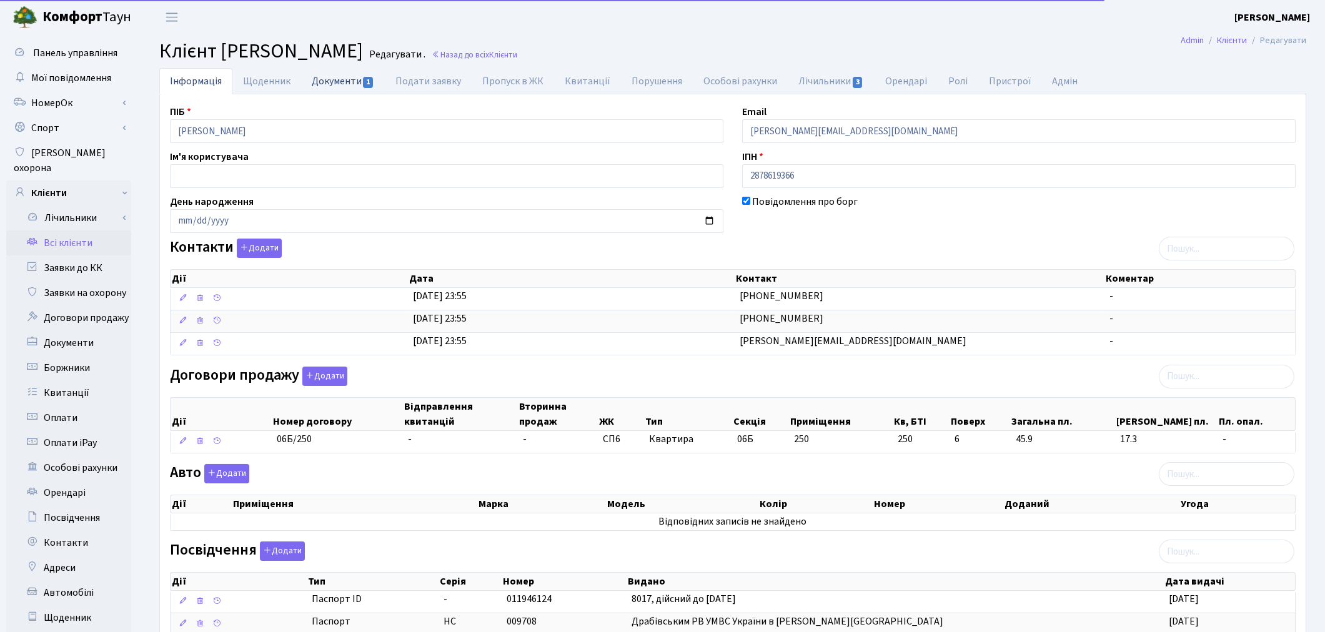
click at [327, 83] on link "Документи 1" at bounding box center [343, 81] width 84 height 26
select select "25"
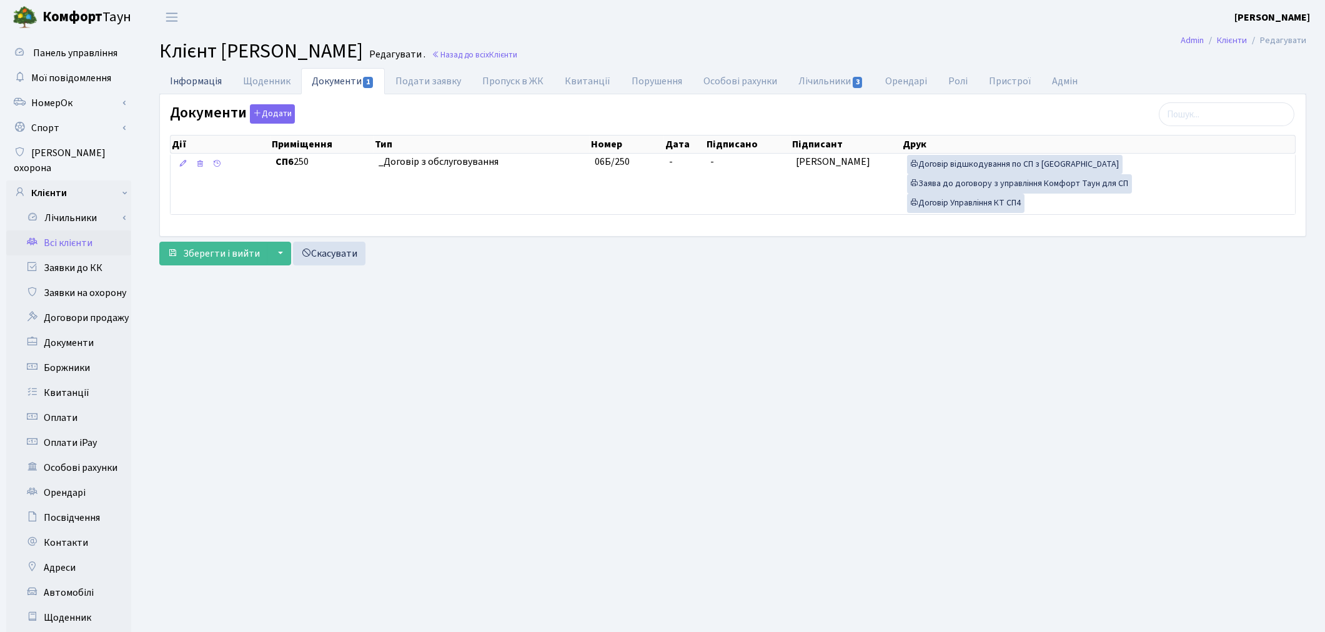
click at [187, 77] on link "Інформація" at bounding box center [195, 81] width 73 height 26
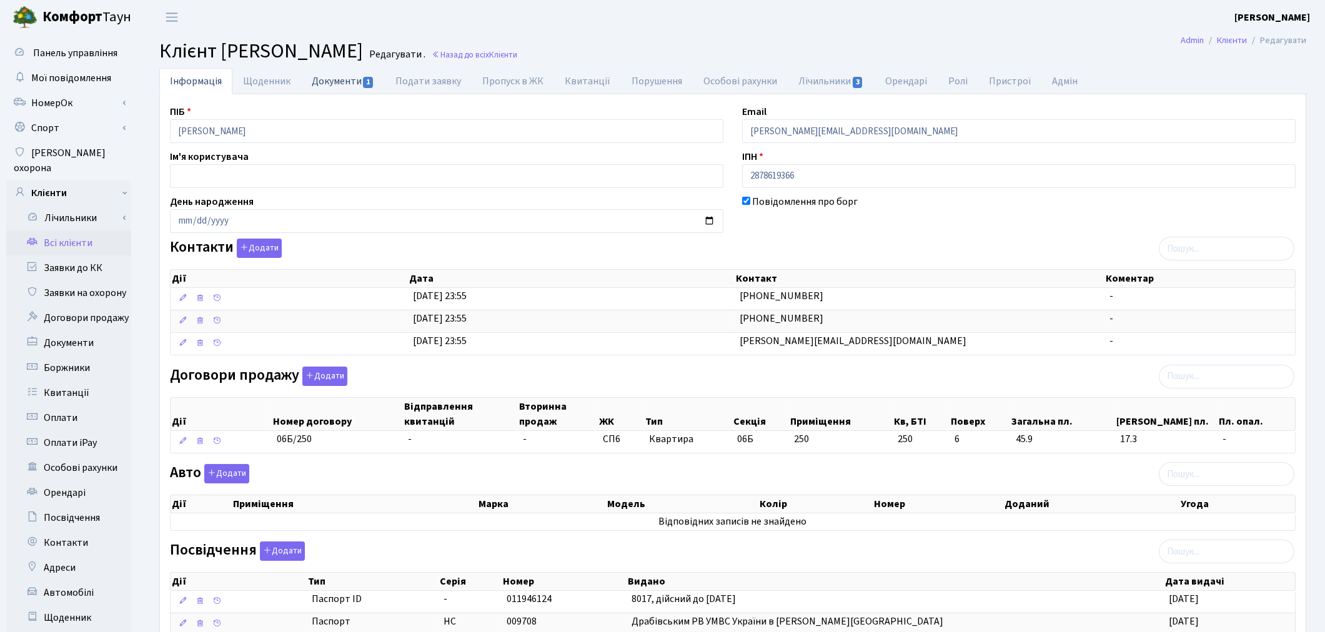
click at [335, 89] on link "Документи 1" at bounding box center [343, 81] width 84 height 26
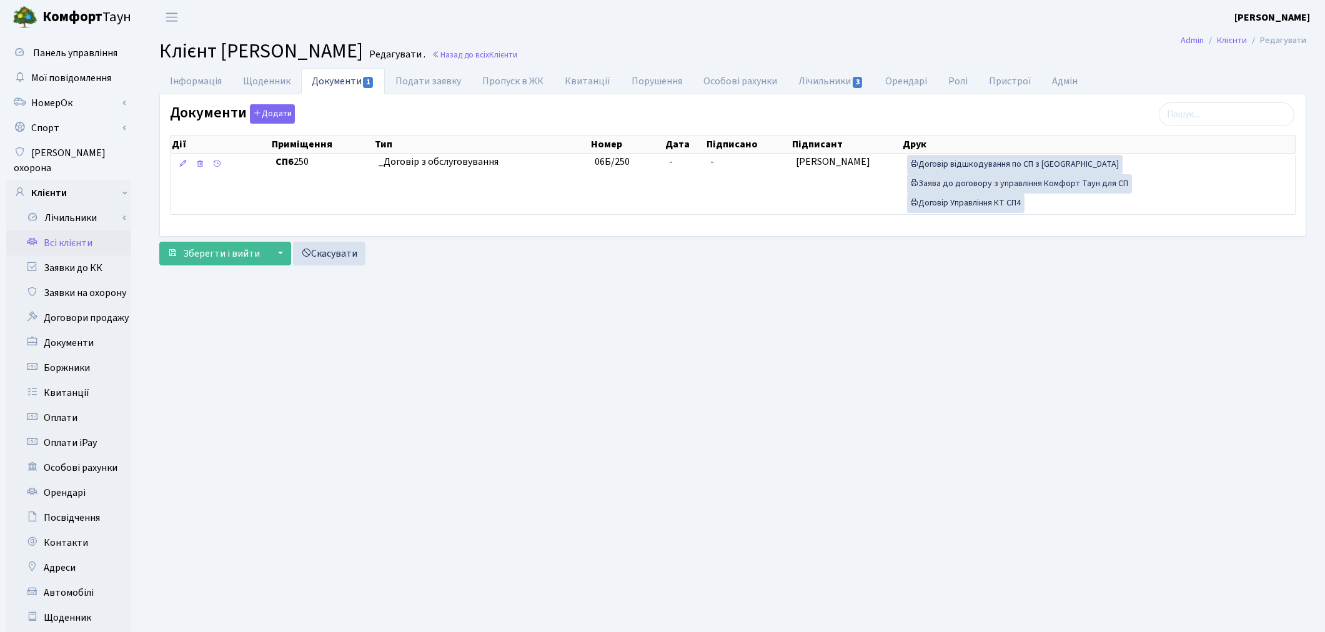
click at [65, 230] on link "Всі клієнти" at bounding box center [68, 242] width 125 height 25
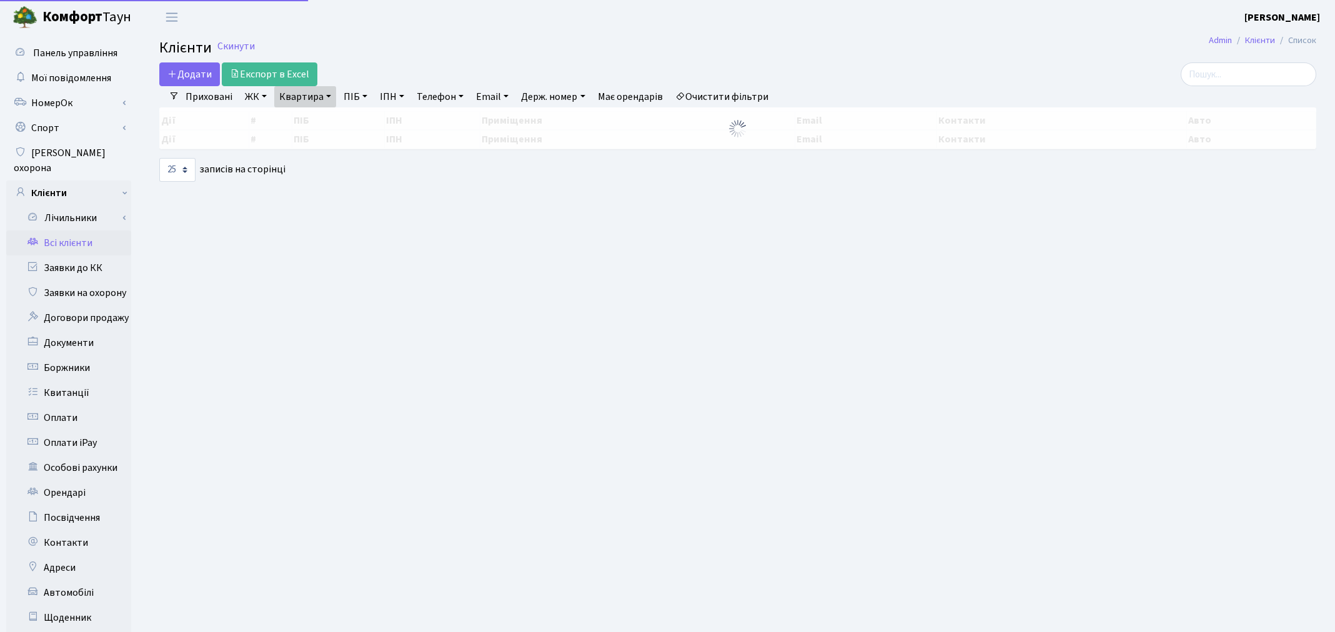
select select "25"
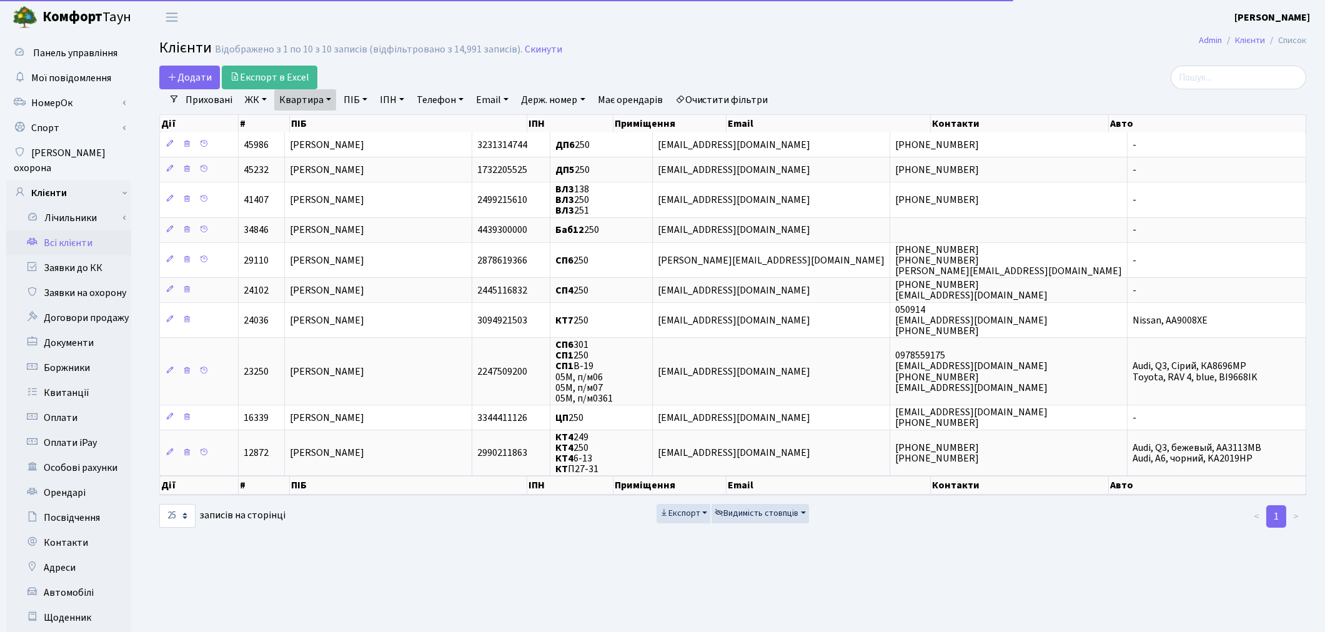
click at [744, 96] on link "Очистити фільтри" at bounding box center [721, 99] width 103 height 21
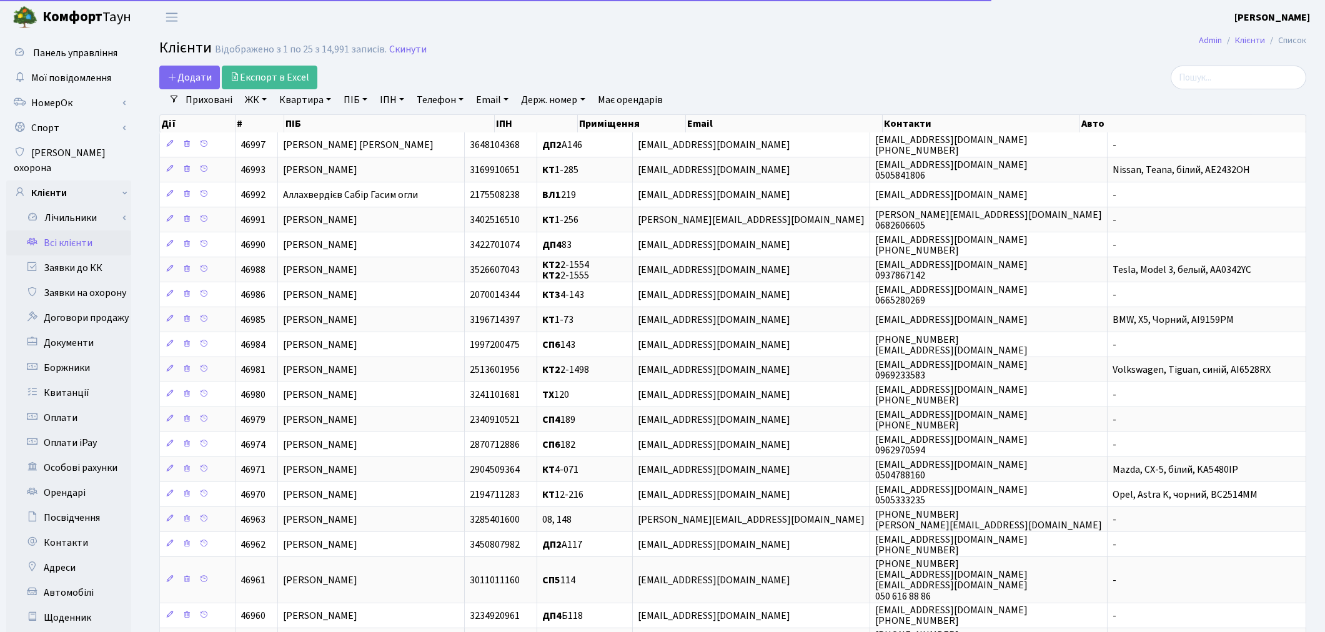
click at [313, 103] on link "Квартира" at bounding box center [305, 99] width 62 height 21
type input "66"
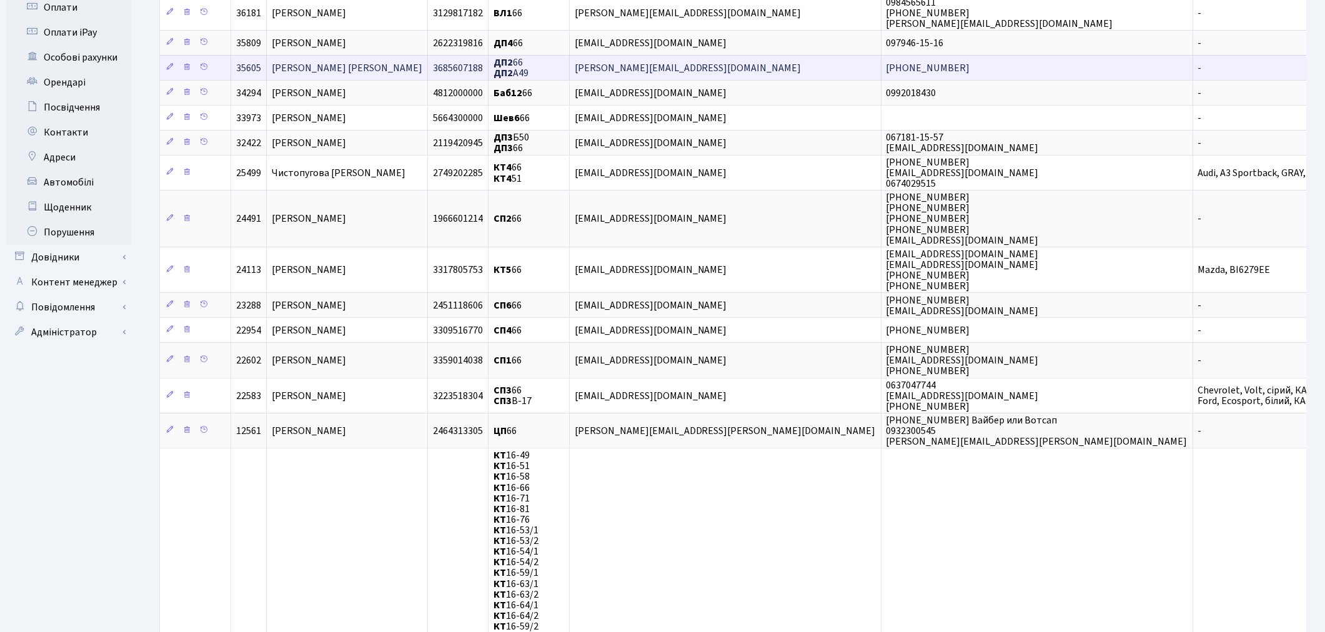
scroll to position [416, 0]
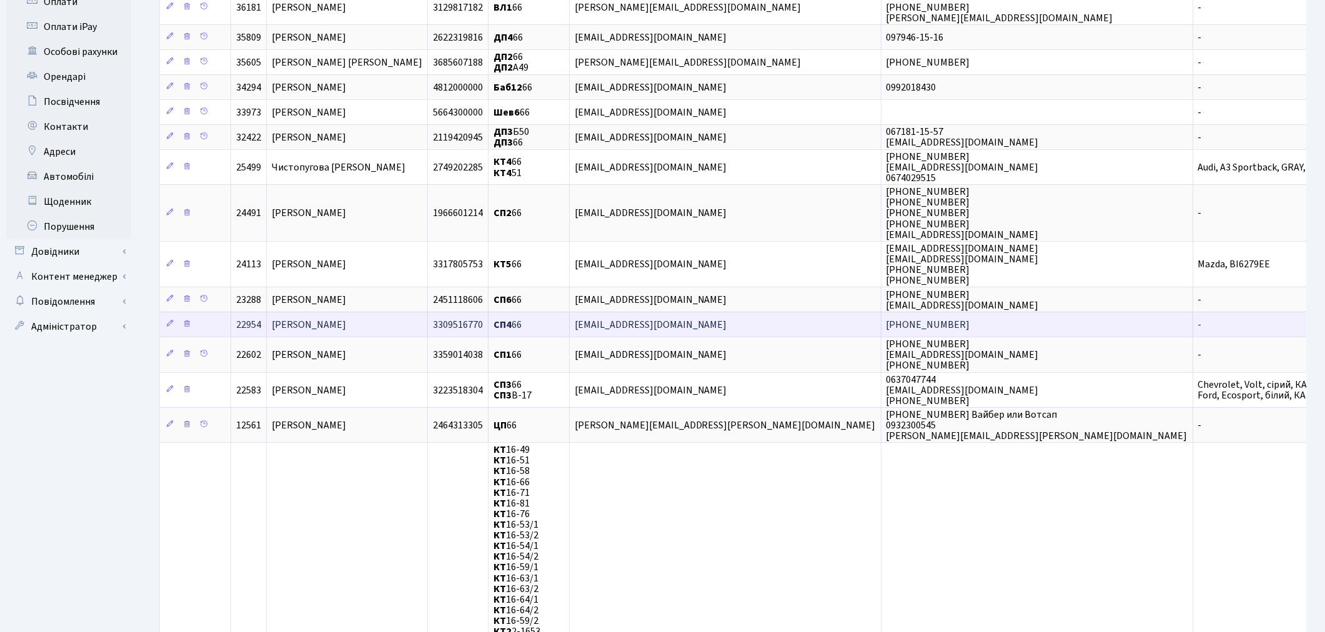
click at [346, 318] on span "[PERSON_NAME]" at bounding box center [309, 325] width 74 height 14
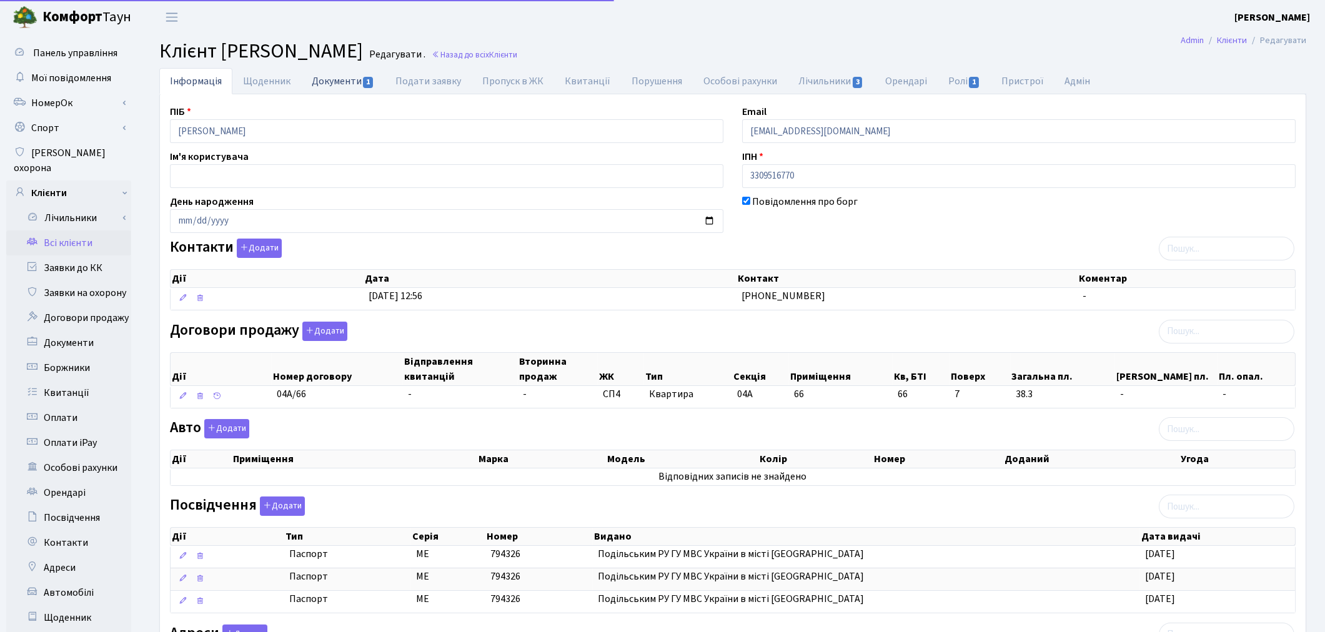
click at [333, 85] on link "Документи 1" at bounding box center [343, 81] width 84 height 26
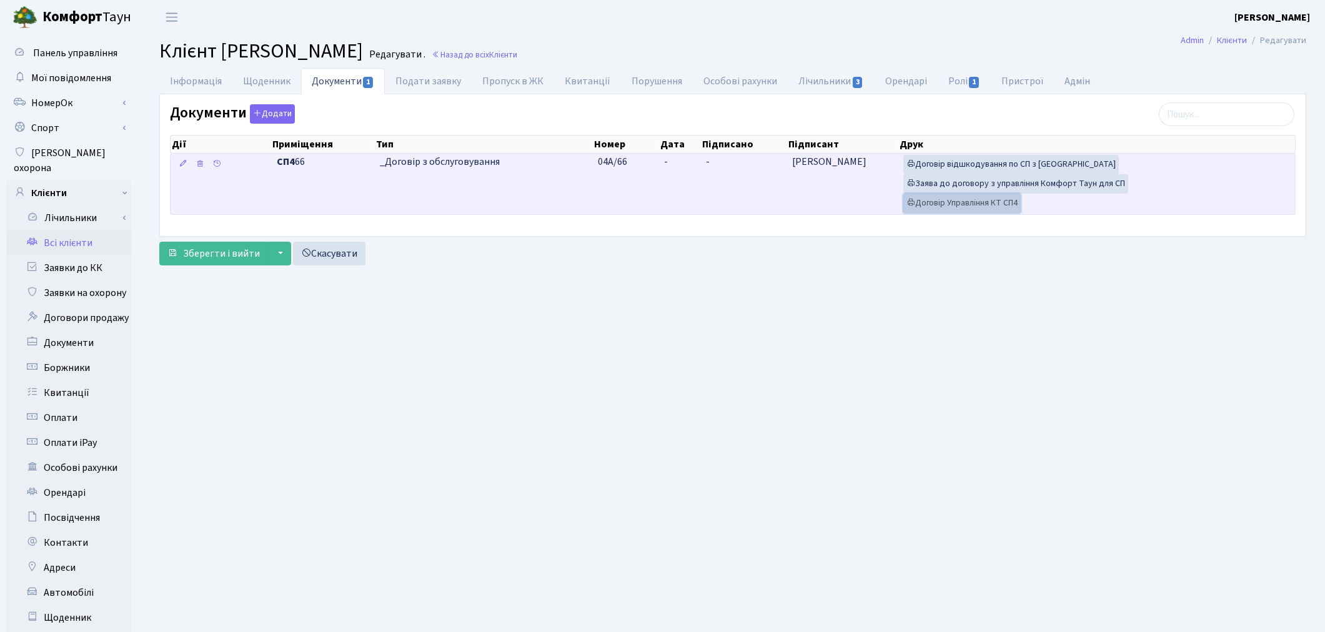
click at [976, 204] on link "Договір Управління КТ СП4" at bounding box center [961, 203] width 117 height 19
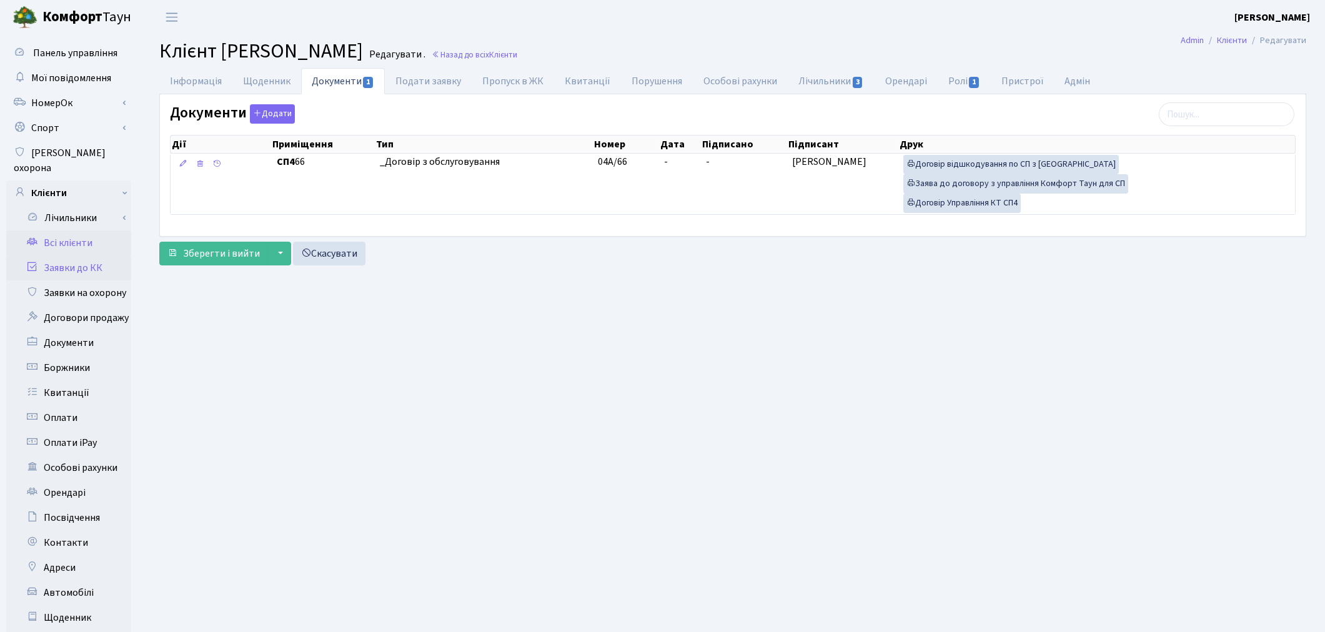
click at [92, 255] on link "Заявки до КК" at bounding box center [68, 267] width 125 height 25
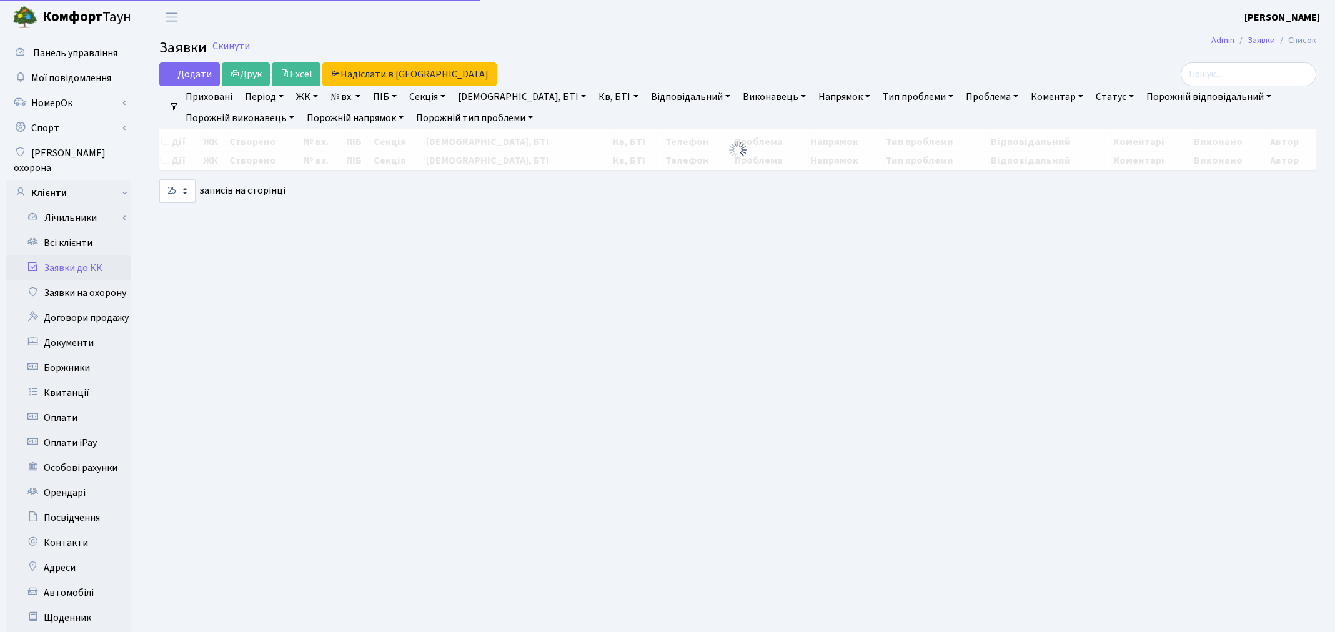
select select "25"
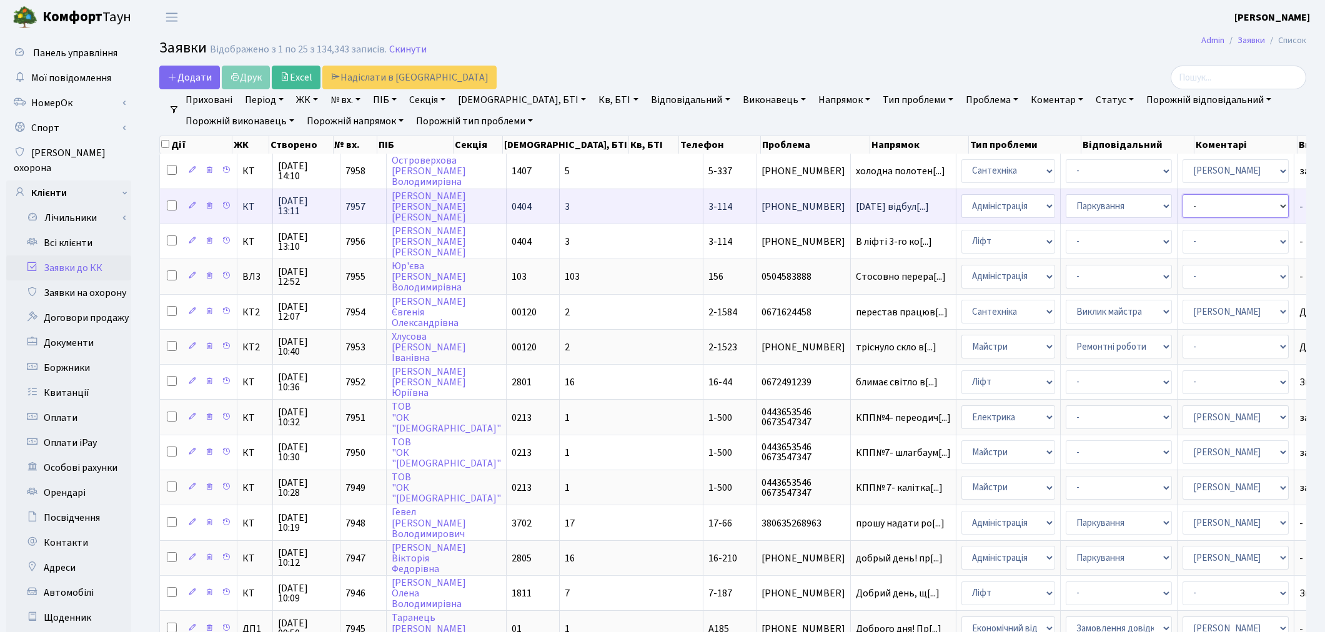
click at [1182, 210] on select "- Адміністратор ЖК КТ [PERSON_NAME] [PERSON_NAME] [PERSON_NAME]Ю. [PERSON_NAME]…" at bounding box center [1235, 206] width 106 height 24
select select "82"
click at [1182, 207] on select "- Адміністратор ЖК КТ Вижул В. В. Гордієнко Н.В. Дядюшкін Д.Ю. Кипчук Т. А. Кла…" at bounding box center [1235, 206] width 106 height 24
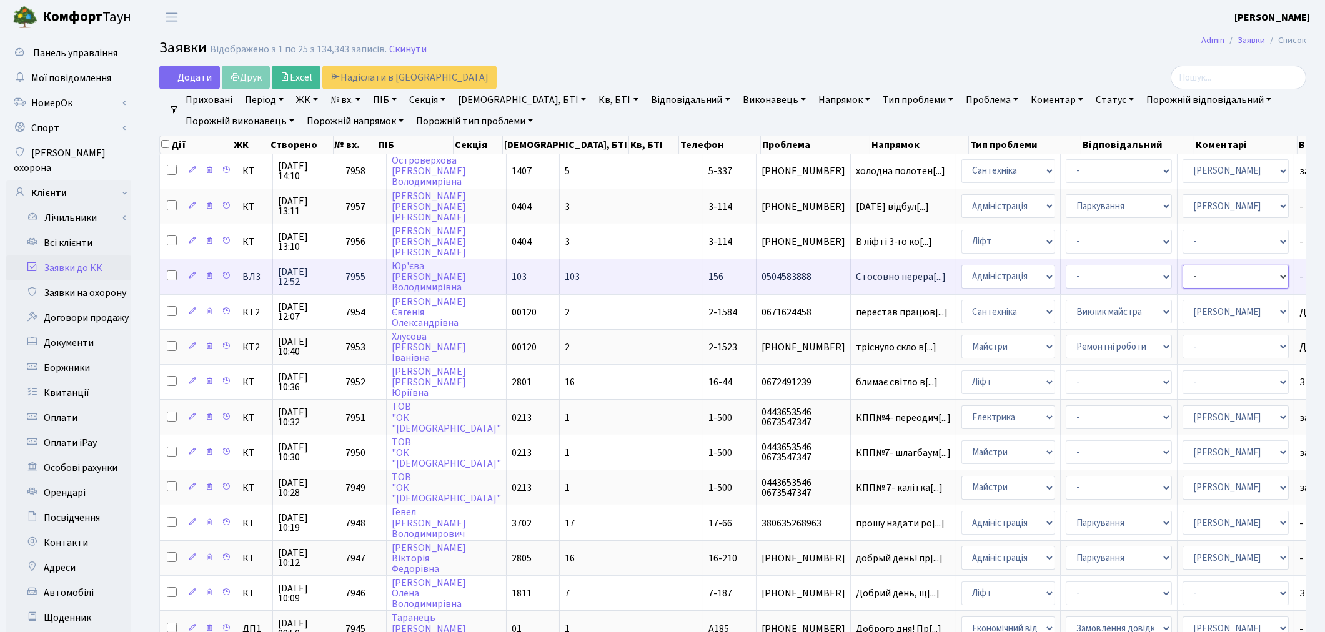
click at [1182, 267] on select "- Адміністратор ЖК КТ Вижул В. В. Гордієнко Н.В. Дядюшкін Д.Ю. Кипчук Т. А. Кла…" at bounding box center [1235, 277] width 106 height 24
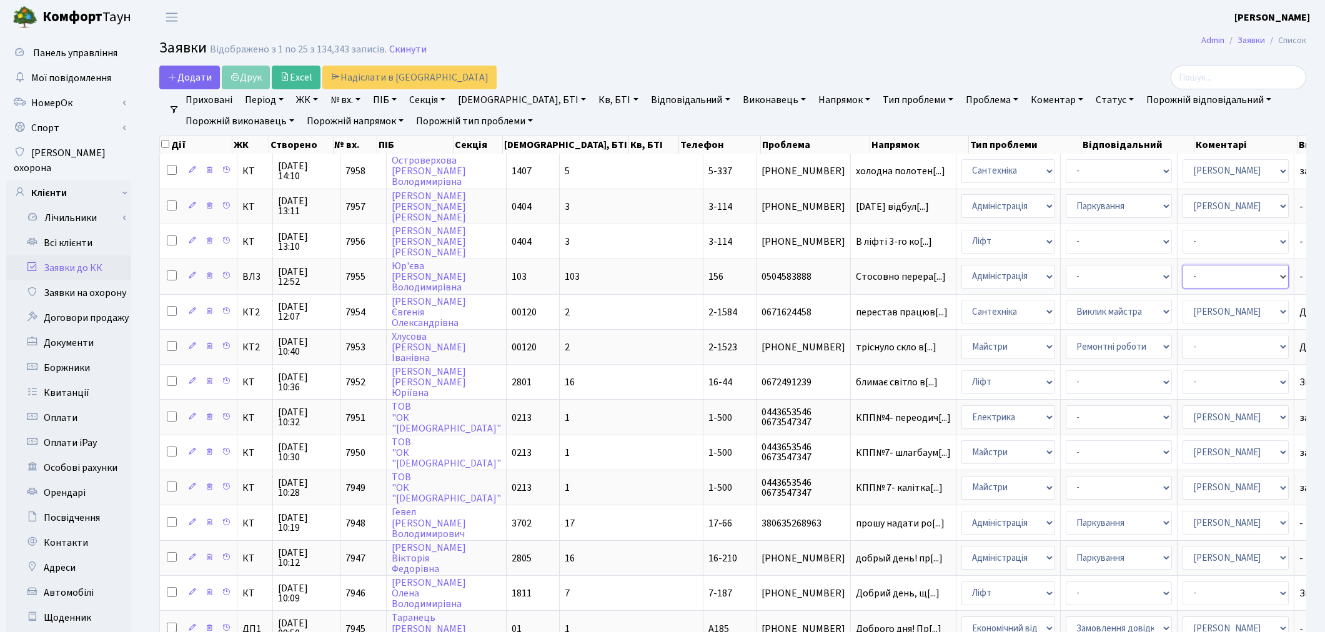
select select "33"
click at [78, 231] on link "Всі клієнти" at bounding box center [68, 242] width 125 height 25
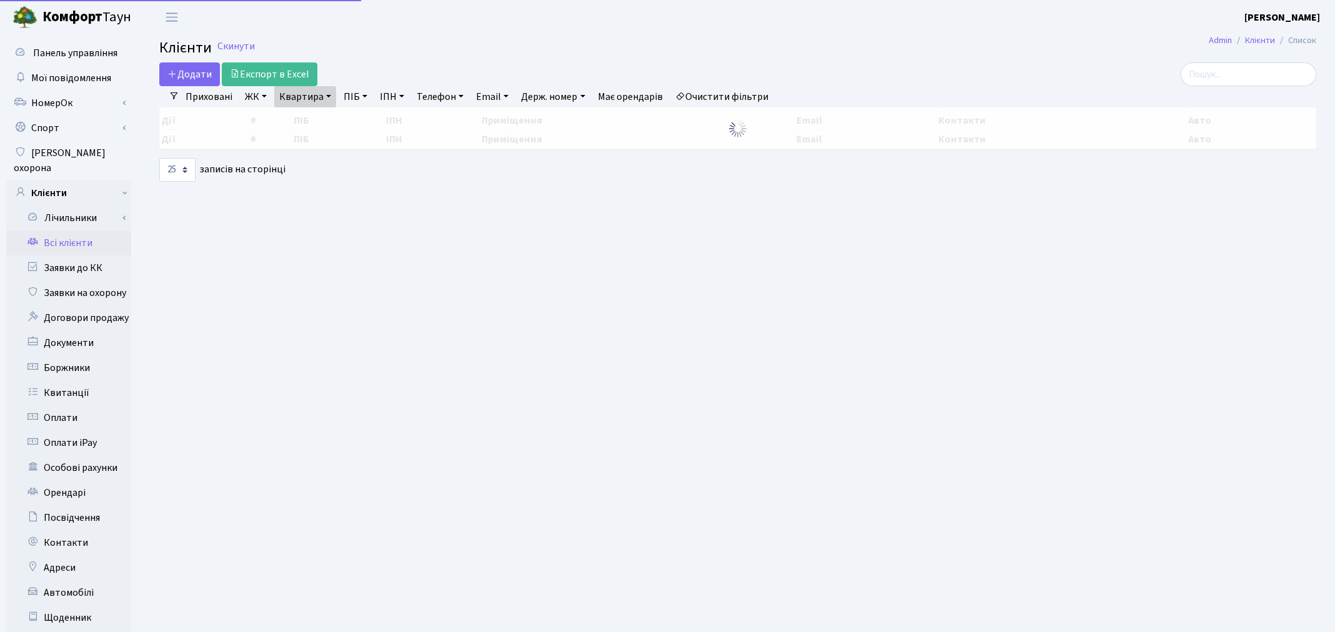
select select "25"
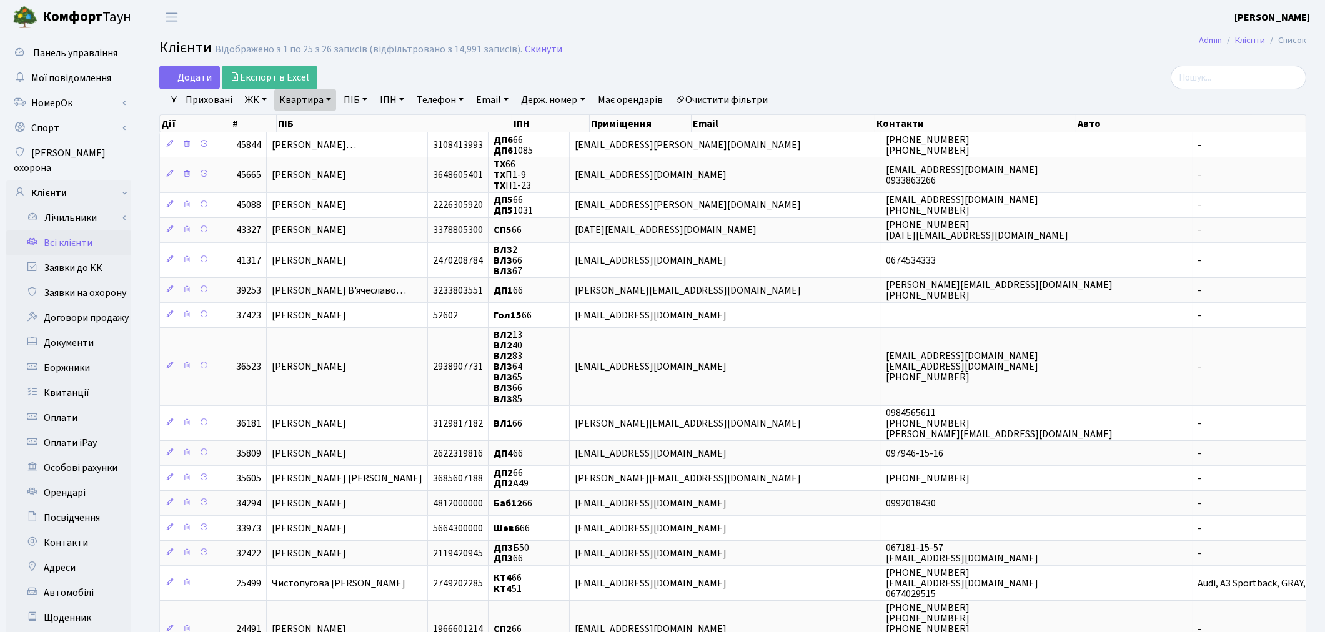
click at [645, 46] on h2 "Клієнти Відображено з 1 по 25 з 26 записів (відфільтровано з 14,991 записів). С…" at bounding box center [732, 49] width 1147 height 21
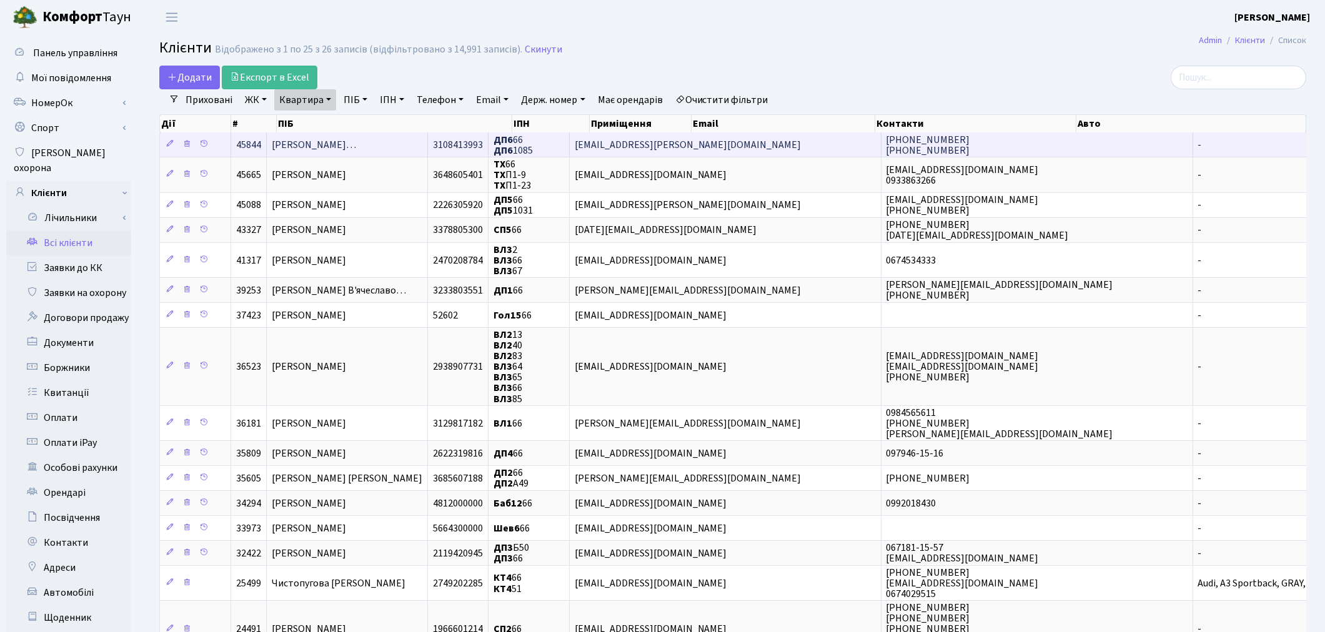
click at [356, 151] on span "[PERSON_NAME]…" at bounding box center [314, 145] width 84 height 14
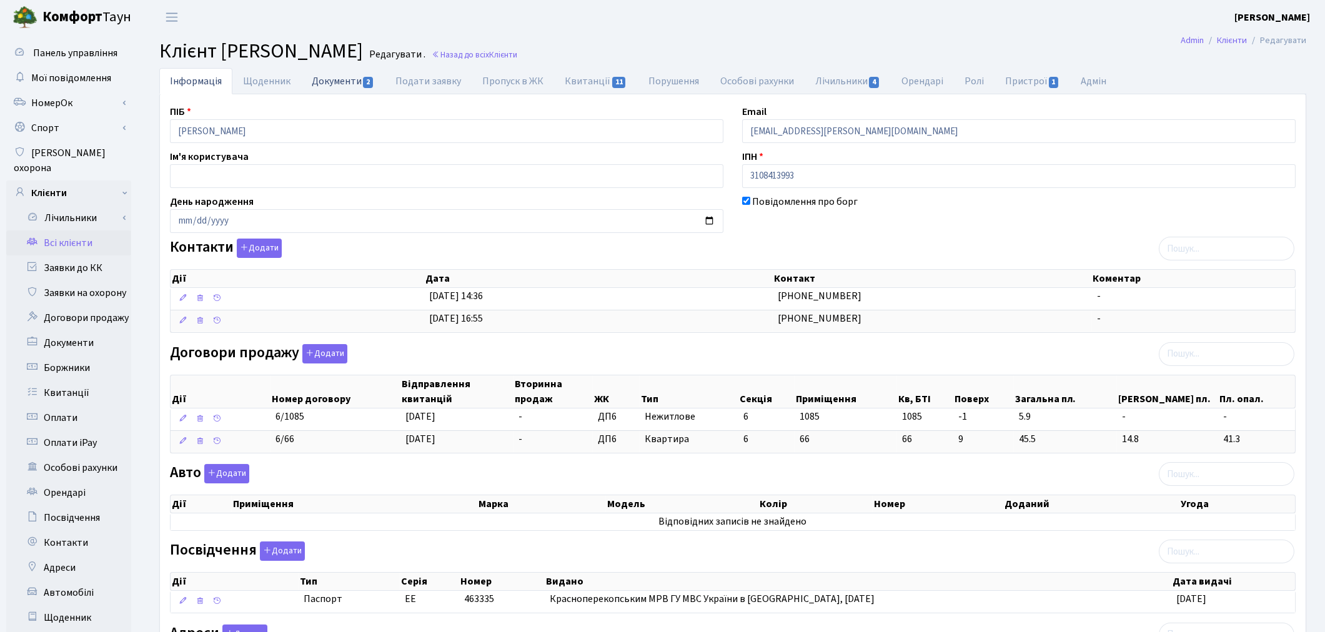
click at [336, 82] on link "Документи 2" at bounding box center [343, 81] width 84 height 26
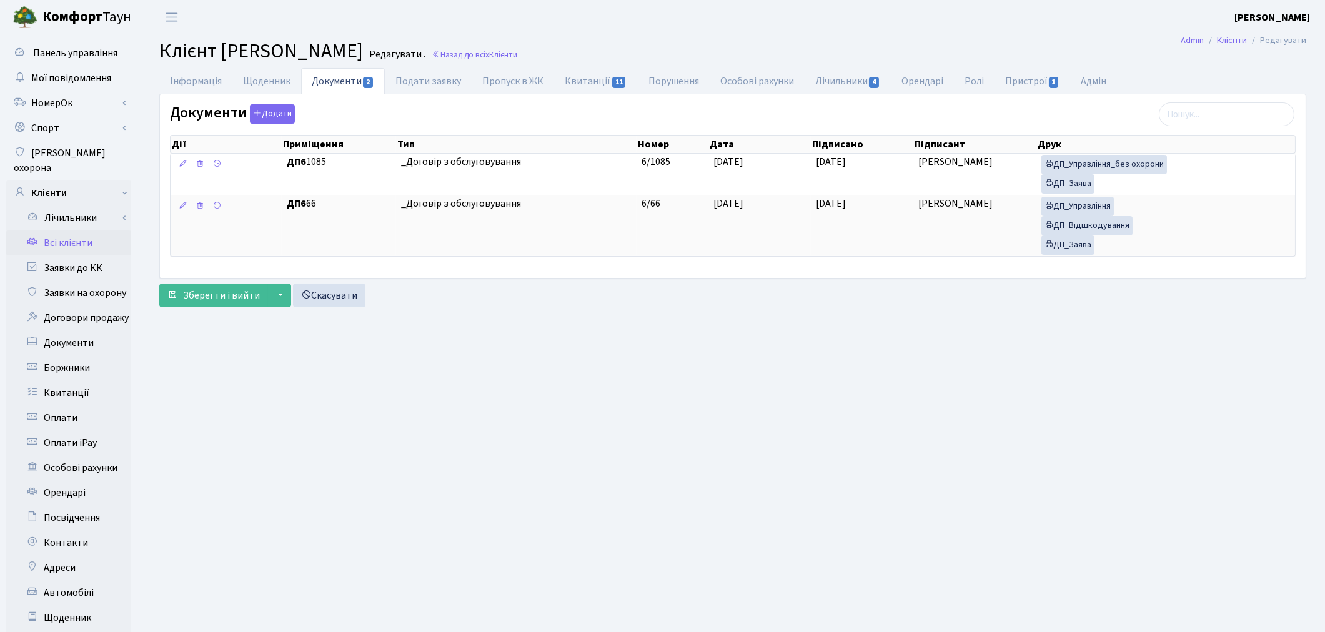
click at [737, 360] on main "Admin Клієнти Редагувати Клієнт [PERSON_NAME] . Назад до всіх Клієнти Інформаці…" at bounding box center [733, 397] width 1184 height 727
click at [73, 230] on link "Всі клієнти" at bounding box center [68, 242] width 125 height 25
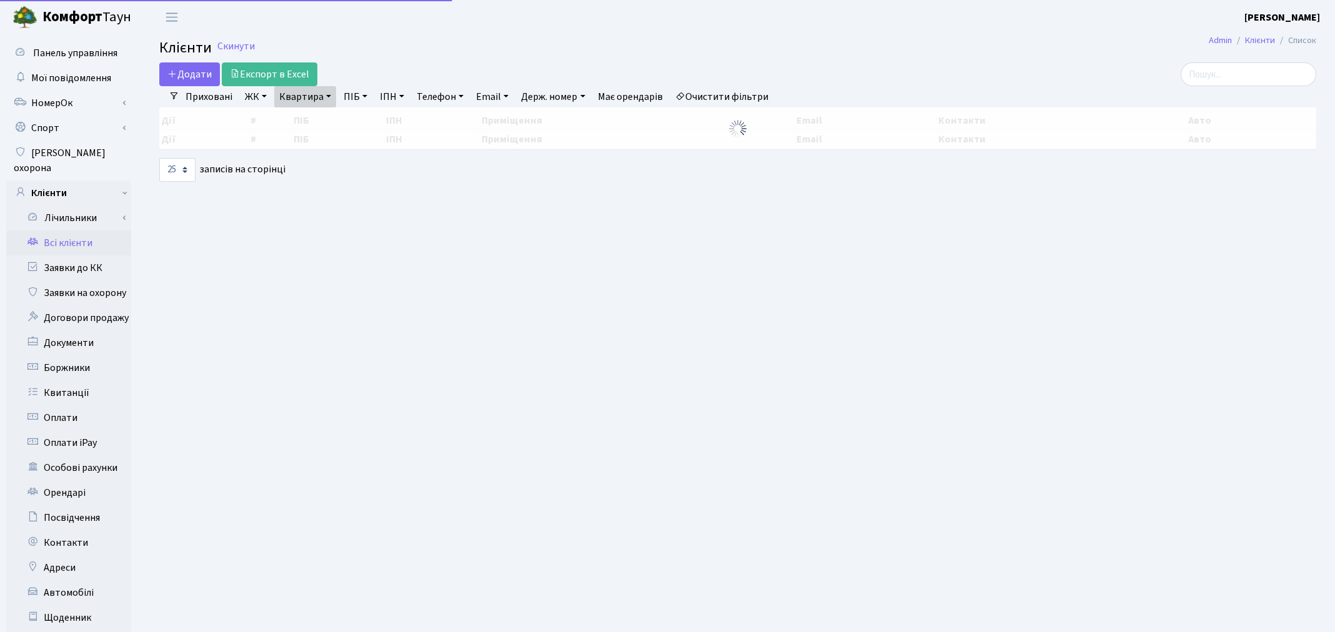
select select "25"
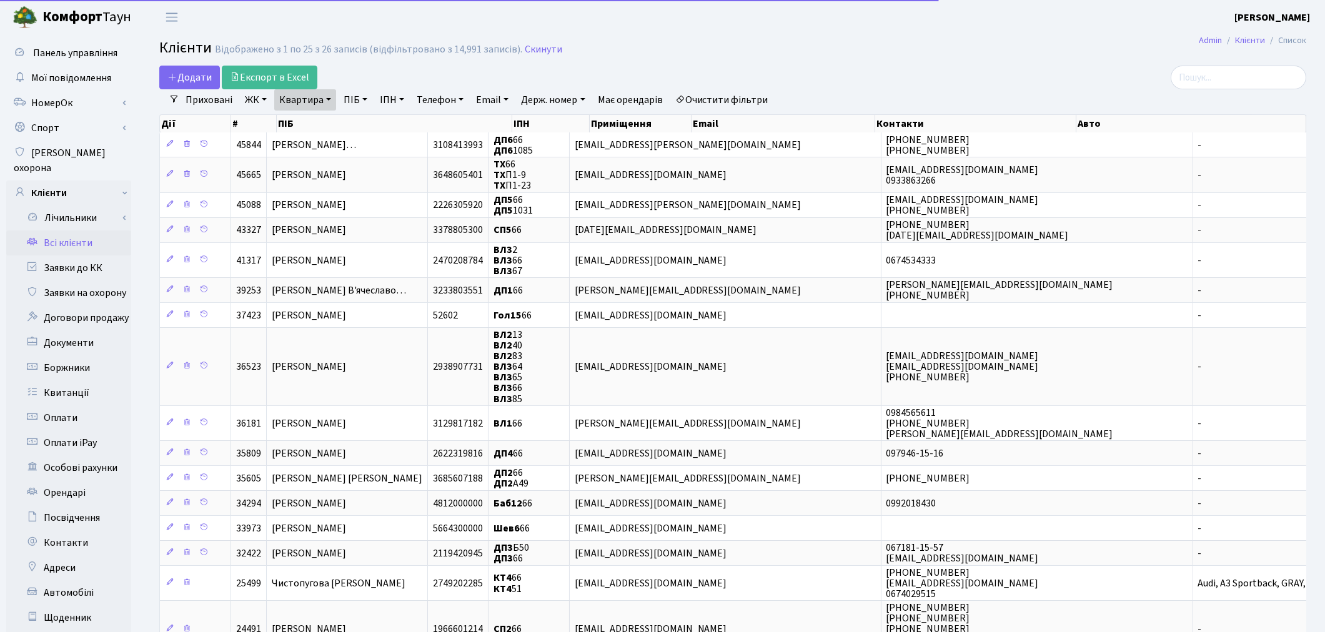
click at [298, 108] on link "Квартира" at bounding box center [305, 99] width 62 height 21
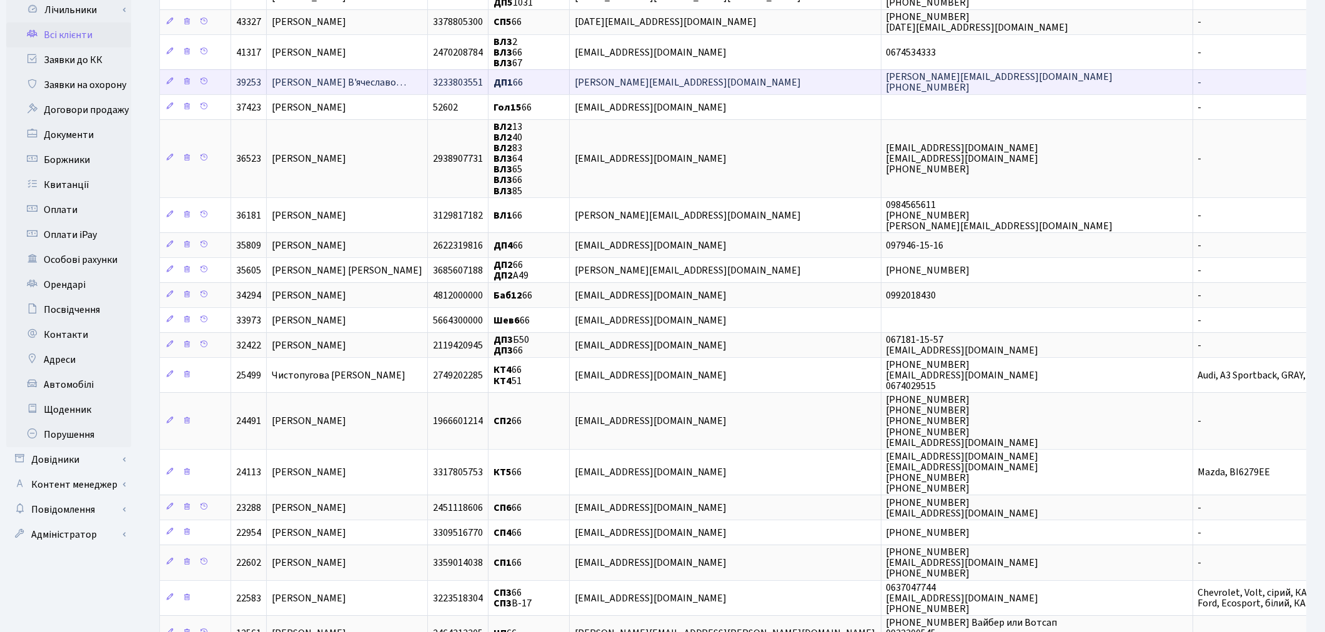
scroll to position [277, 0]
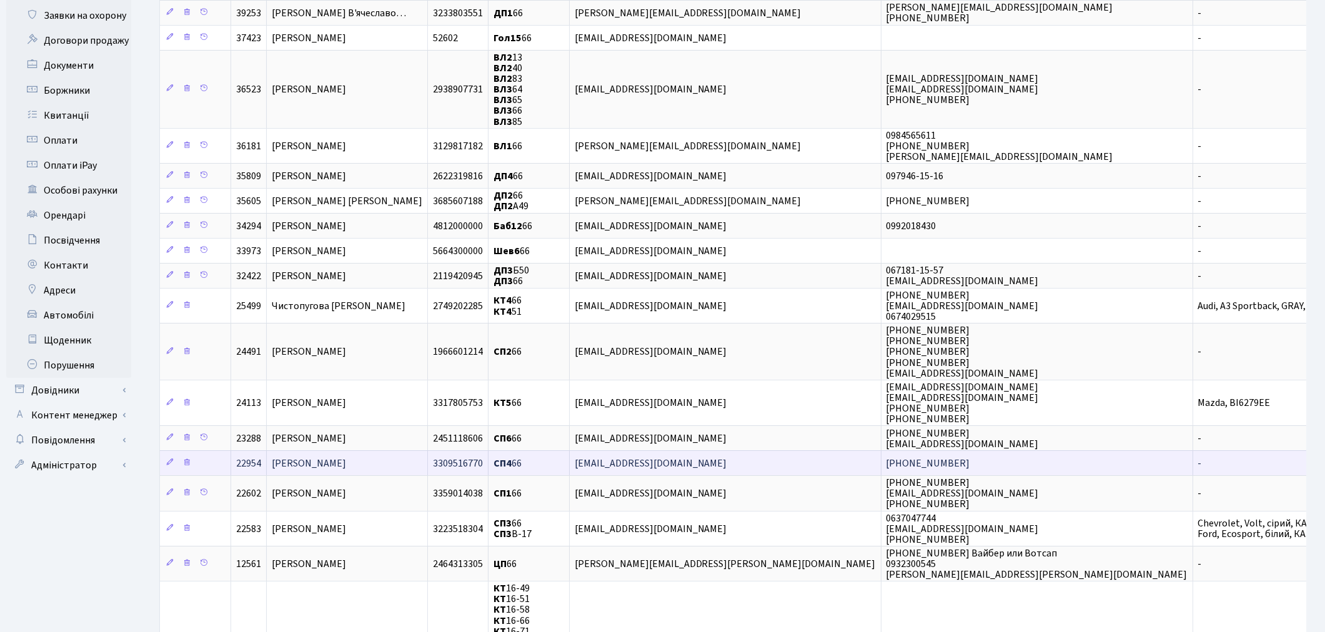
click at [346, 457] on span "Сагумбаєв Олексій Андрійович" at bounding box center [309, 464] width 74 height 14
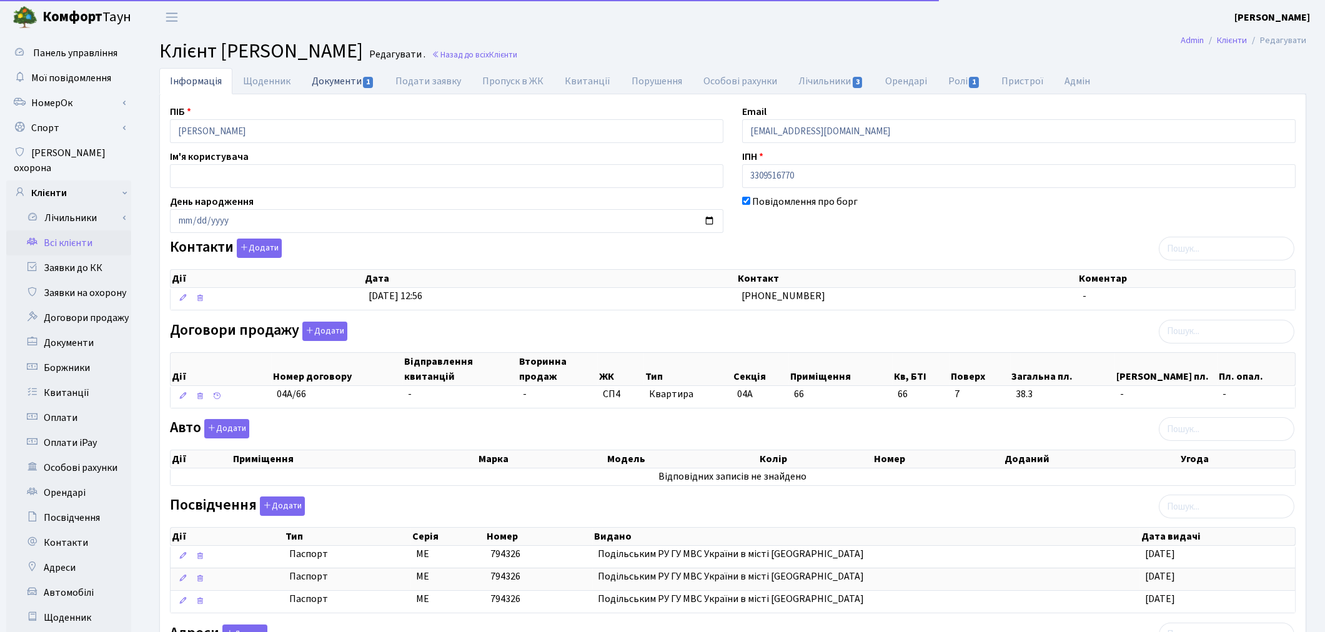
click at [336, 79] on link "Документи 1" at bounding box center [343, 81] width 84 height 26
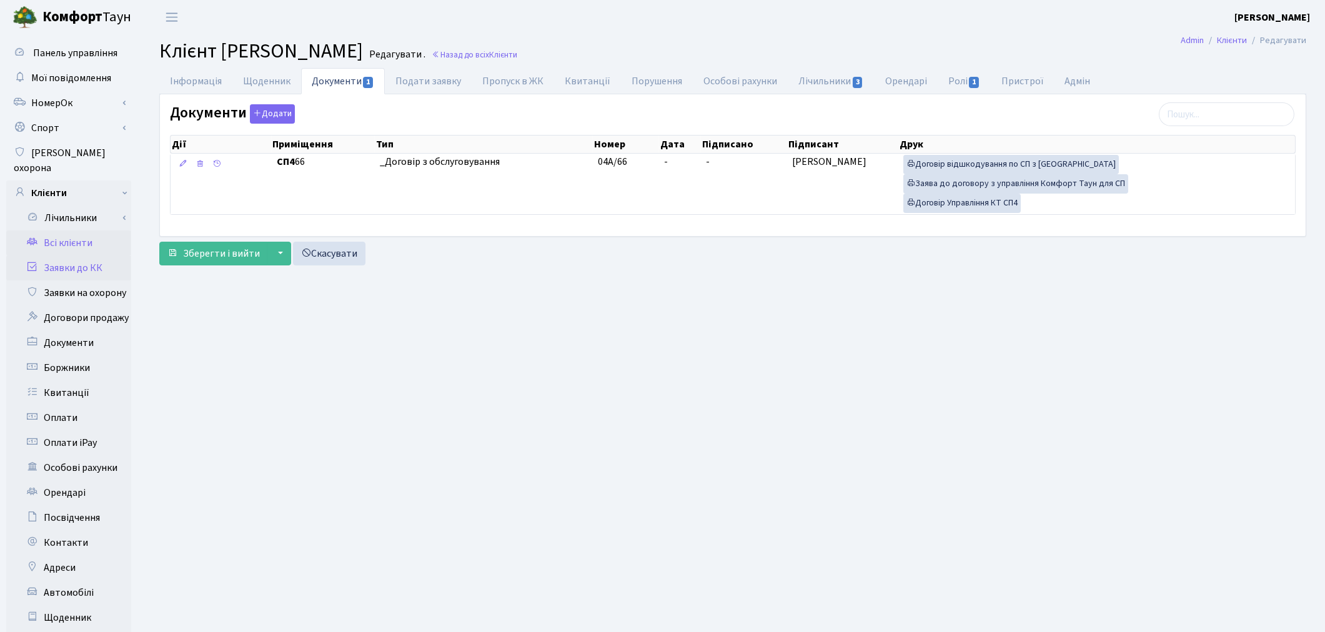
click at [92, 255] on link "Заявки до КК" at bounding box center [68, 267] width 125 height 25
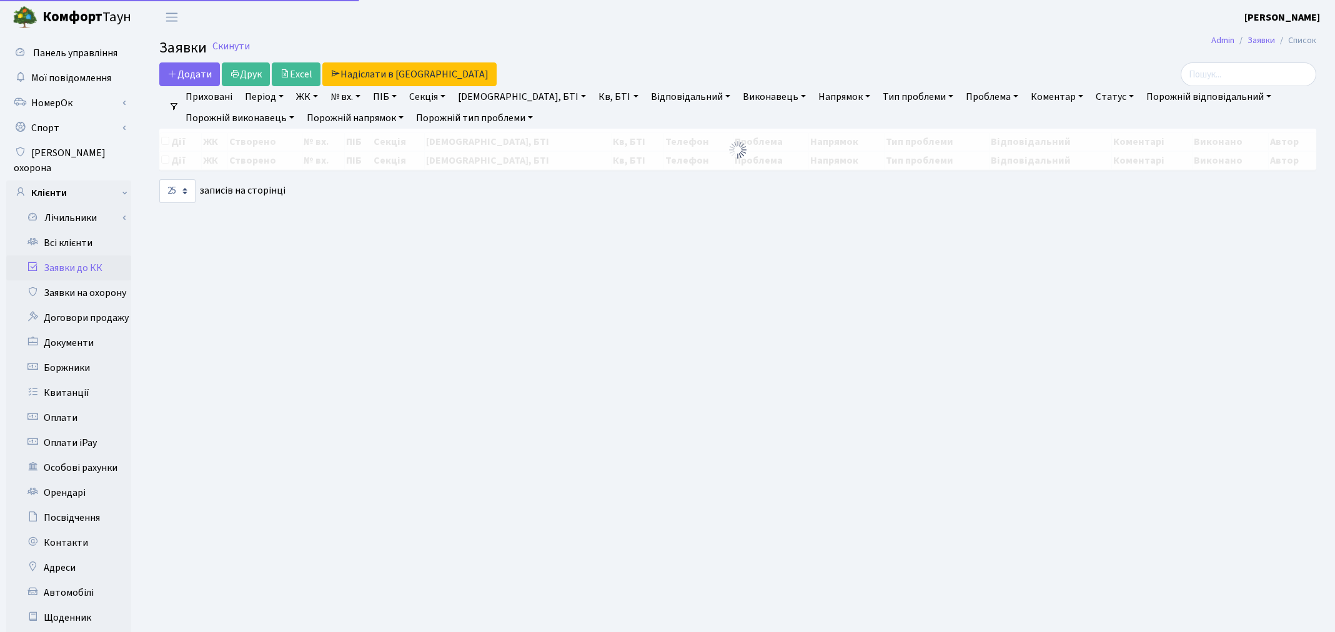
select select "25"
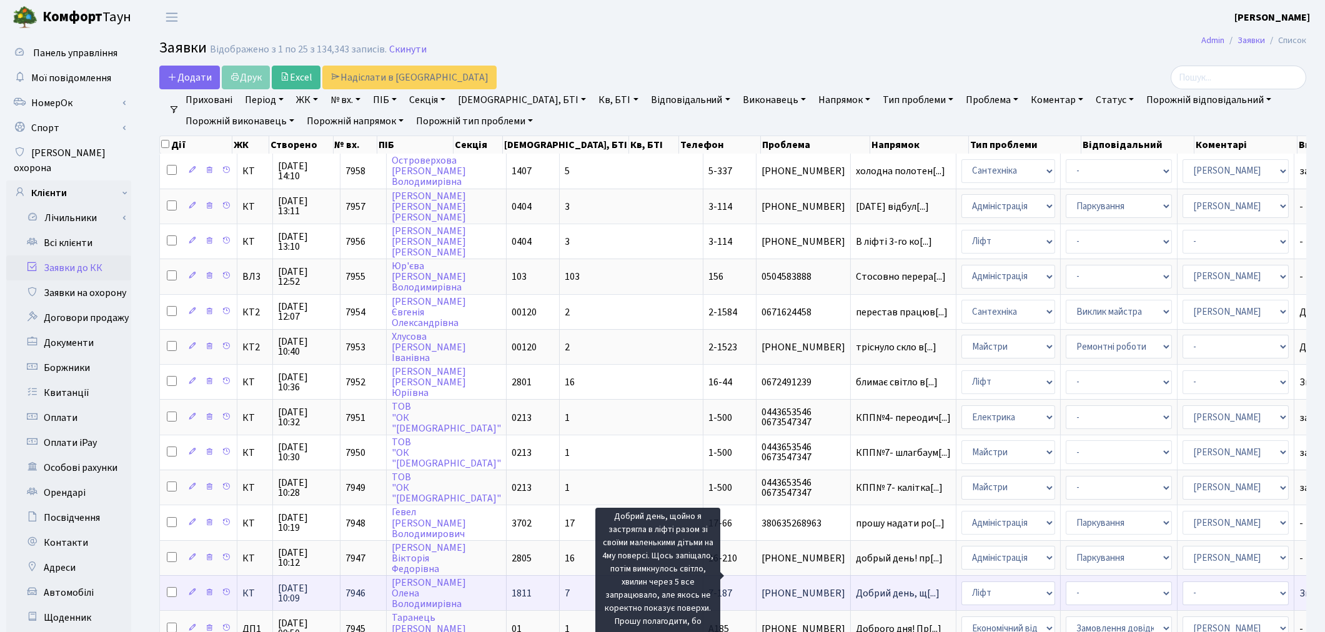
click at [856, 586] on span "Добрий день, щ[...]" at bounding box center [898, 593] width 84 height 14
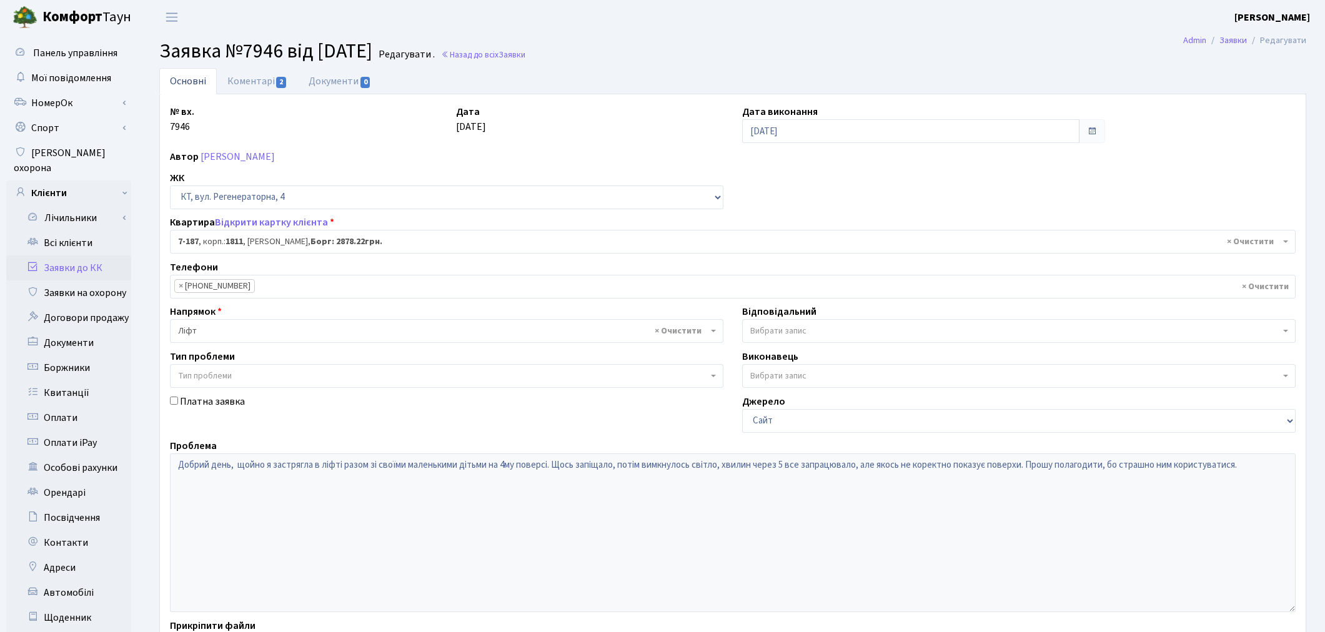
select select "5028"
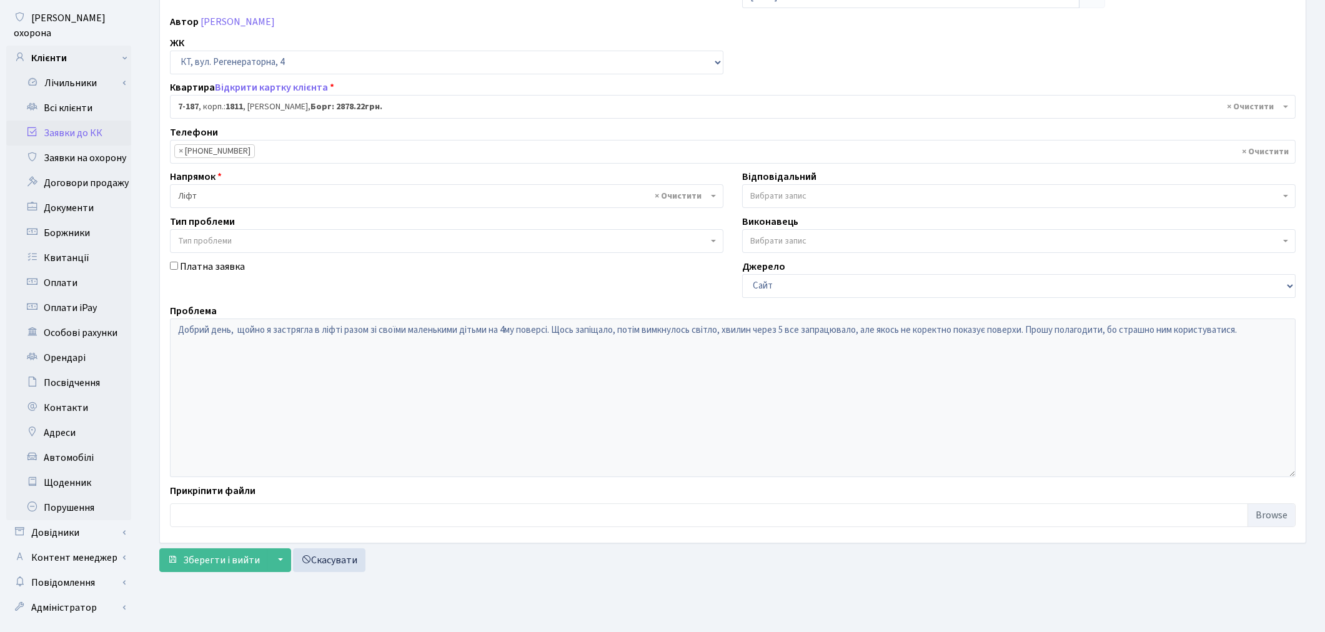
scroll to position [145, 0]
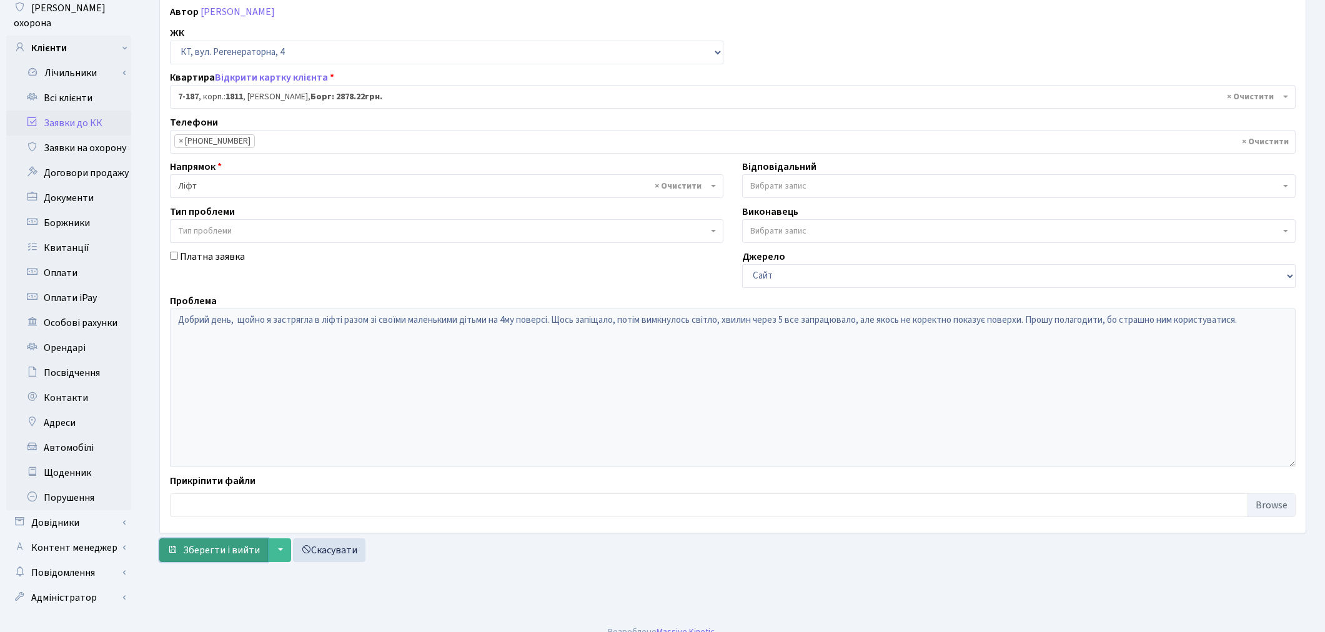
click at [226, 553] on span "Зберегти і вийти" at bounding box center [221, 550] width 77 height 14
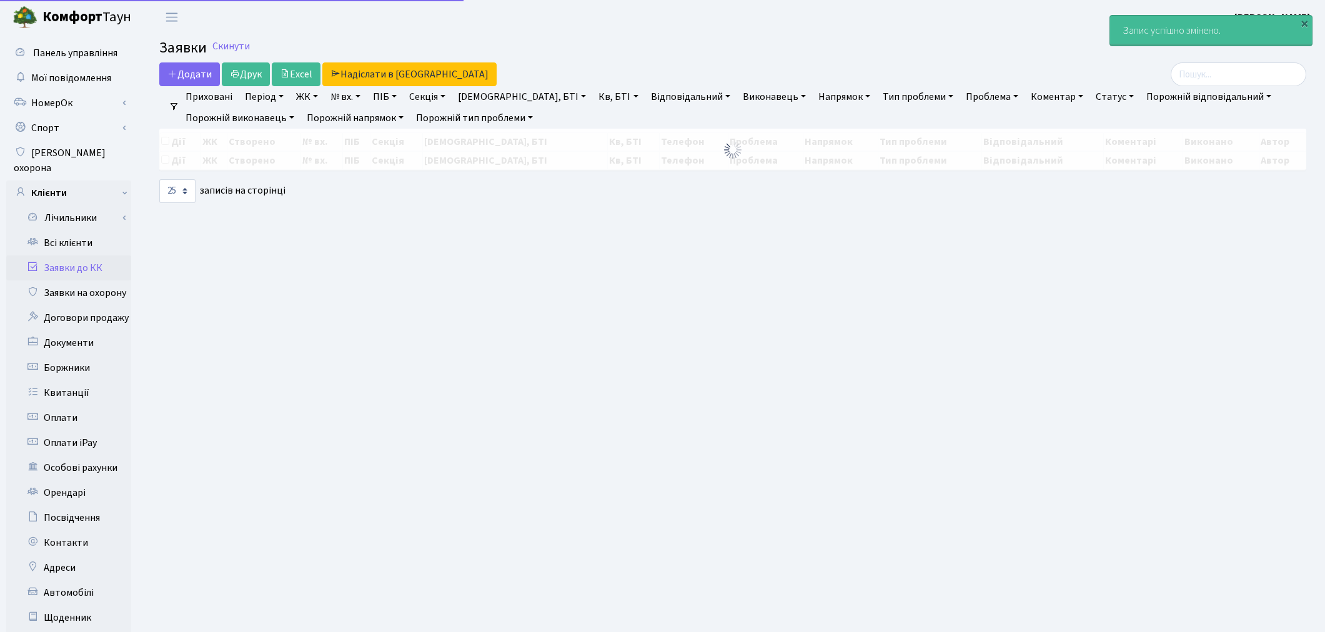
select select "25"
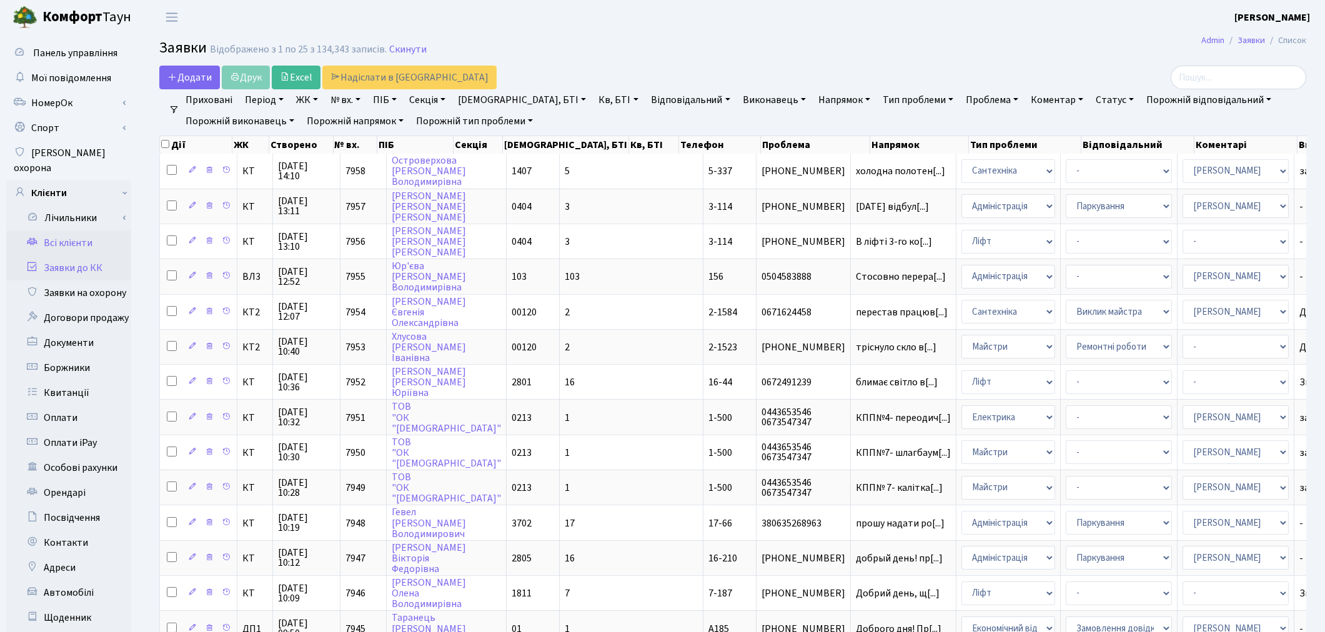
click at [55, 231] on link "Всі клієнти" at bounding box center [68, 242] width 125 height 25
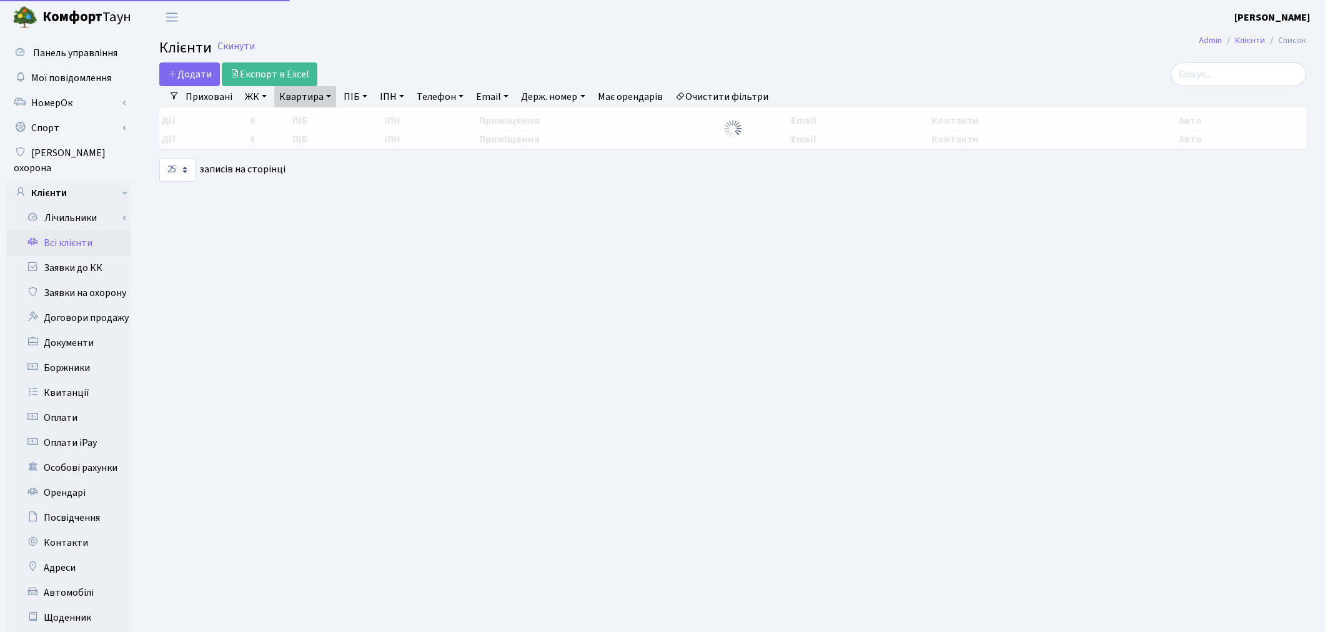
select select "25"
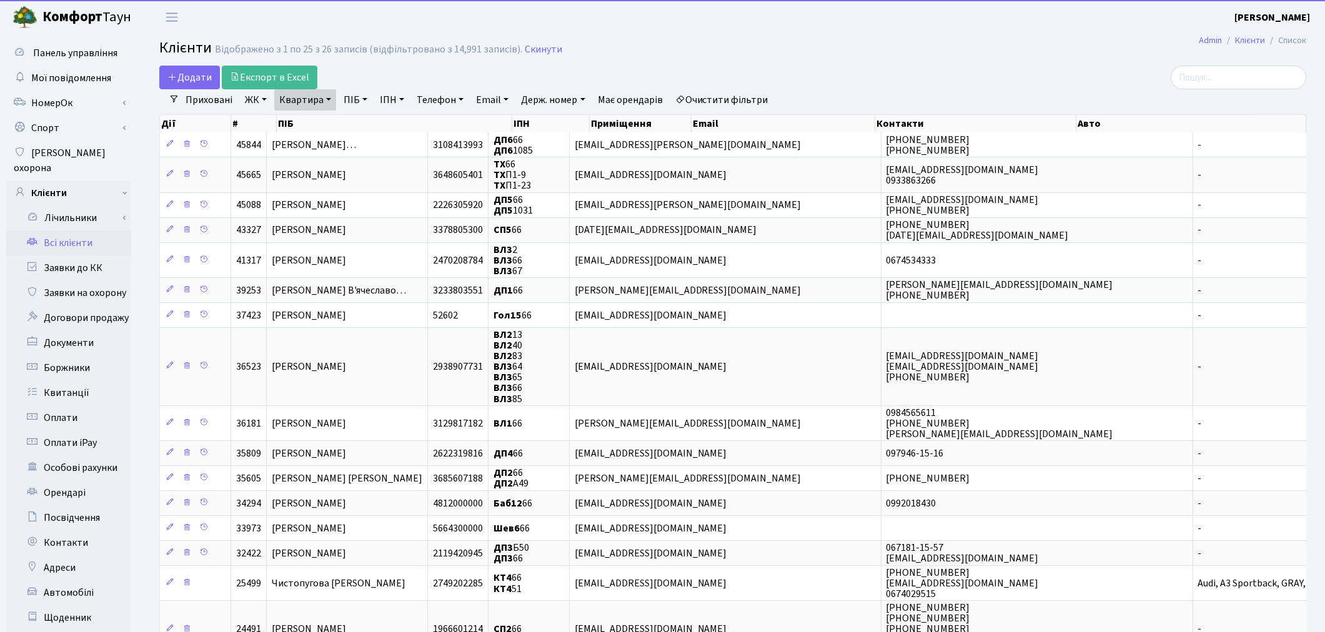
click at [306, 101] on link "Квартира" at bounding box center [305, 99] width 62 height 21
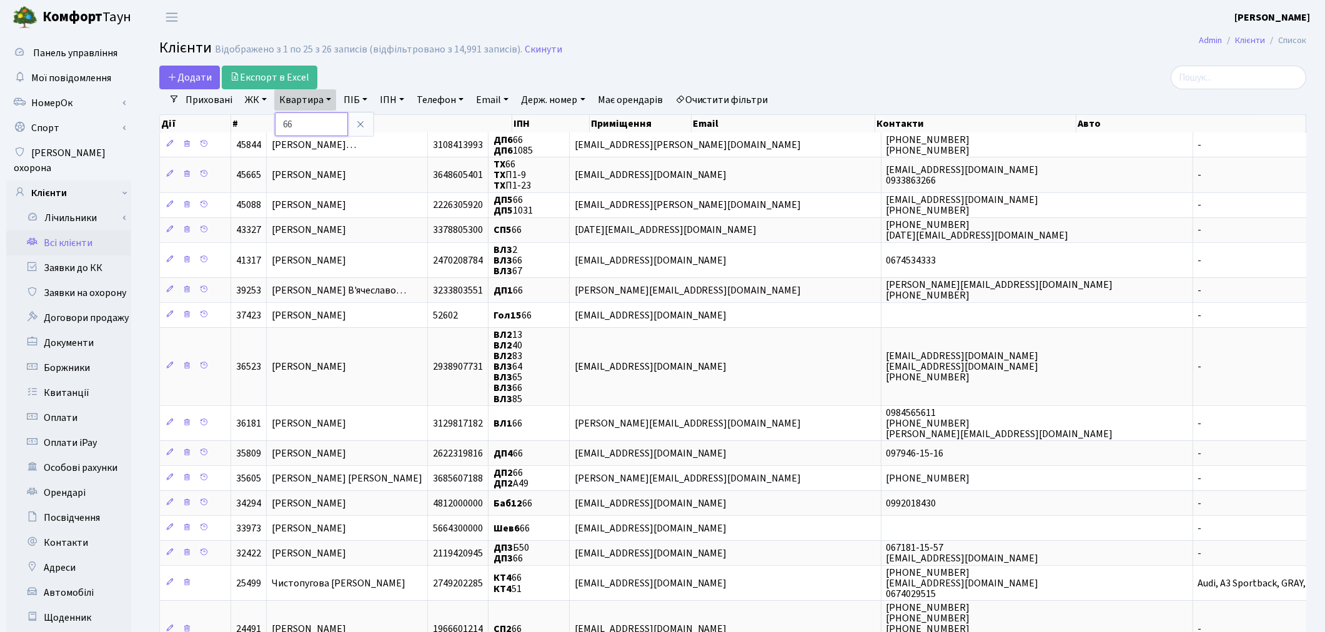
click at [311, 119] on input "66" at bounding box center [311, 124] width 73 height 24
type input "6"
type input "250"
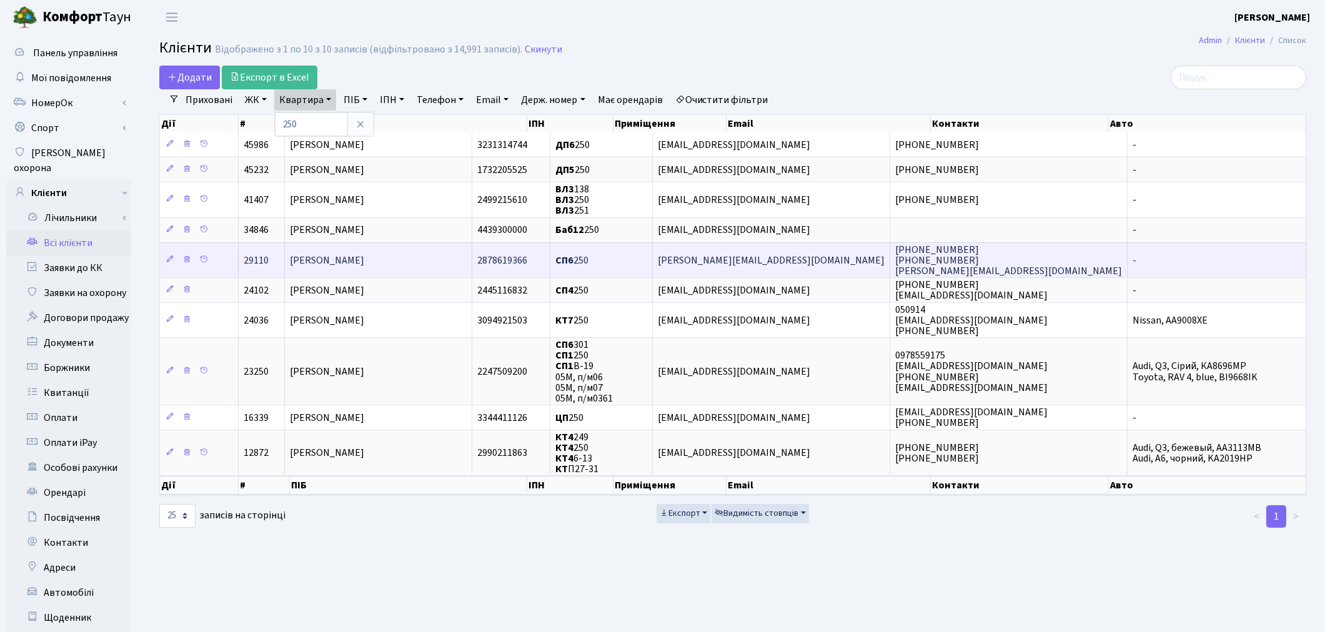
click at [334, 260] on span "Дука Людмила Григорівна" at bounding box center [327, 261] width 74 height 14
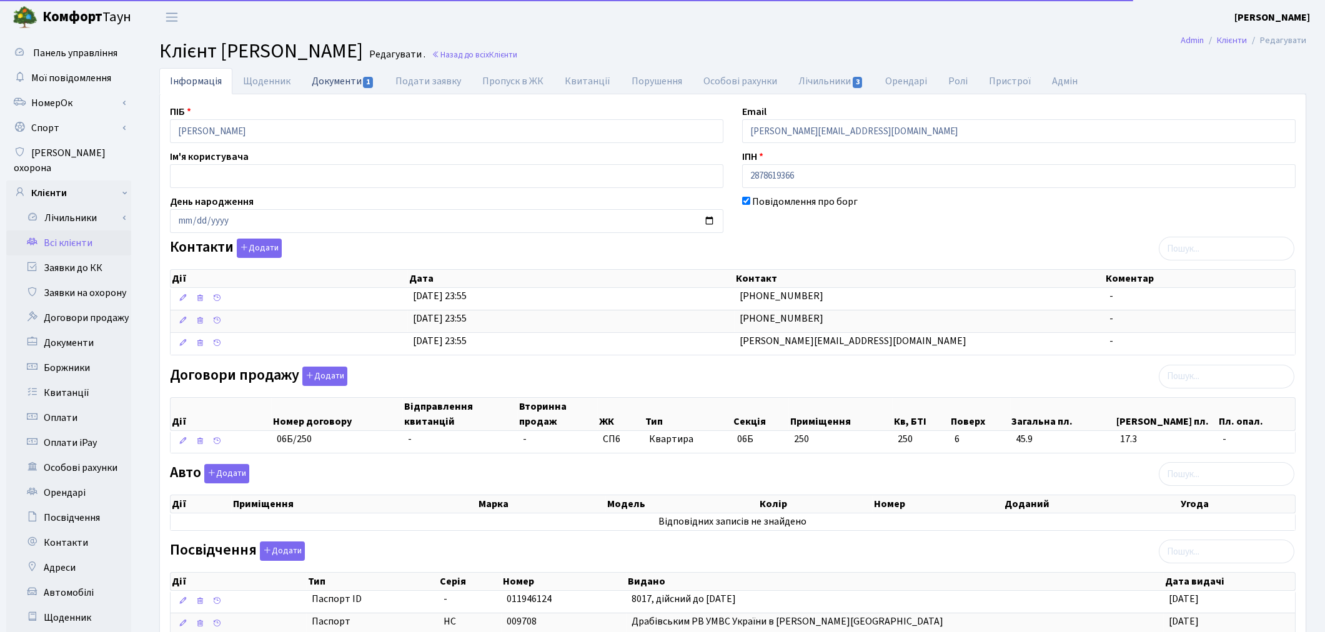
click at [328, 78] on link "Документи 1" at bounding box center [343, 81] width 84 height 26
select select "25"
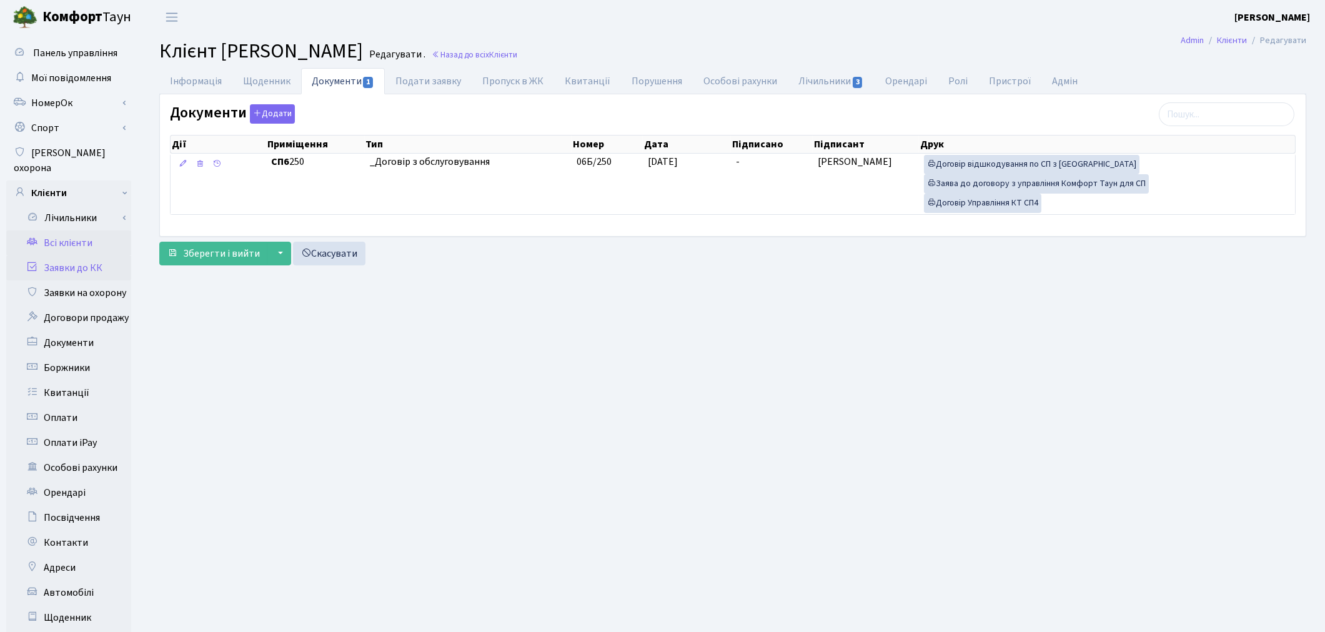
click at [77, 258] on link "Заявки до КК" at bounding box center [68, 267] width 125 height 25
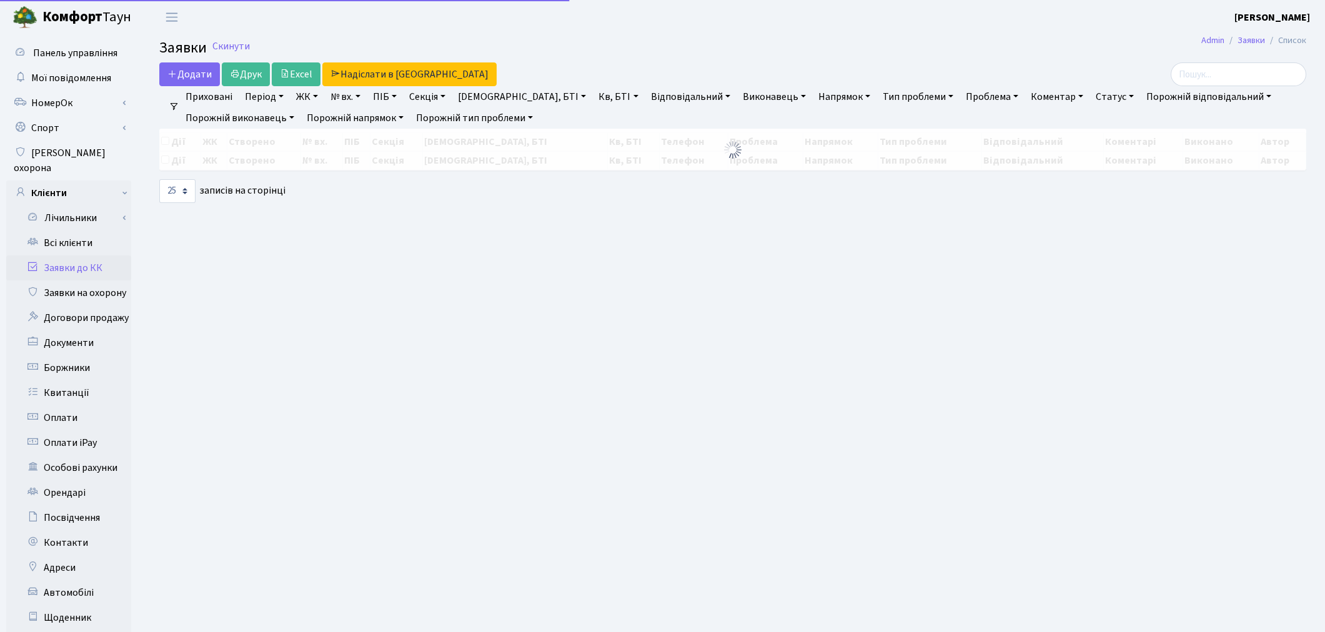
select select "25"
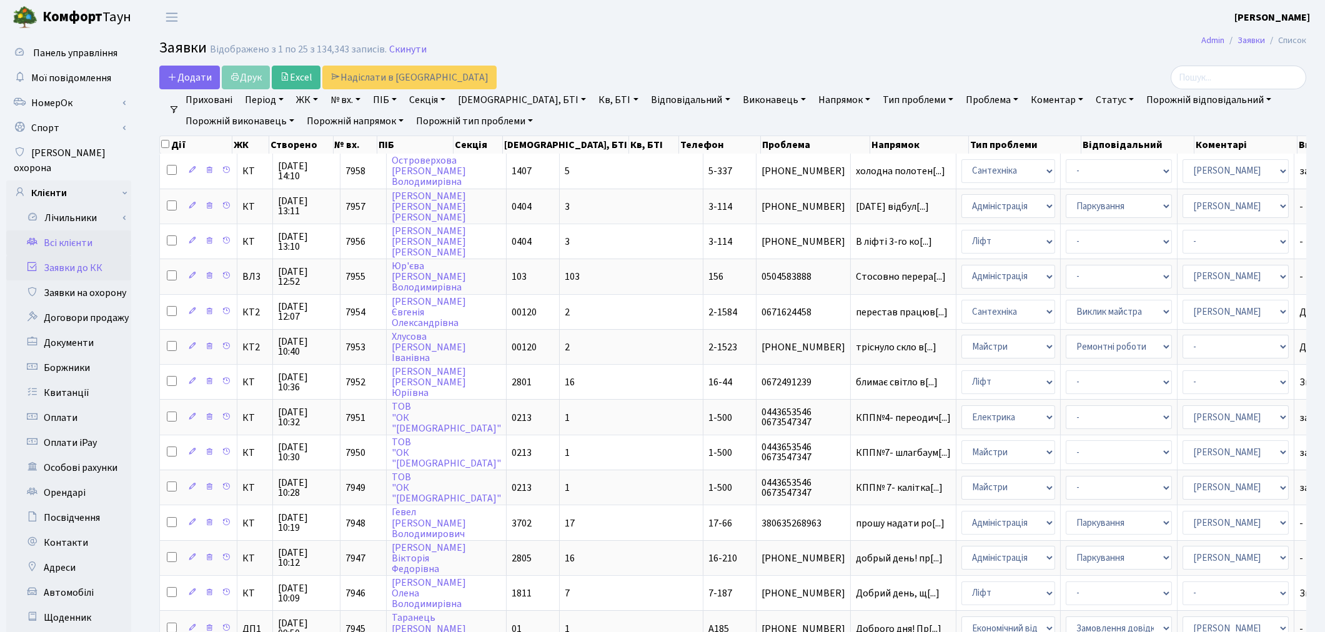
click at [69, 230] on link "Всі клієнти" at bounding box center [68, 242] width 125 height 25
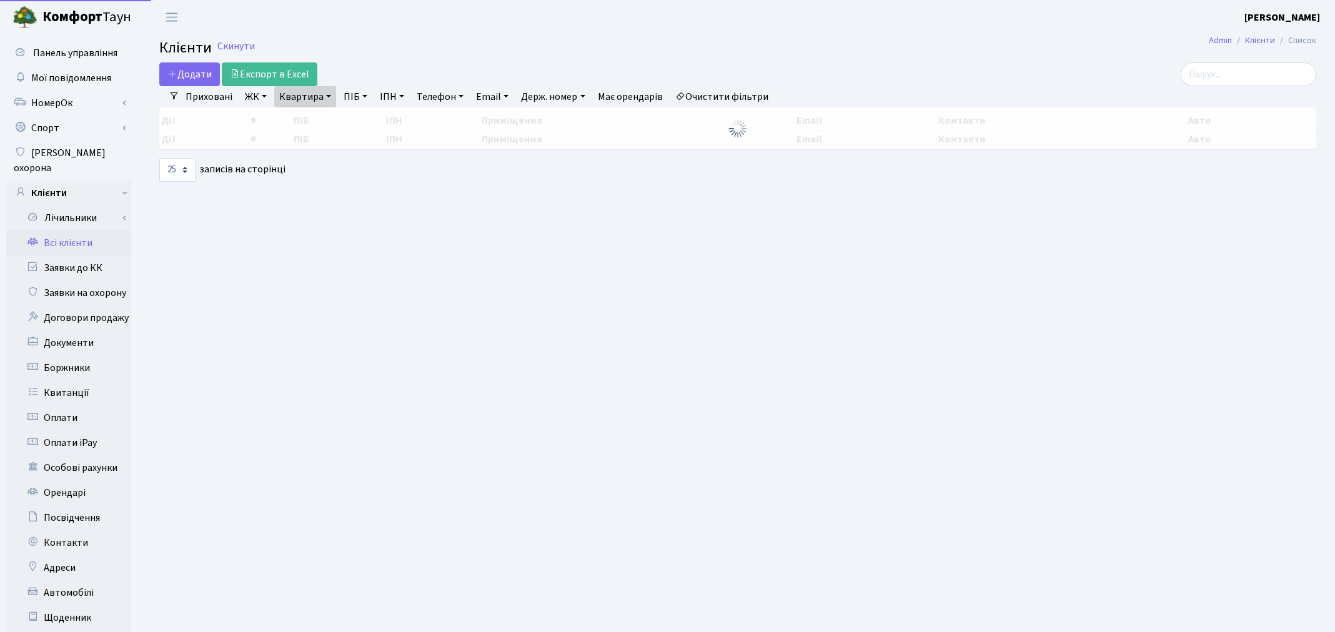
select select "25"
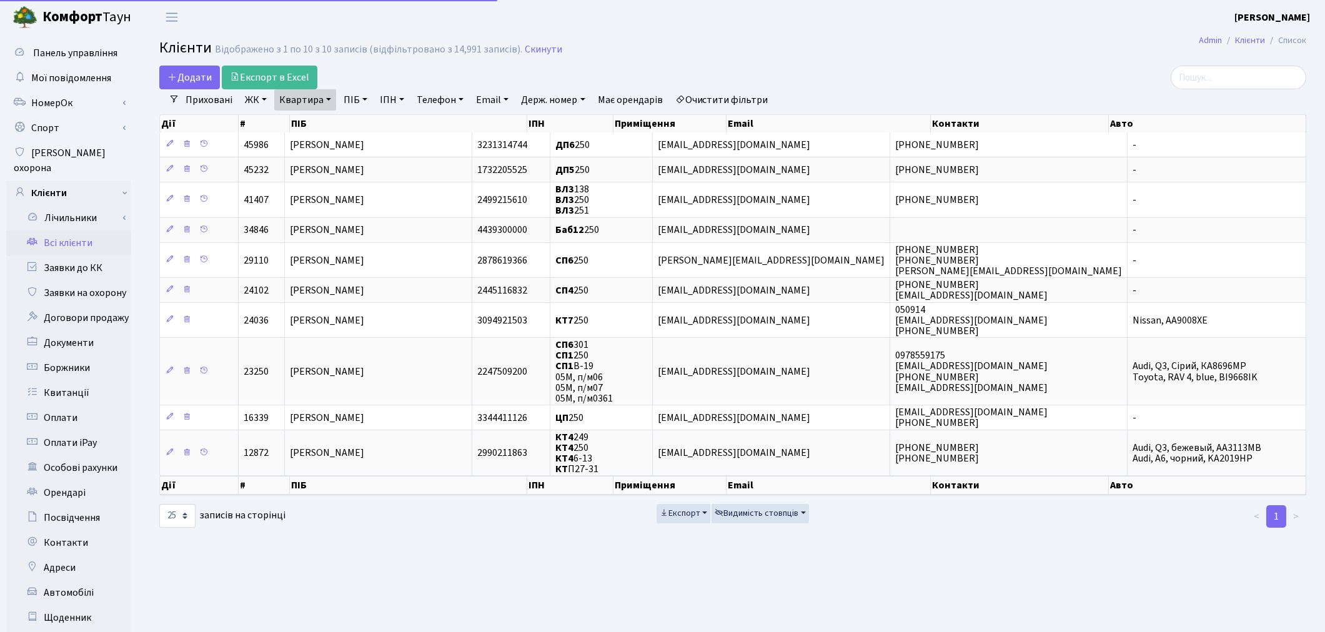
click at [319, 103] on link "Квартира" at bounding box center [305, 99] width 62 height 21
click at [320, 119] on input "250" at bounding box center [311, 124] width 73 height 24
type input "2"
type input "120"
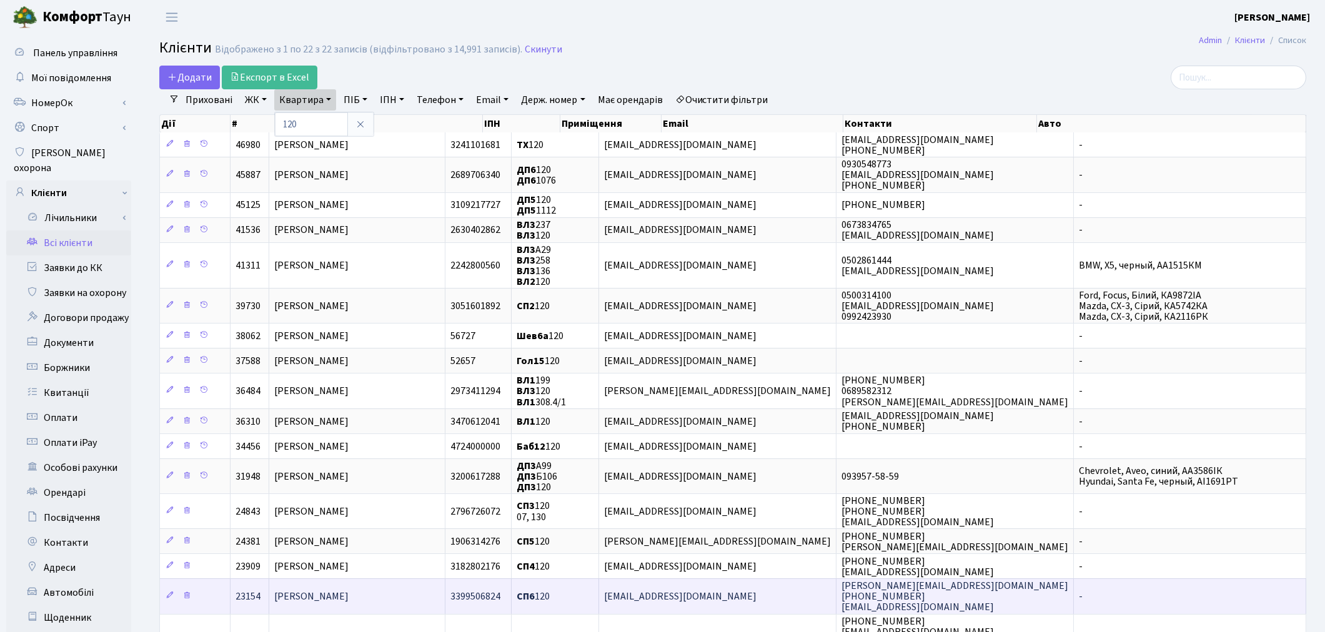
click at [347, 594] on span "[PERSON_NAME]" at bounding box center [311, 597] width 74 height 14
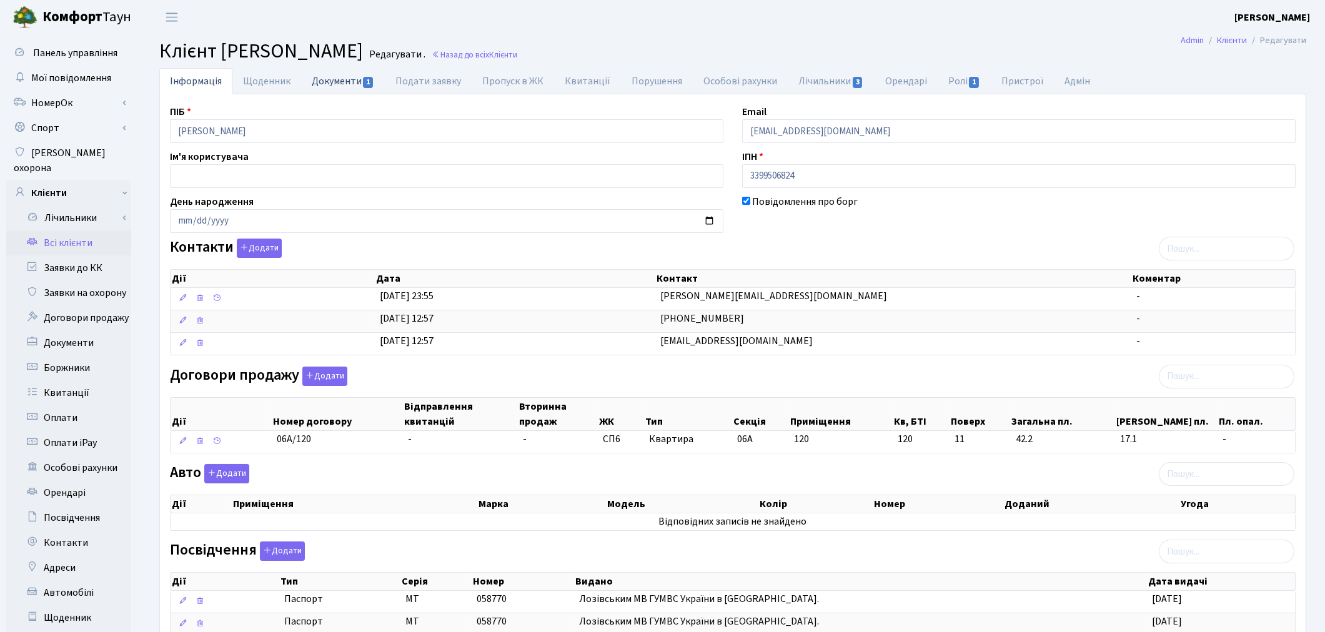
click at [328, 84] on link "Документи 1" at bounding box center [343, 81] width 84 height 26
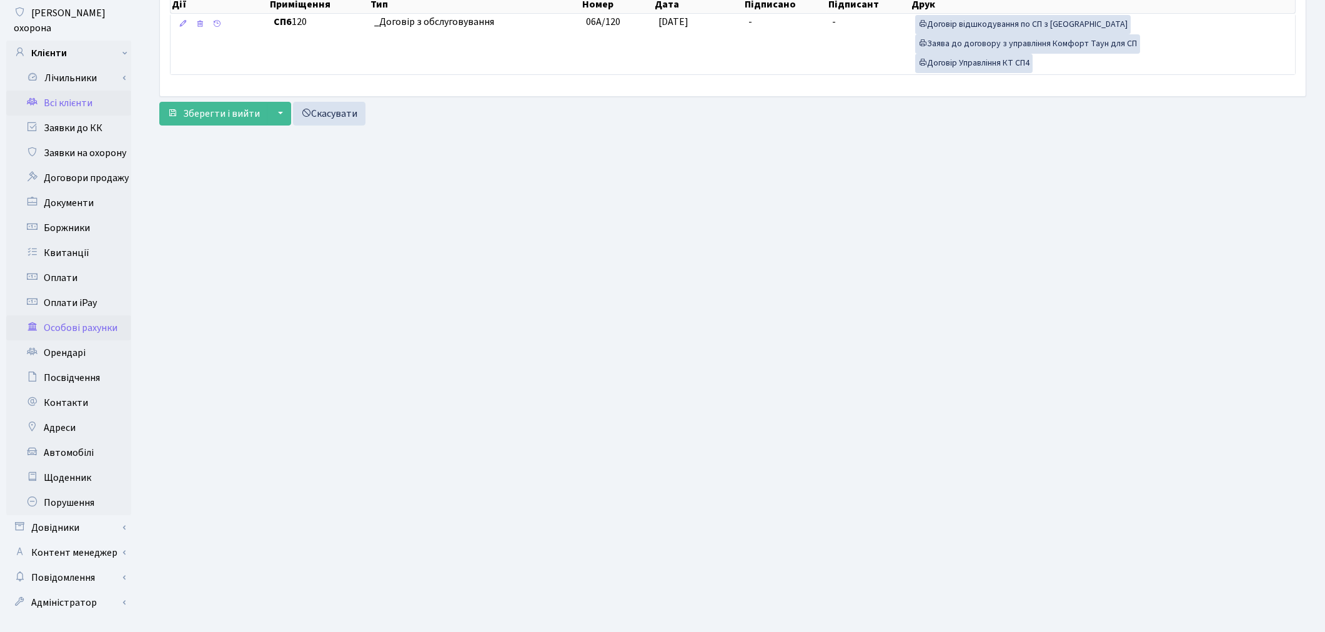
scroll to position [145, 0]
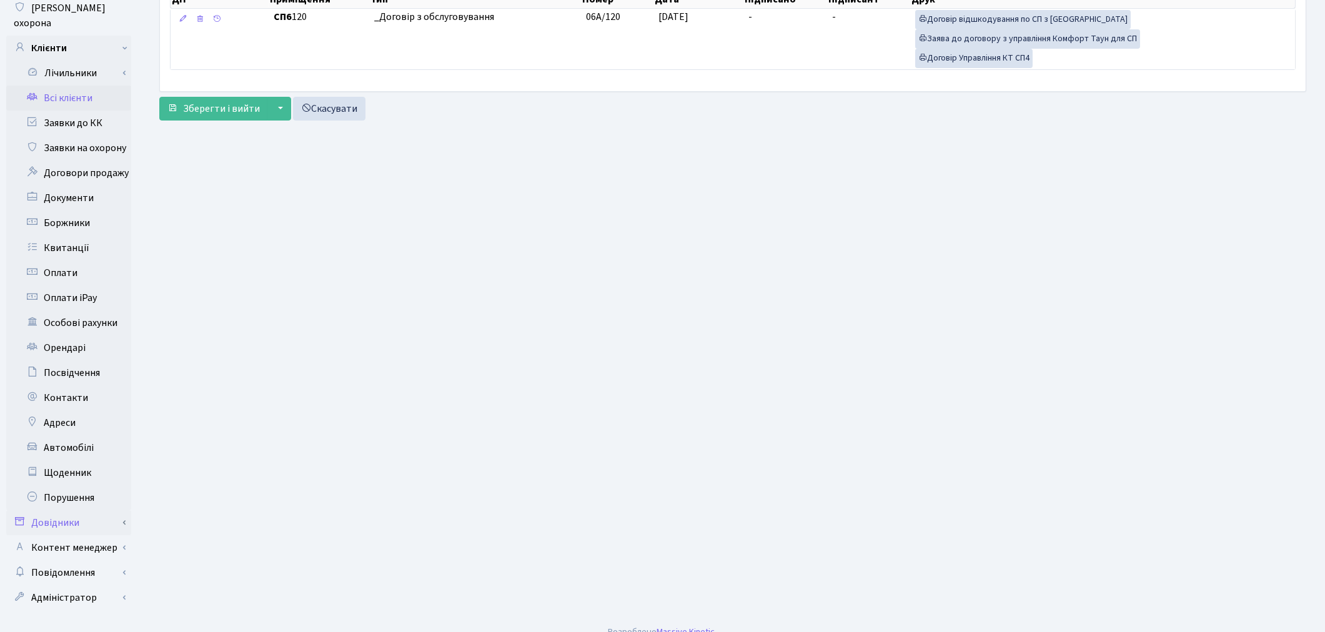
click at [76, 510] on link "Довідники" at bounding box center [68, 522] width 125 height 25
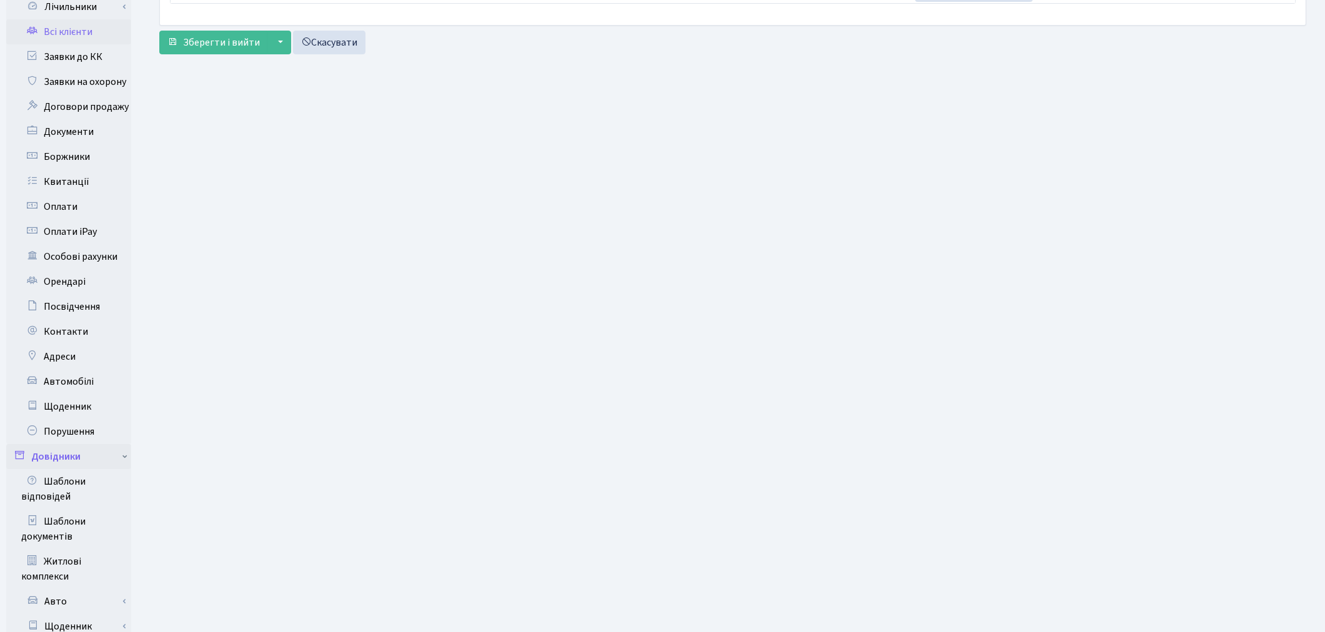
scroll to position [284, 0]
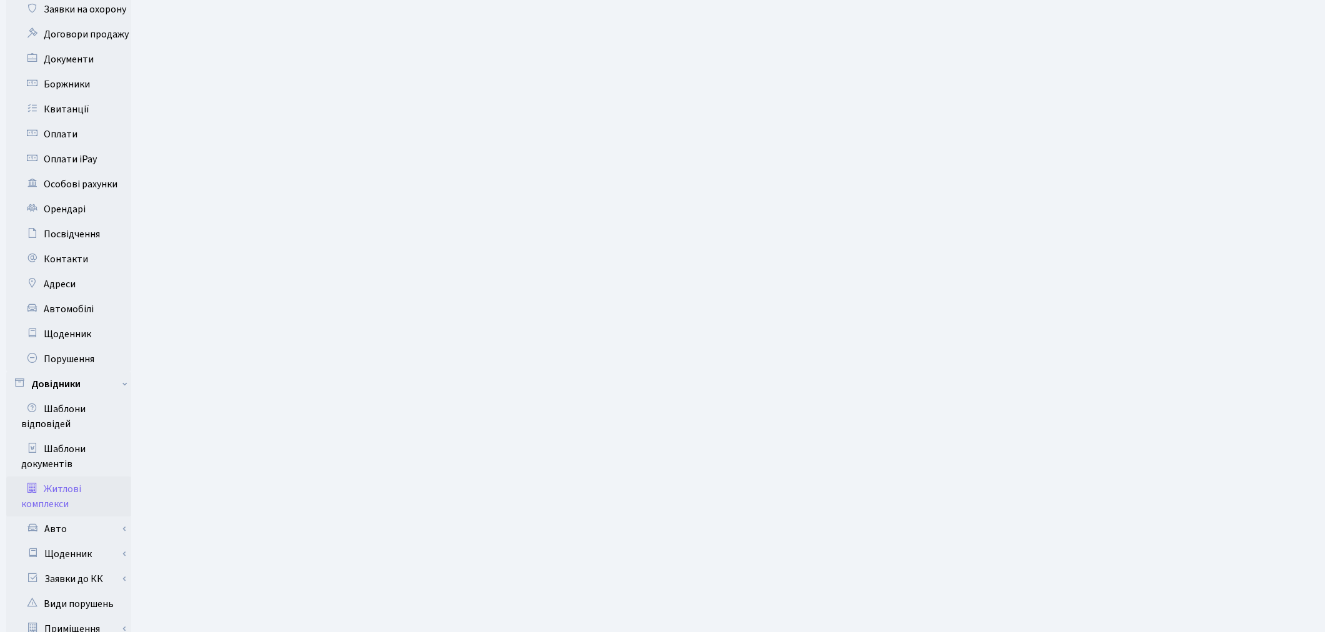
click at [55, 477] on link "Житлові комплекси" at bounding box center [68, 497] width 125 height 40
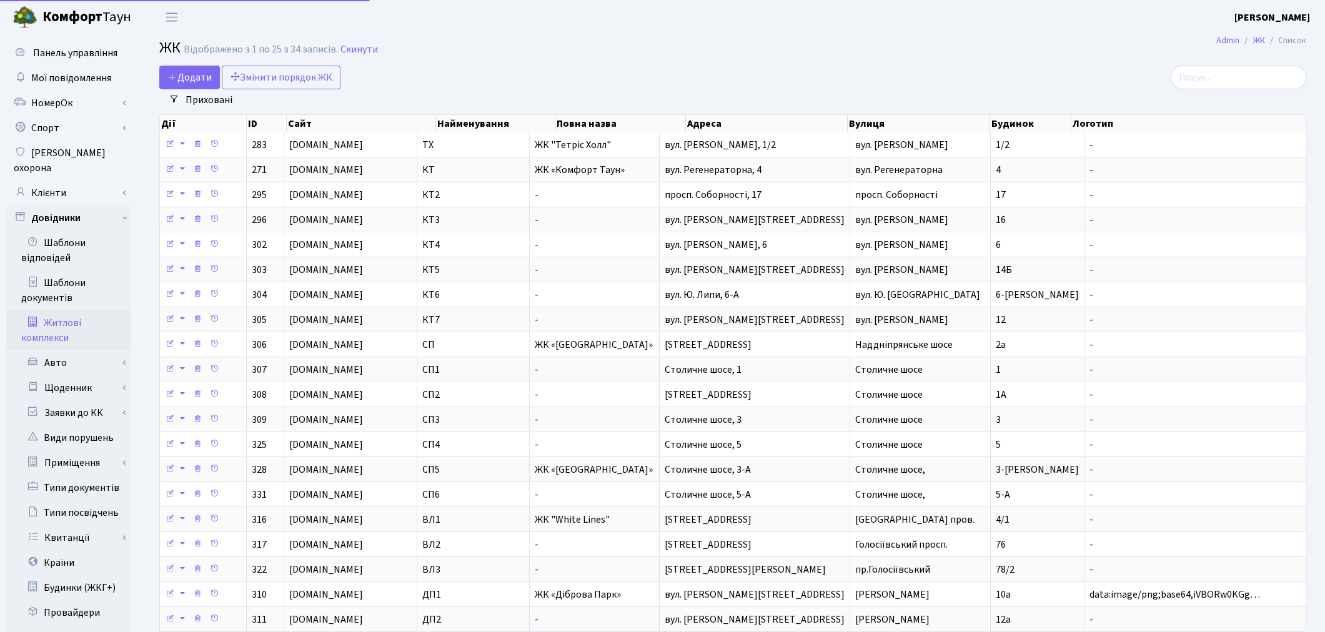
select select "25"
click at [69, 180] on link "Клієнти" at bounding box center [68, 192] width 125 height 25
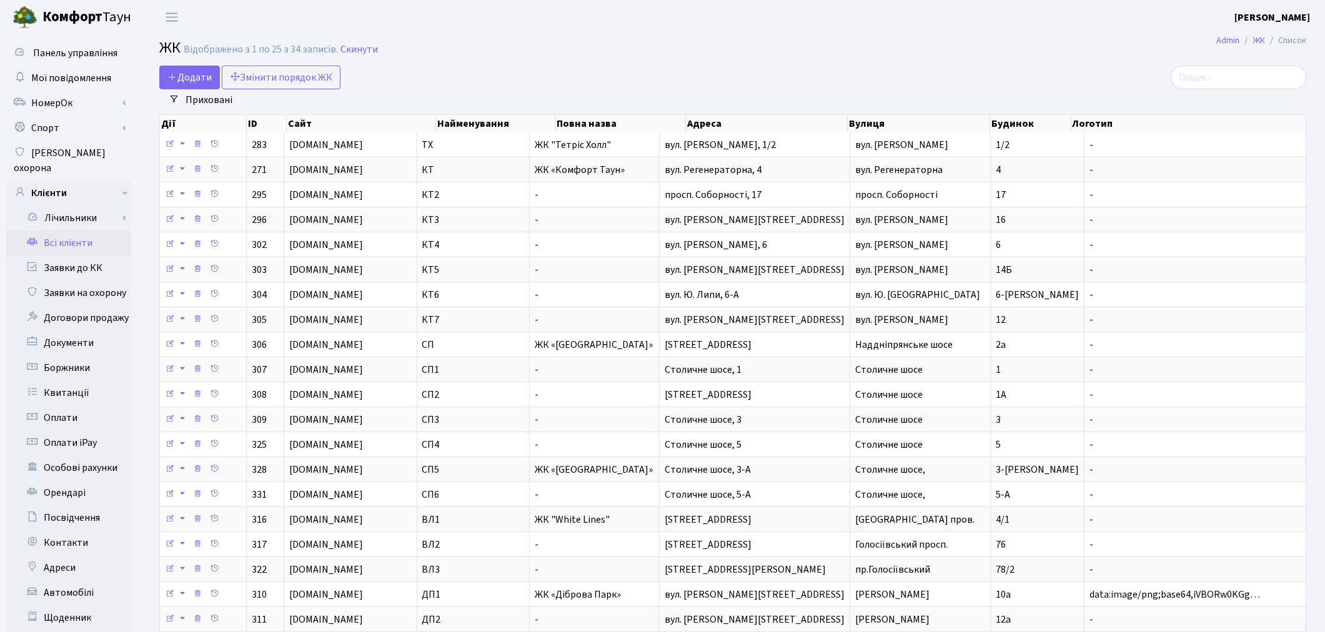
click at [71, 230] on link "Всі клієнти" at bounding box center [68, 242] width 125 height 25
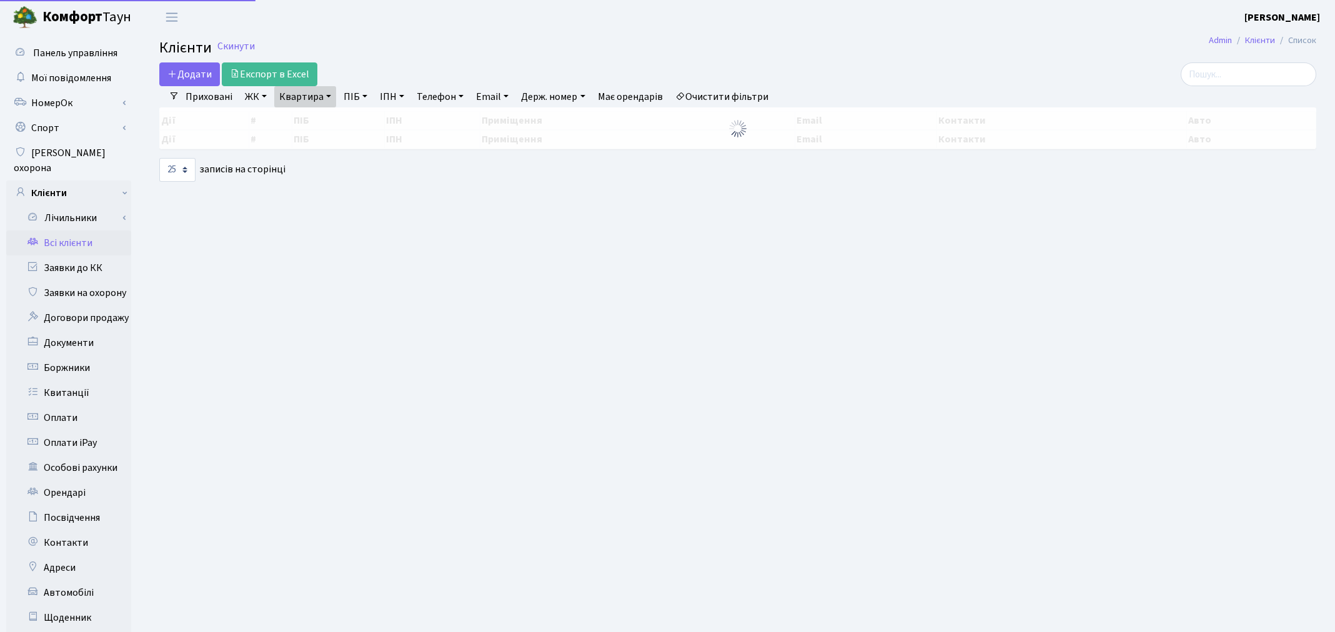
select select "25"
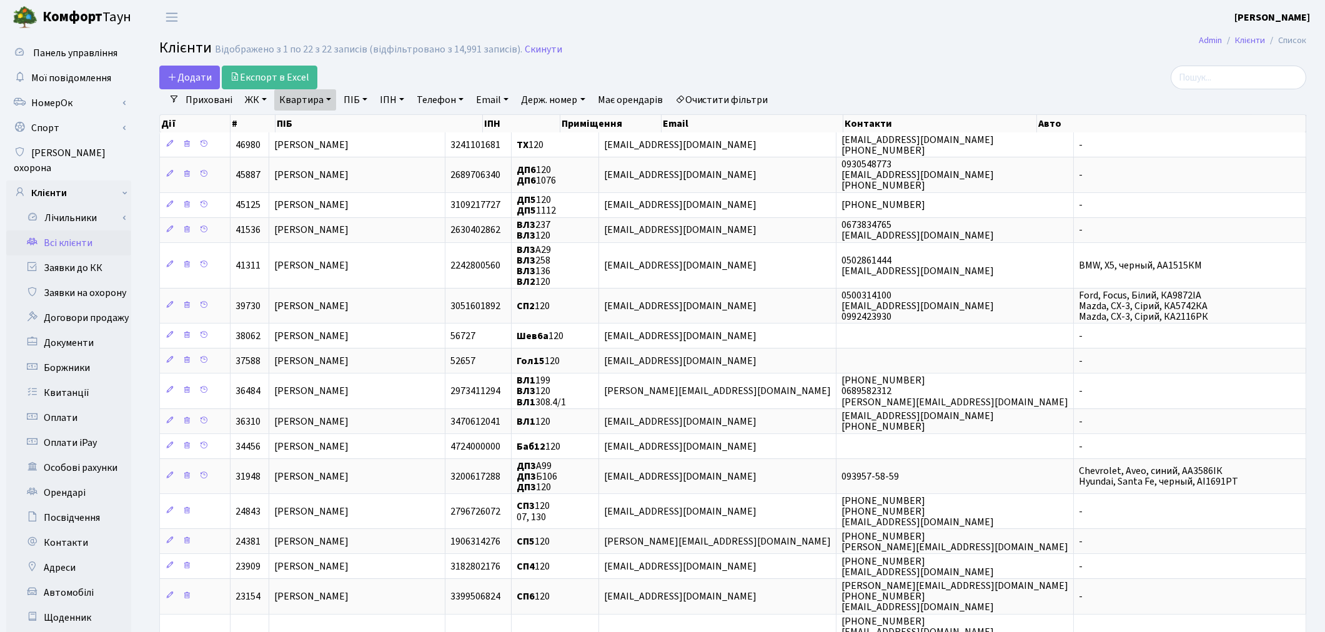
click at [737, 91] on link "Очистити фільтри" at bounding box center [721, 99] width 103 height 21
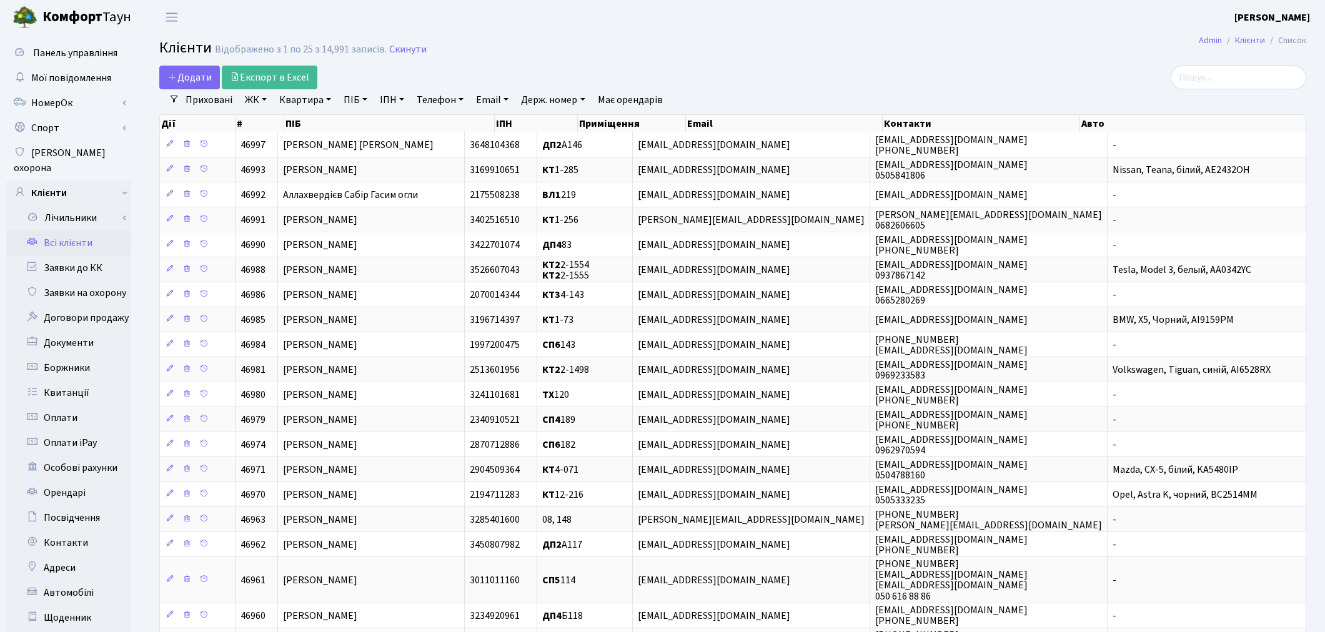
click at [302, 101] on link "Квартира" at bounding box center [305, 99] width 62 height 21
click at [352, 97] on link "ПІБ" at bounding box center [355, 99] width 34 height 21
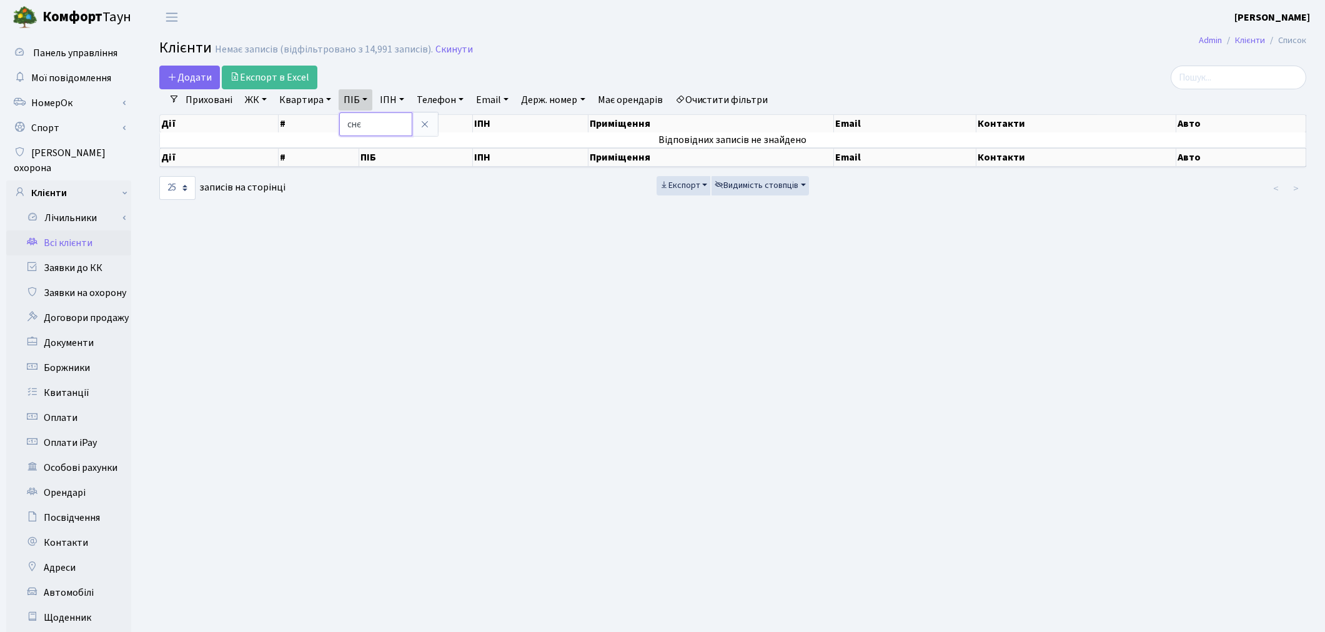
type input "снє"
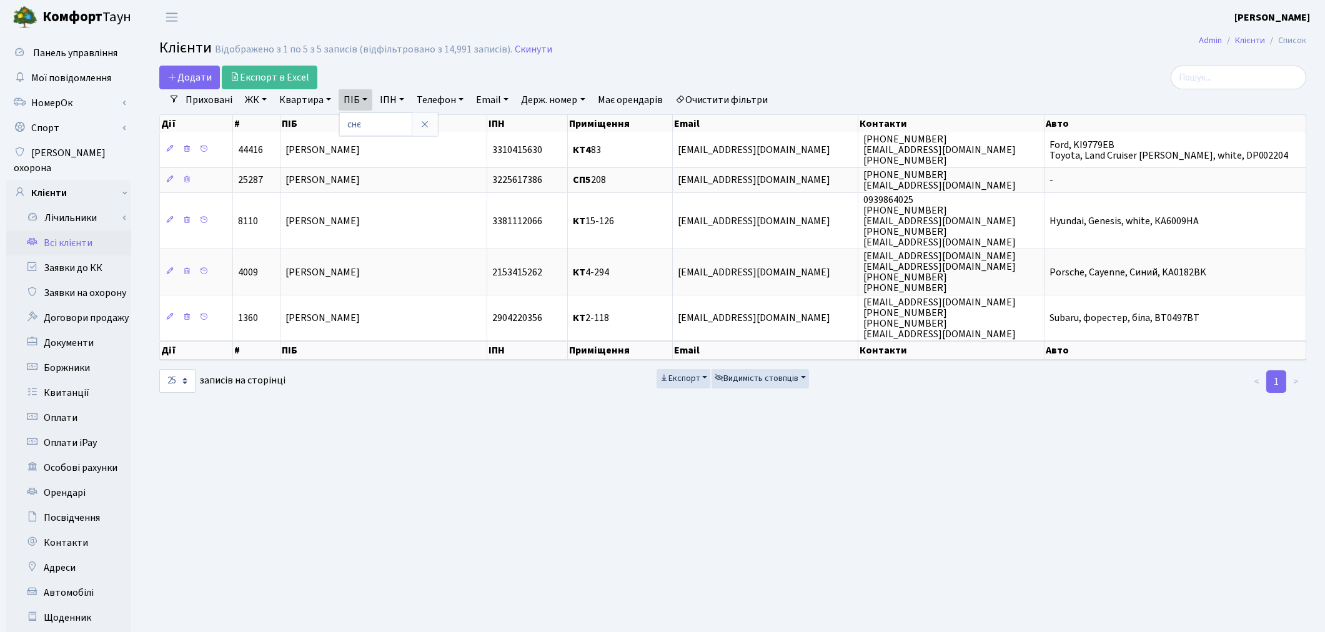
click at [734, 104] on link "Очистити фільтри" at bounding box center [721, 99] width 103 height 21
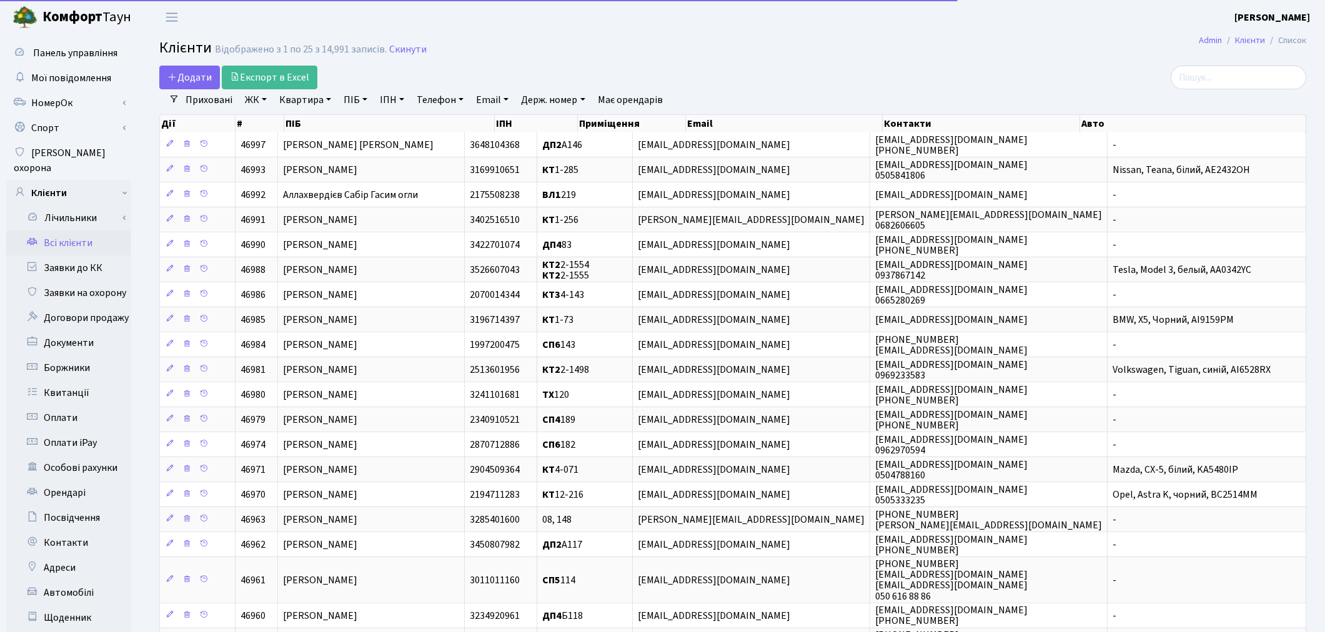
click at [292, 97] on link "Квартира" at bounding box center [305, 99] width 62 height 21
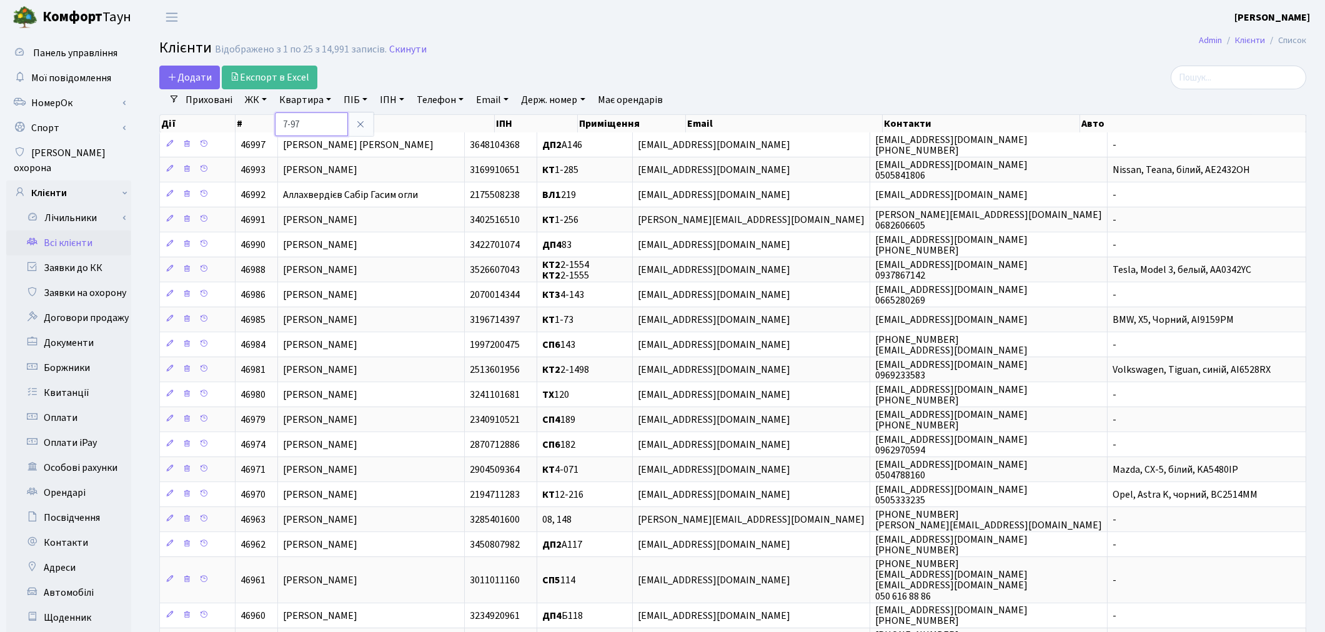
type input "7-97"
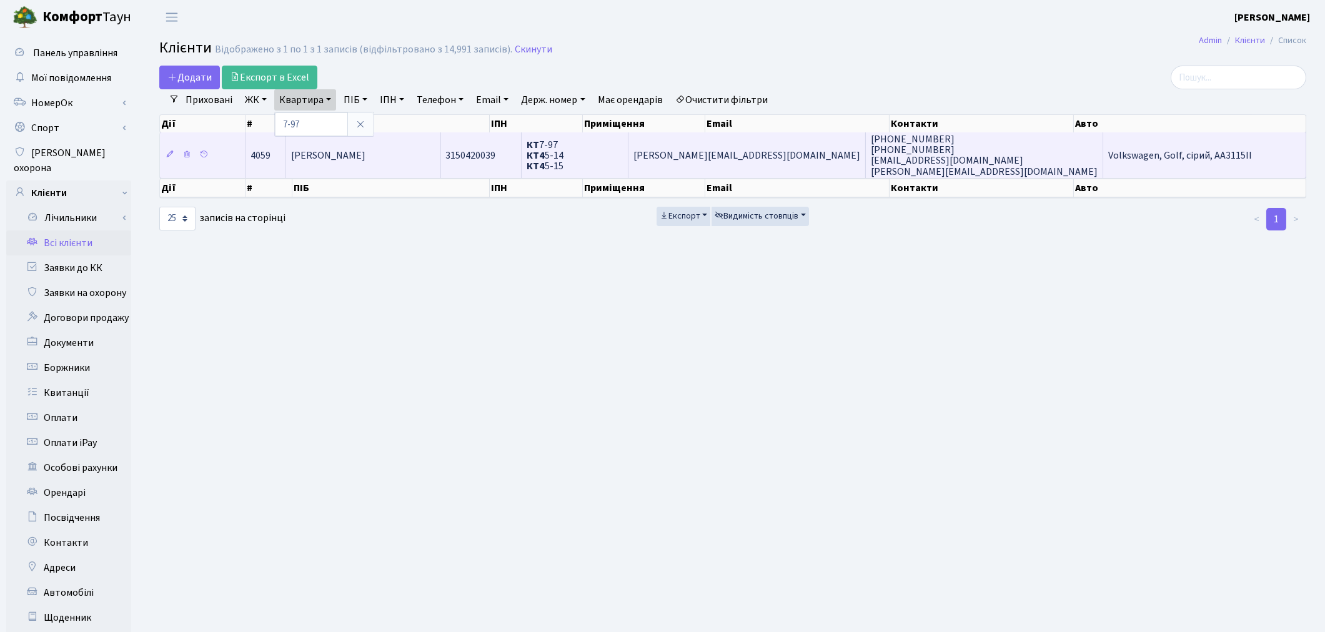
click at [440, 158] on td "[PERSON_NAME]" at bounding box center [363, 154] width 154 height 45
